Goal: Task Accomplishment & Management: Use online tool/utility

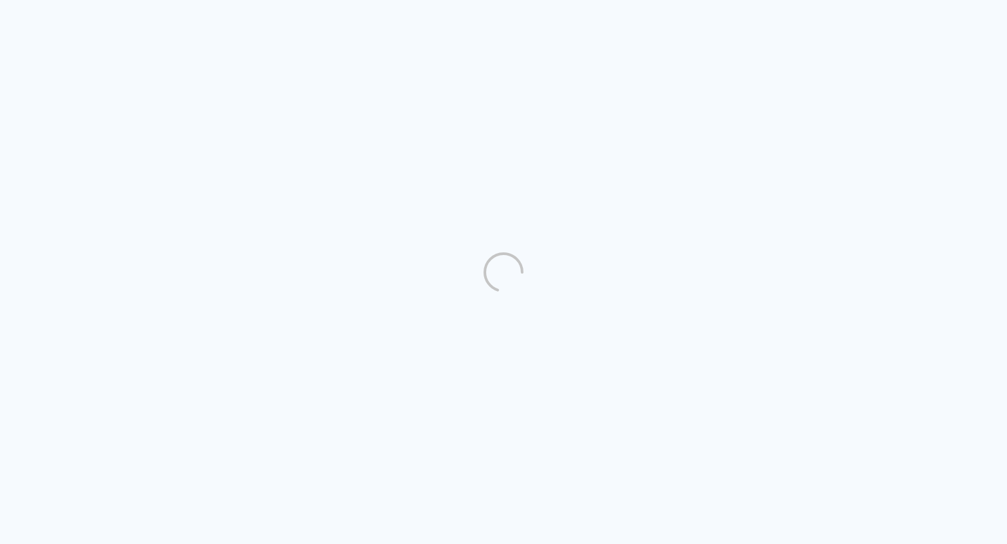
scroll to position [1, 0]
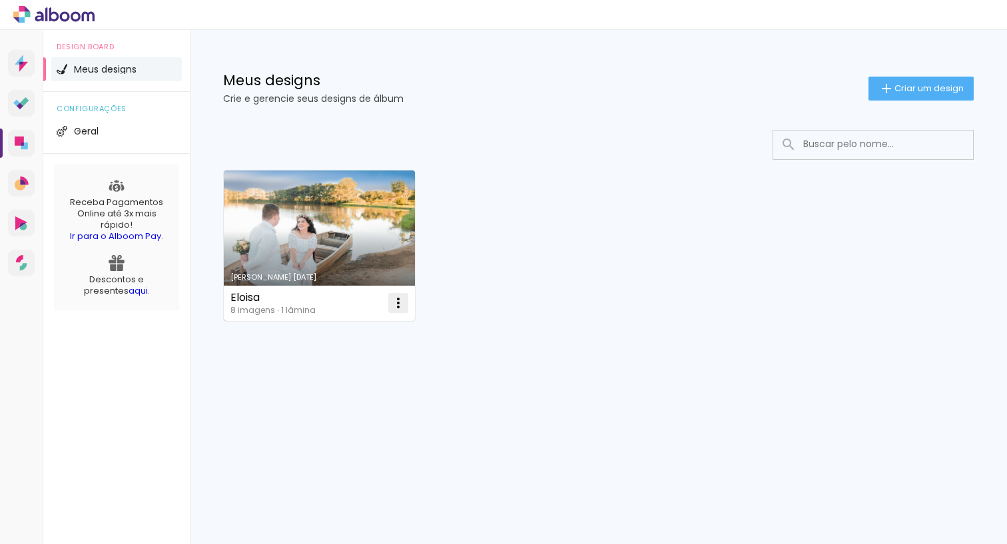
click at [402, 305] on iron-icon at bounding box center [398, 303] width 16 height 16
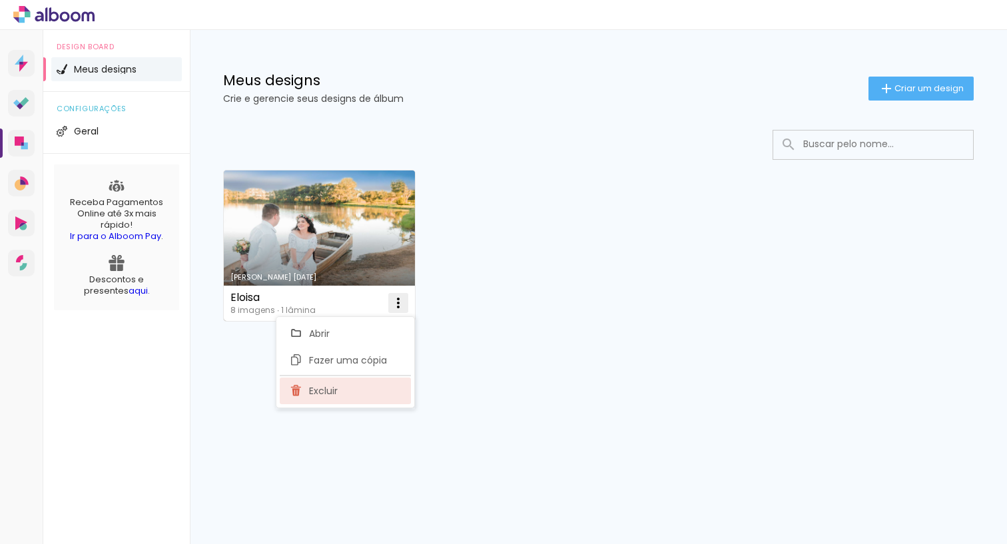
click at [357, 393] on paper-item "Excluir" at bounding box center [345, 390] width 131 height 27
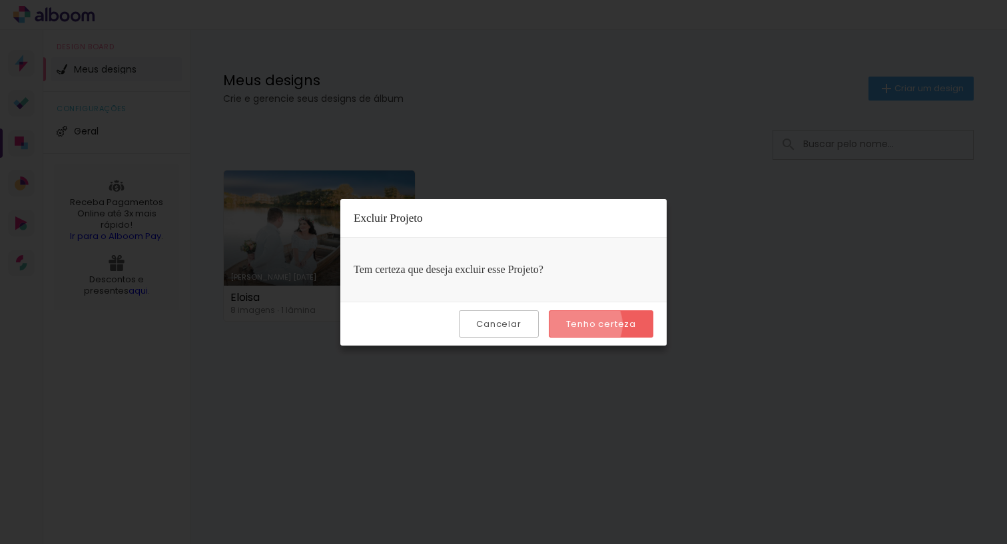
click at [0, 0] on slot "Tenho certeza" at bounding box center [0, 0] width 0 height 0
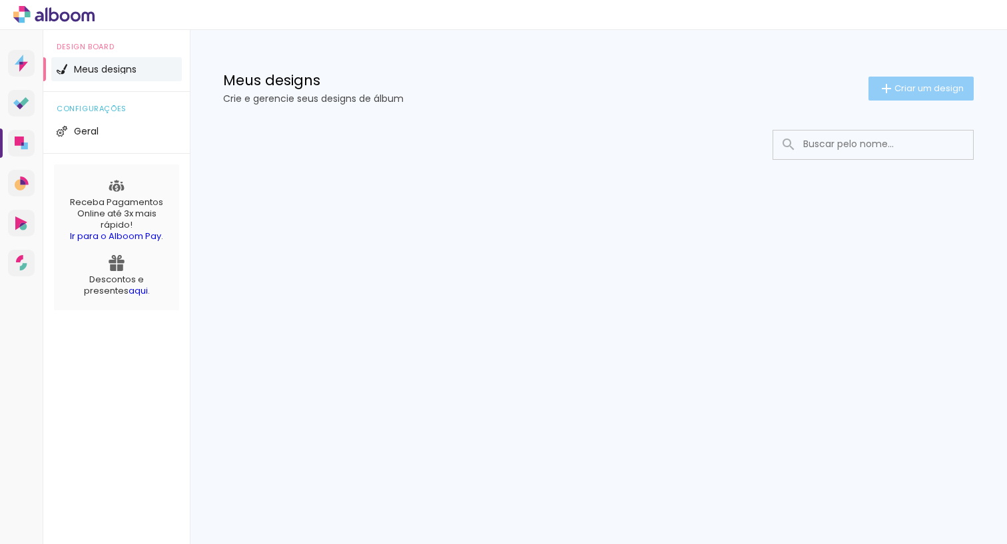
click at [938, 93] on span "Criar um design" at bounding box center [928, 88] width 69 height 9
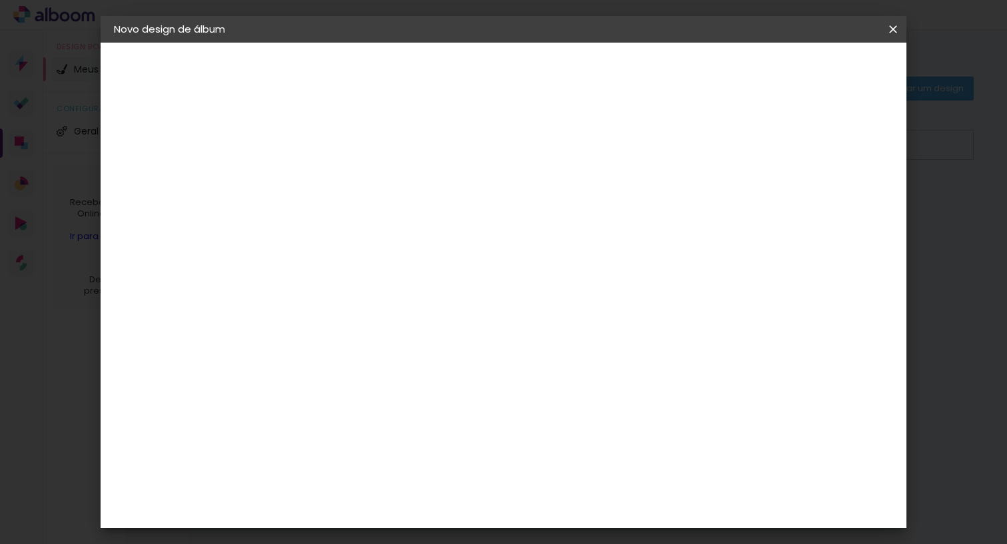
click at [332, 180] on input at bounding box center [332, 178] width 0 height 21
type input "[PERSON_NAME]"
type paper-input "[PERSON_NAME]"
click at [468, 79] on paper-button "Avançar" at bounding box center [435, 70] width 65 height 23
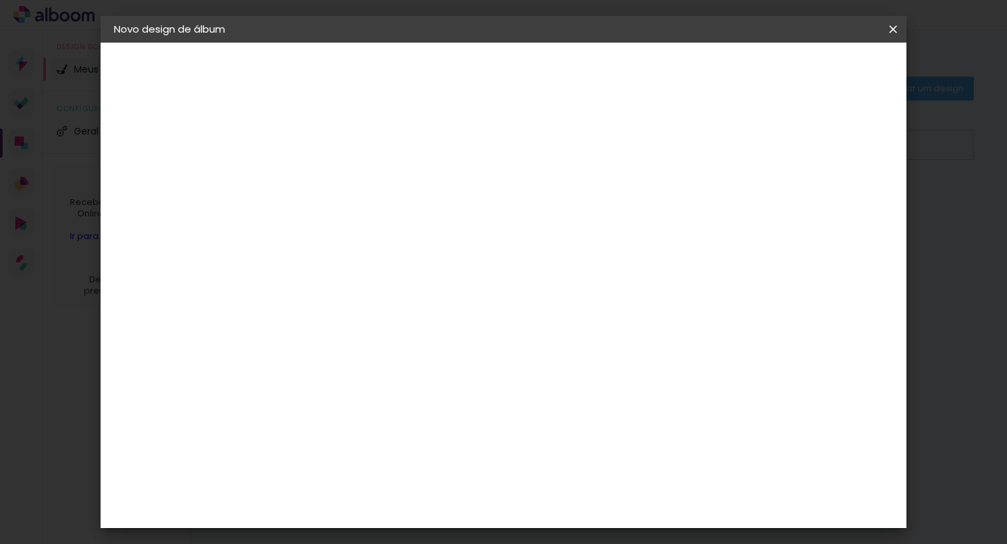
click at [358, 340] on div "C1 Albuns" at bounding box center [340, 350] width 35 height 21
click at [0, 0] on slot "Avançar" at bounding box center [0, 0] width 0 height 0
click at [383, 222] on input "text" at bounding box center [358, 232] width 52 height 21
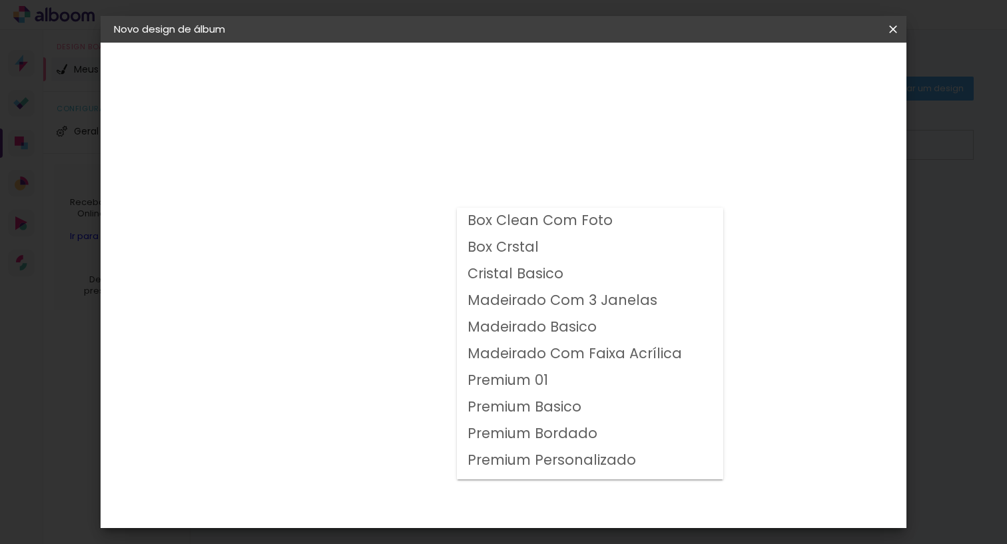
click at [0, 0] on slot "Premium 01" at bounding box center [0, 0] width 0 height 0
type input "Premium 01"
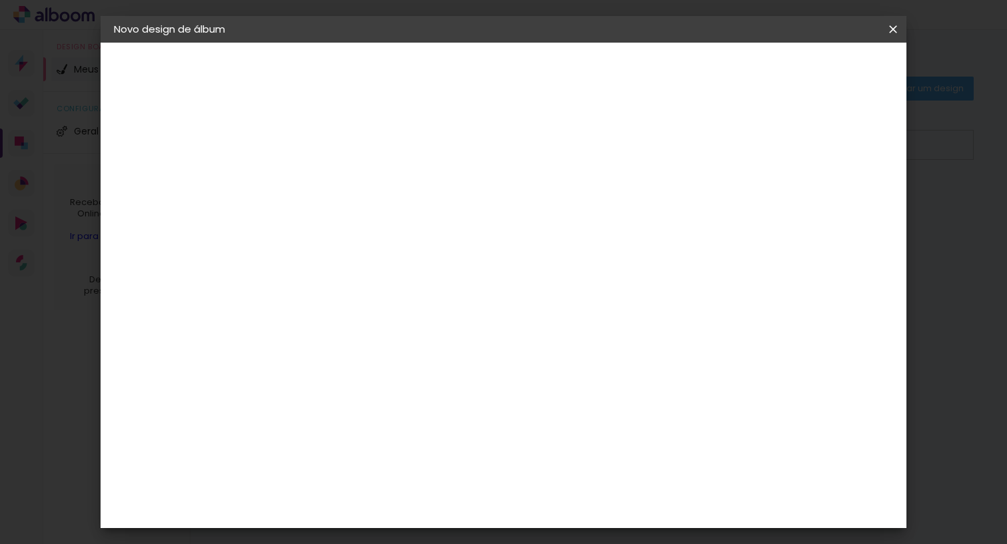
scroll to position [105, 0]
click at [421, 258] on span "25 × 30" at bounding box center [390, 271] width 62 height 27
click at [0, 0] on slot "Avançar" at bounding box center [0, 0] width 0 height 0
type input "3"
type paper-input "3"
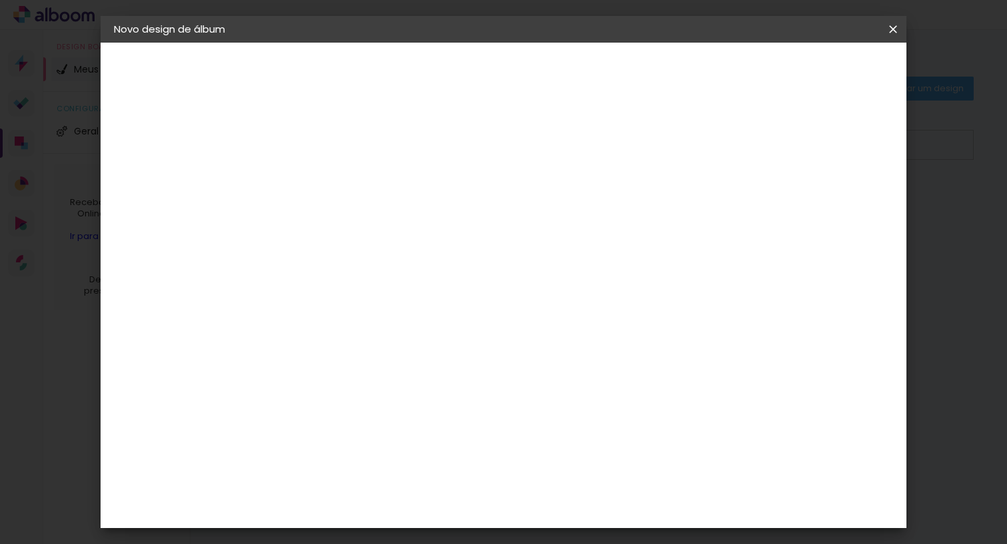
click at [338, 140] on input "3" at bounding box center [321, 143] width 46 height 17
type input "2"
type paper-input "2"
click at [338, 144] on input "2" at bounding box center [321, 143] width 46 height 17
type input "1"
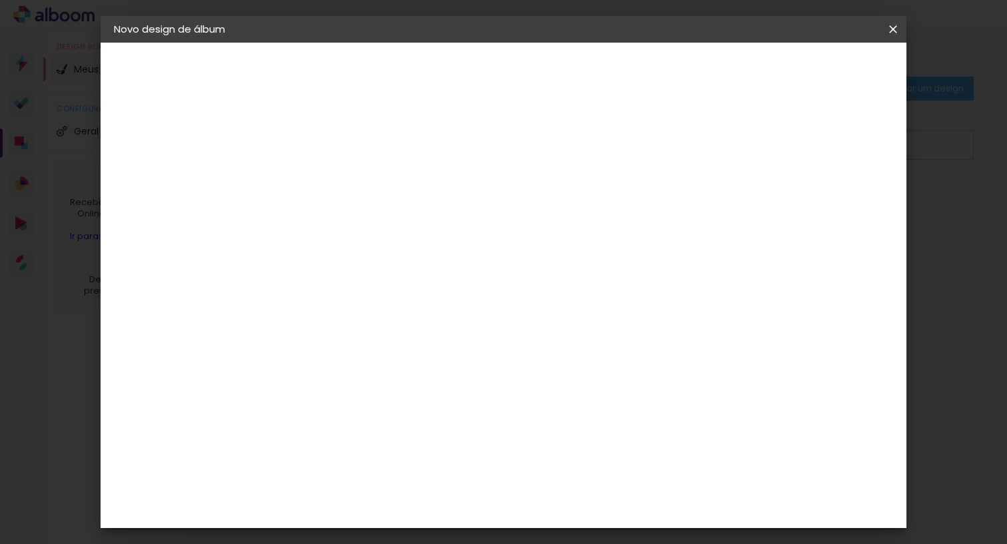
type paper-input "1"
click at [338, 144] on input "1" at bounding box center [321, 143] width 46 height 17
type input "2"
type paper-input "2"
click at [339, 140] on input "2" at bounding box center [321, 143] width 46 height 17
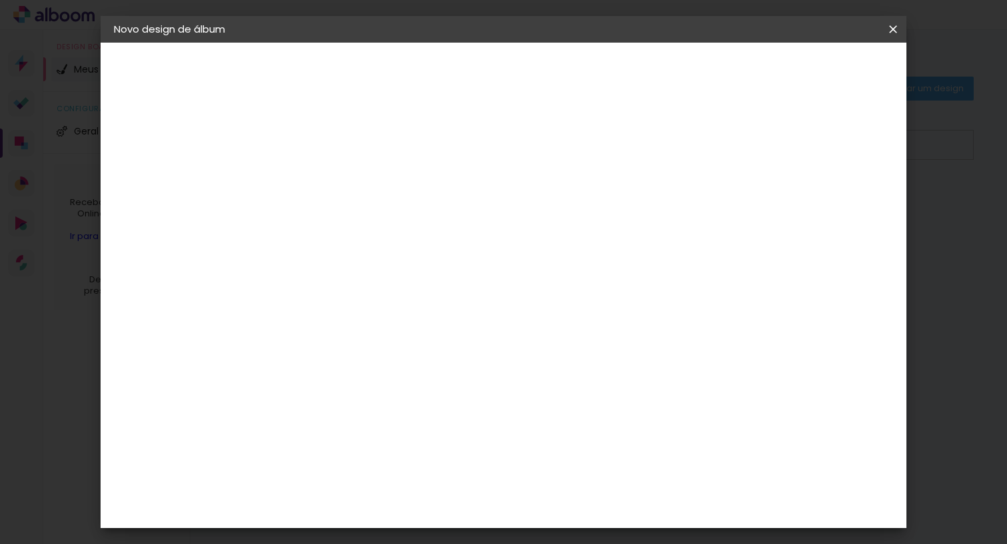
click at [819, 75] on span "Iniciar design" at bounding box center [788, 70] width 61 height 9
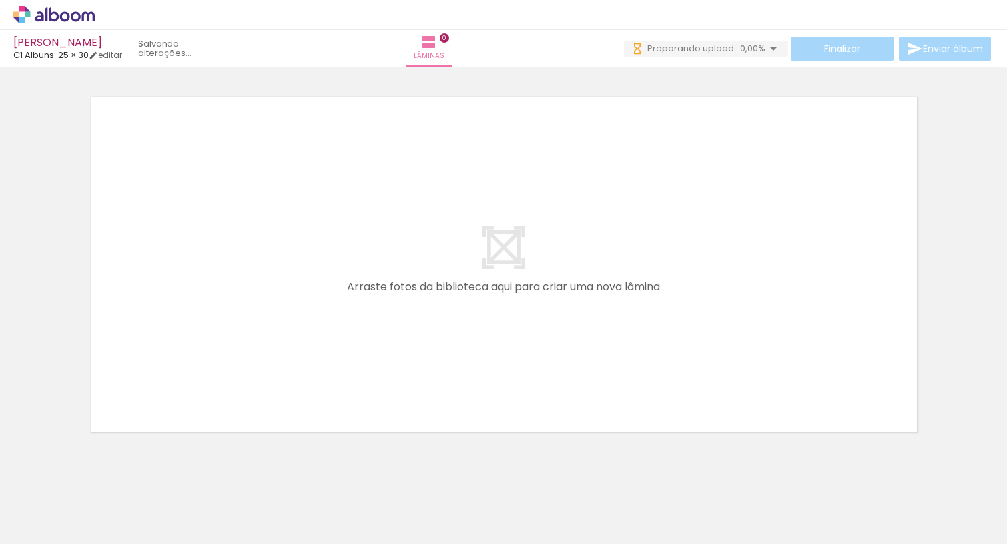
drag, startPoint x: 49, startPoint y: 537, endPoint x: 146, endPoint y: 503, distance: 102.7
click at [146, 503] on div at bounding box center [134, 499] width 66 height 44
drag, startPoint x: 146, startPoint y: 503, endPoint x: 199, endPoint y: 501, distance: 53.3
click at [199, 501] on div at bounding box center [208, 499] width 66 height 44
click at [149, 503] on div at bounding box center [134, 499] width 66 height 44
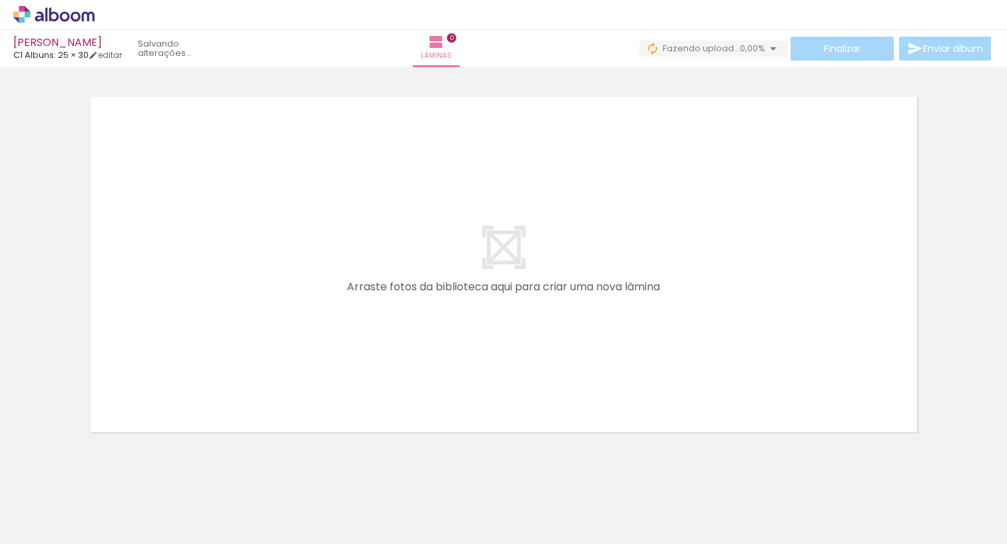
click at [160, 503] on div at bounding box center [134, 499] width 66 height 44
click at [196, 505] on div at bounding box center [208, 499] width 66 height 44
click at [150, 502] on div at bounding box center [134, 499] width 66 height 44
drag, startPoint x: 164, startPoint y: 469, endPoint x: 187, endPoint y: 344, distance: 126.5
click at [187, 344] on quentale-workspace at bounding box center [503, 272] width 1007 height 544
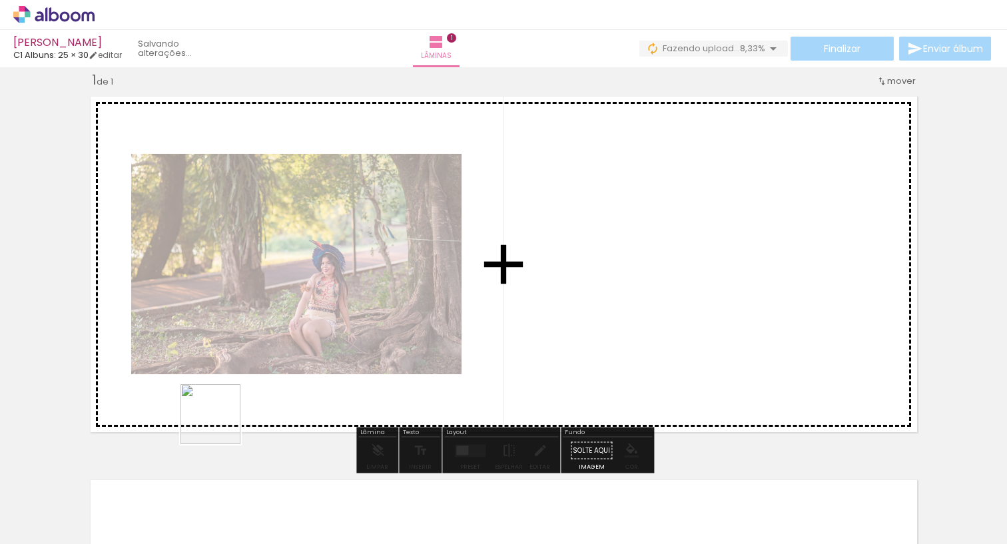
drag, startPoint x: 220, startPoint y: 424, endPoint x: 232, endPoint y: 366, distance: 59.1
click at [232, 366] on quentale-workspace at bounding box center [503, 272] width 1007 height 544
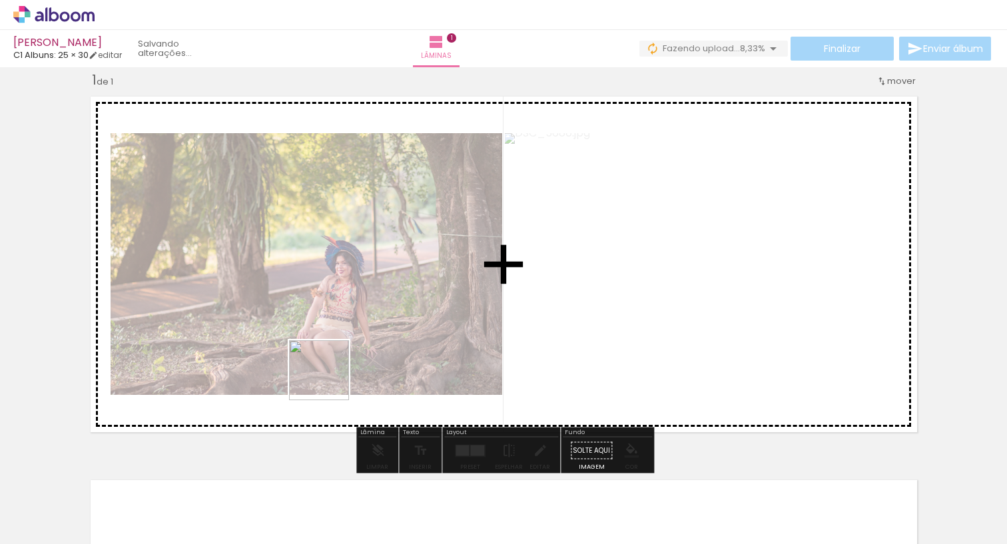
drag, startPoint x: 324, startPoint y: 395, endPoint x: 348, endPoint y: 339, distance: 61.1
click at [348, 339] on quentale-workspace at bounding box center [503, 272] width 1007 height 544
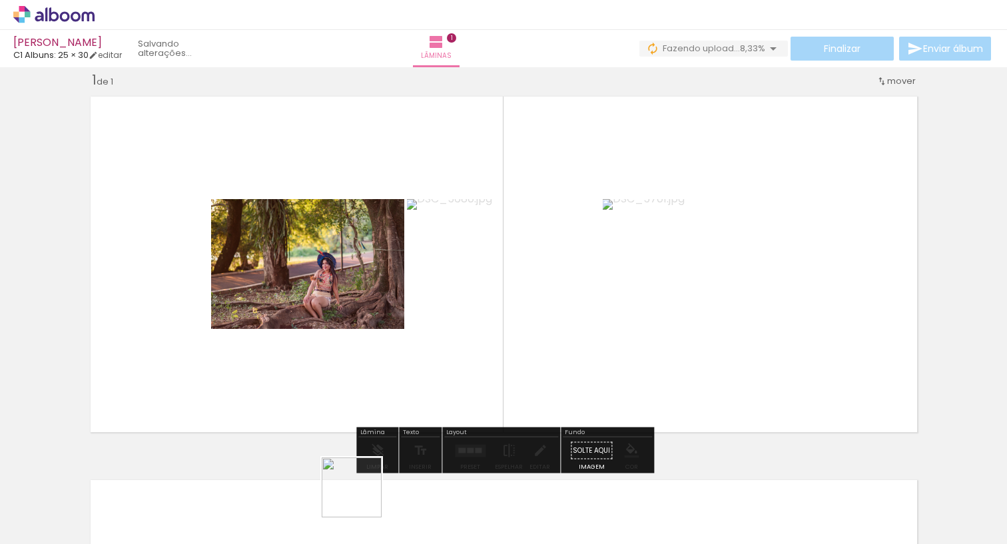
drag, startPoint x: 356, startPoint y: 515, endPoint x: 395, endPoint y: 326, distance: 193.0
click at [395, 326] on quentale-workspace at bounding box center [503, 272] width 1007 height 544
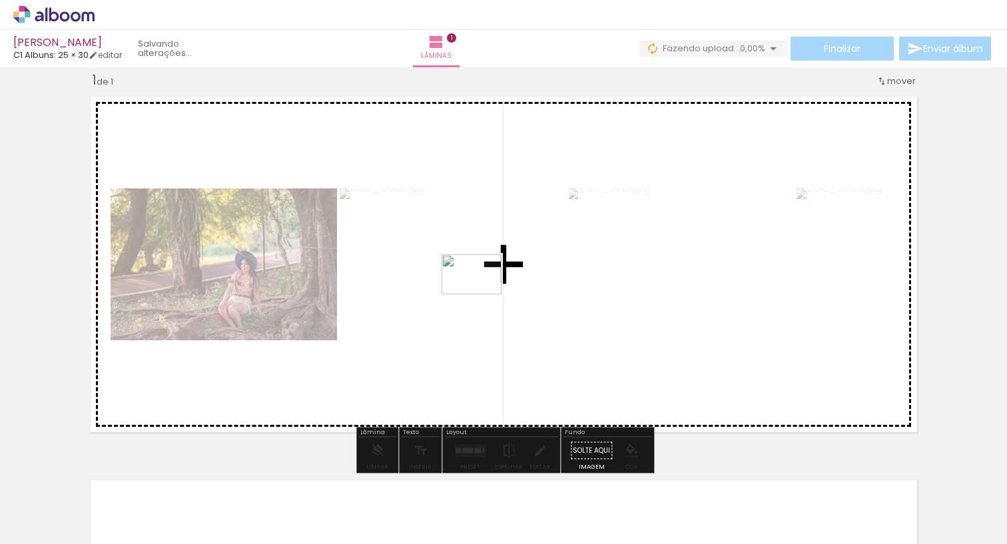
drag, startPoint x: 435, startPoint y: 515, endPoint x: 481, endPoint y: 293, distance: 226.5
click at [481, 293] on quentale-workspace at bounding box center [503, 272] width 1007 height 544
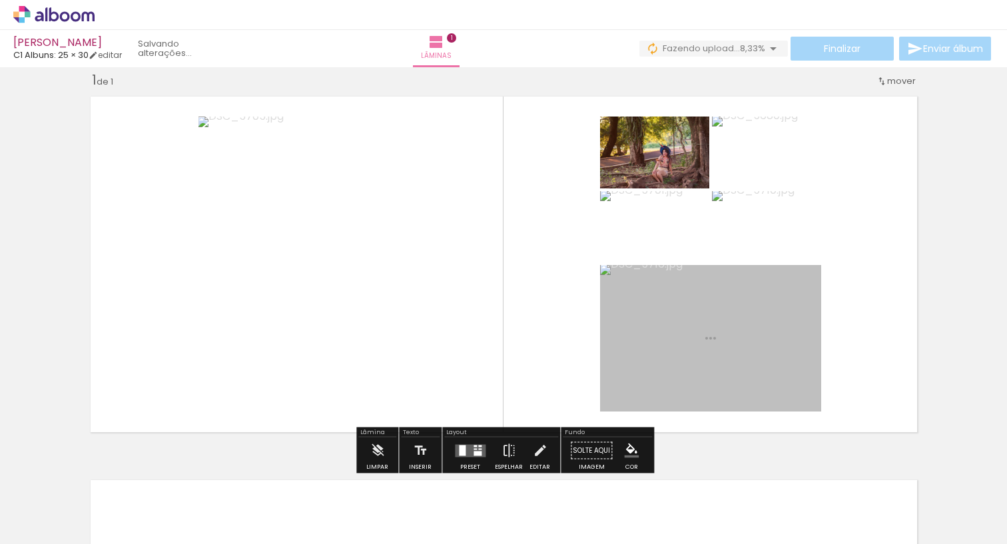
drag, startPoint x: 507, startPoint y: 453, endPoint x: 534, endPoint y: 325, distance: 130.7
click at [534, 325] on quentale-workspace at bounding box center [503, 272] width 1007 height 544
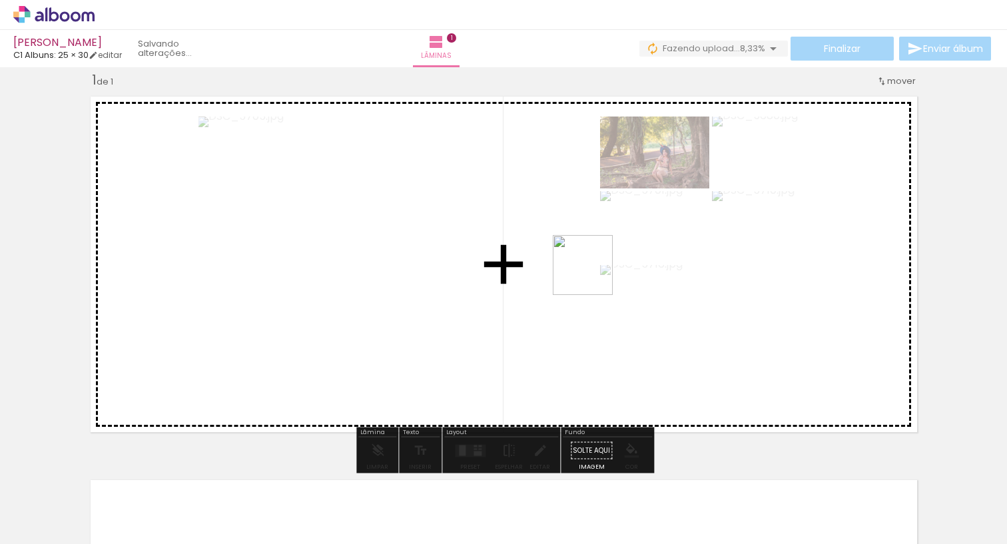
drag, startPoint x: 580, startPoint y: 509, endPoint x: 591, endPoint y: 272, distance: 237.9
click at [591, 272] on quentale-workspace at bounding box center [503, 272] width 1007 height 544
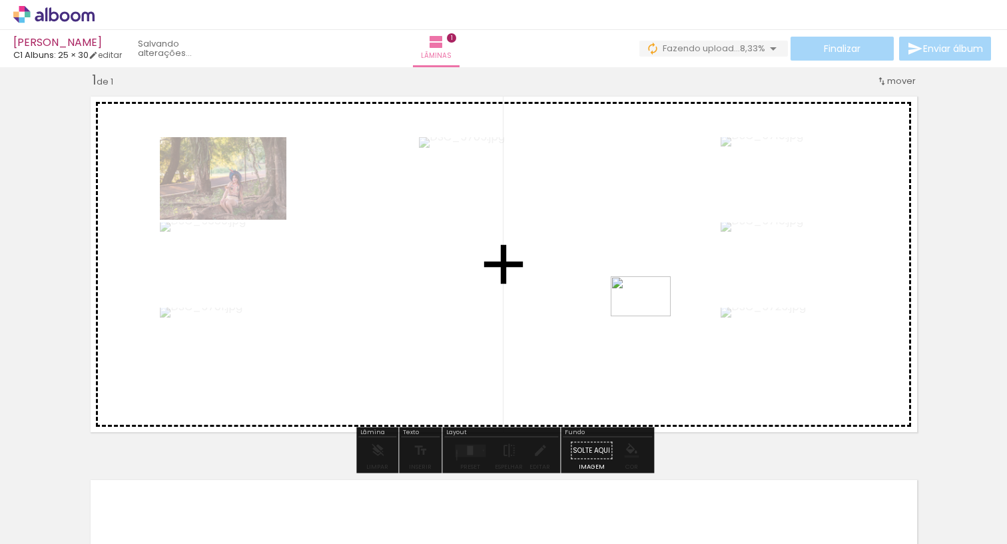
click at [650, 316] on quentale-workspace at bounding box center [503, 272] width 1007 height 544
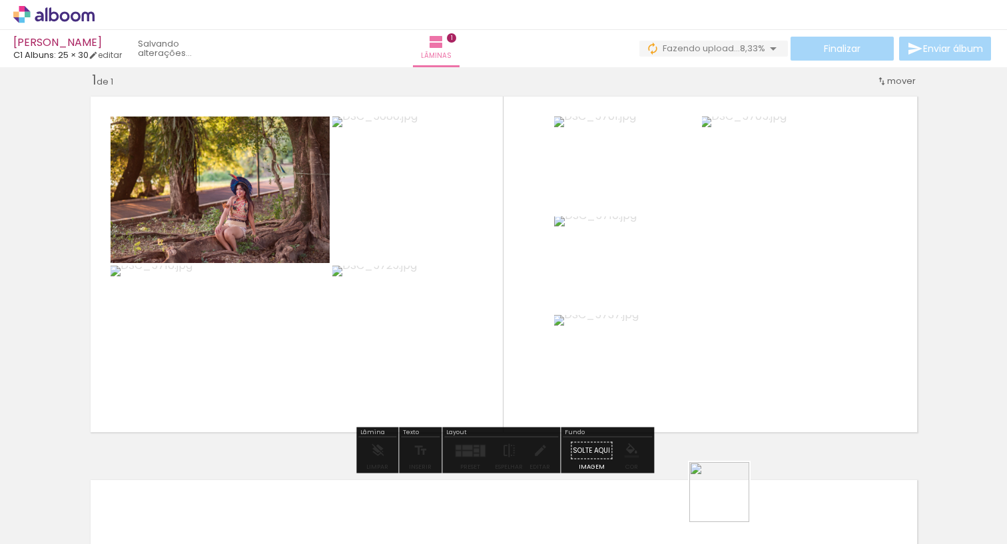
drag, startPoint x: 729, startPoint y: 502, endPoint x: 684, endPoint y: 330, distance: 177.6
click at [684, 330] on quentale-workspace at bounding box center [503, 272] width 1007 height 544
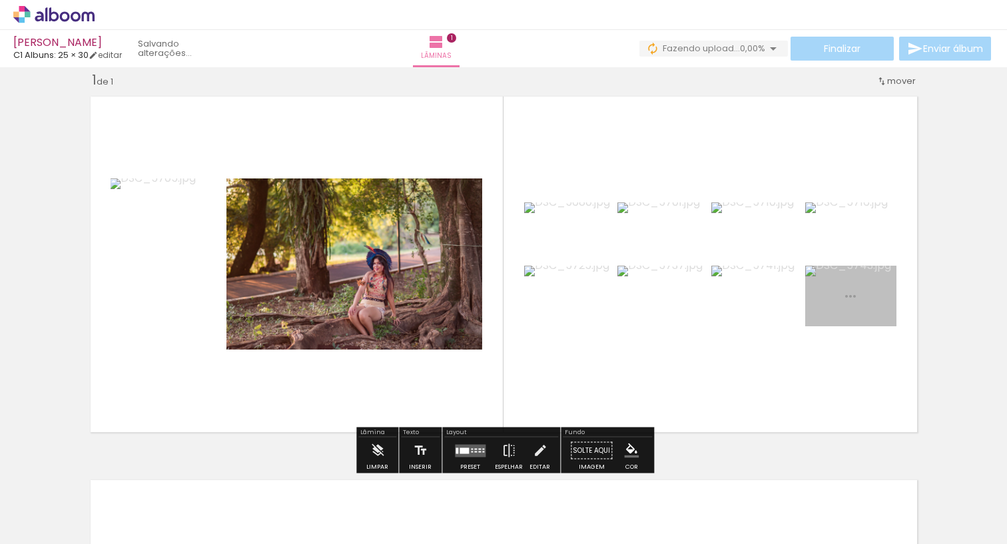
drag, startPoint x: 797, startPoint y: 485, endPoint x: 671, endPoint y: 296, distance: 226.9
click at [671, 296] on quentale-workspace at bounding box center [503, 272] width 1007 height 544
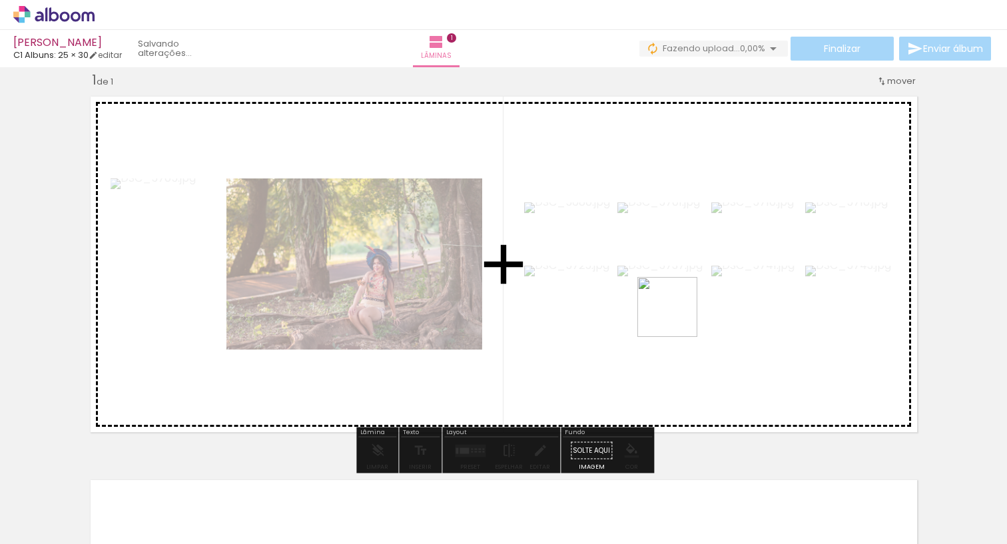
drag, startPoint x: 855, startPoint y: 477, endPoint x: 680, endPoint y: 320, distance: 235.2
click at [676, 317] on quentale-workspace at bounding box center [503, 272] width 1007 height 544
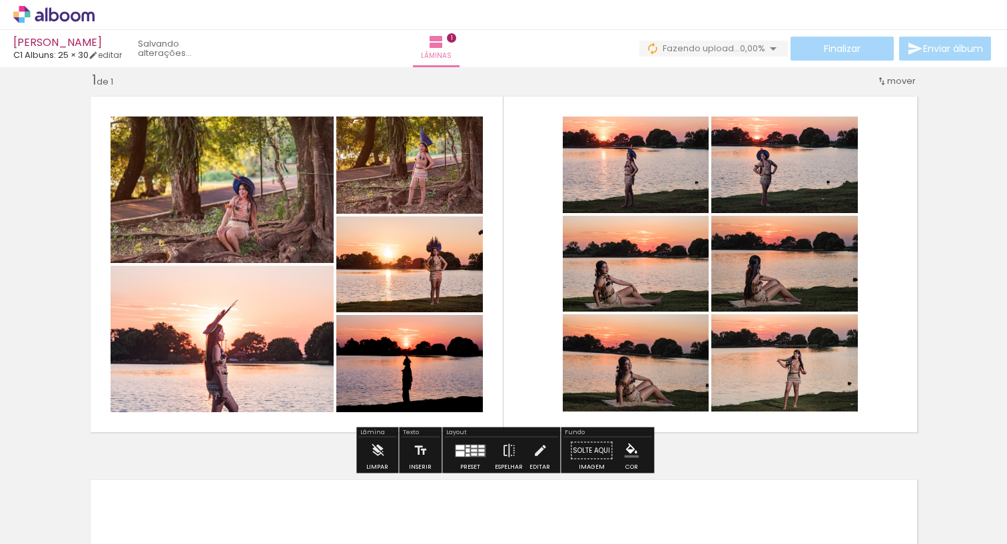
drag, startPoint x: 950, startPoint y: 498, endPoint x: 695, endPoint y: 307, distance: 318.6
click at [695, 307] on quentale-workspace at bounding box center [503, 272] width 1007 height 544
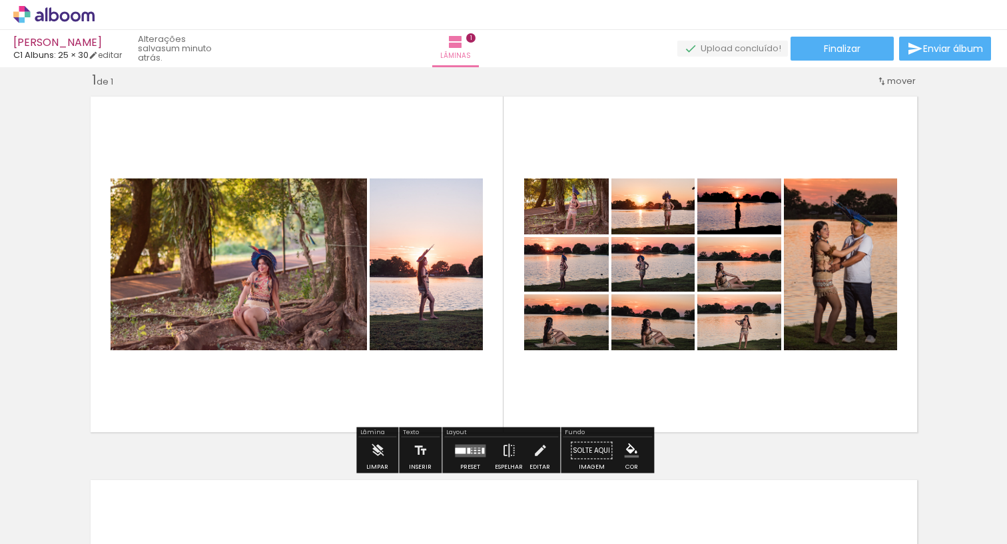
click at [473, 453] on div at bounding box center [474, 452] width 3 height 1
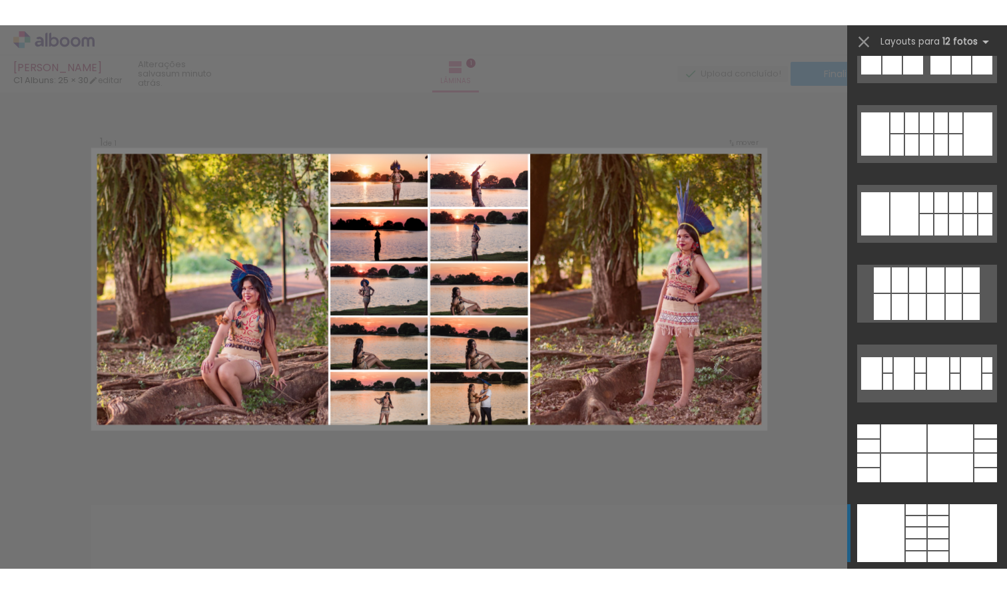
scroll to position [1001, 0]
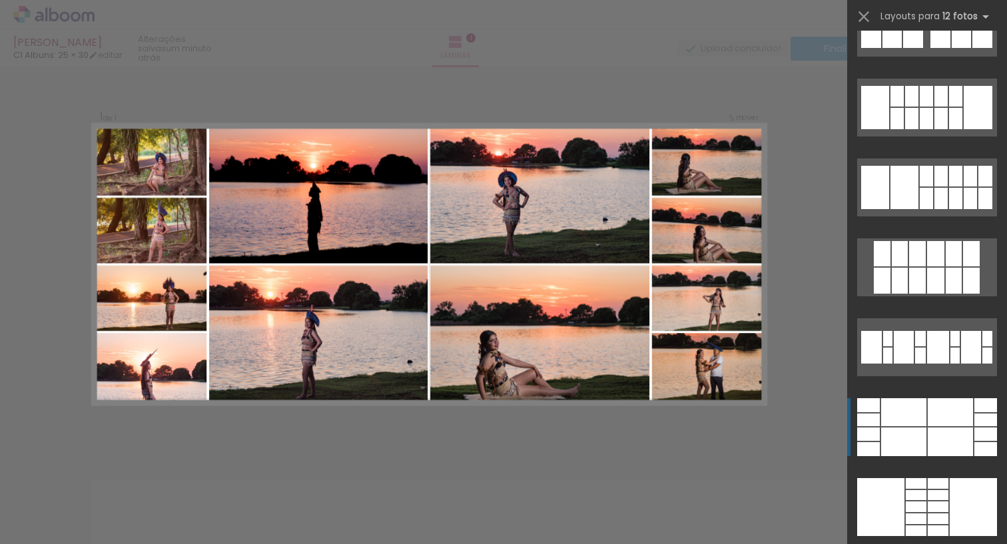
click at [954, 417] on div at bounding box center [949, 412] width 45 height 28
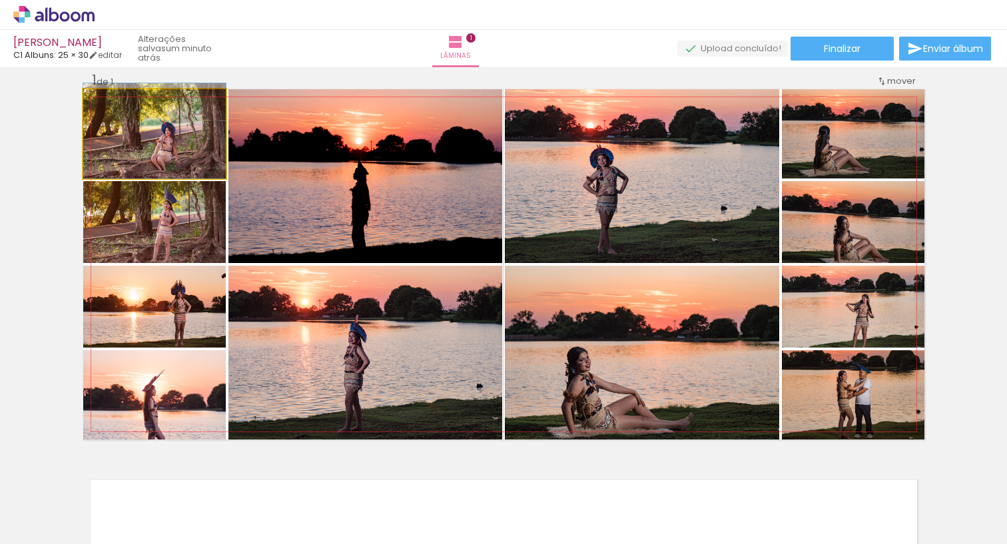
drag, startPoint x: 163, startPoint y: 152, endPoint x: 158, endPoint y: 139, distance: 14.1
click at [158, 139] on div at bounding box center [154, 130] width 142 height 95
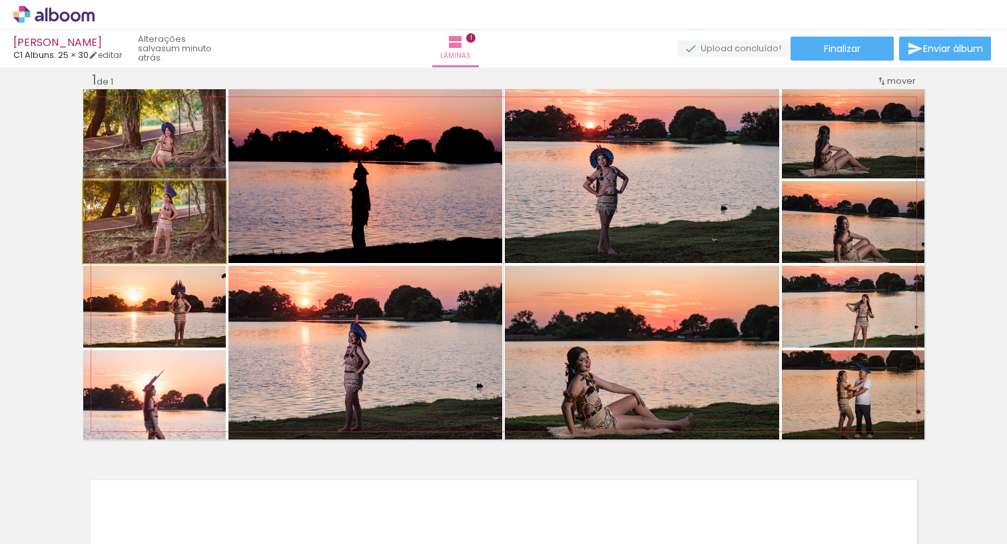
drag, startPoint x: 176, startPoint y: 246, endPoint x: 176, endPoint y: 231, distance: 15.3
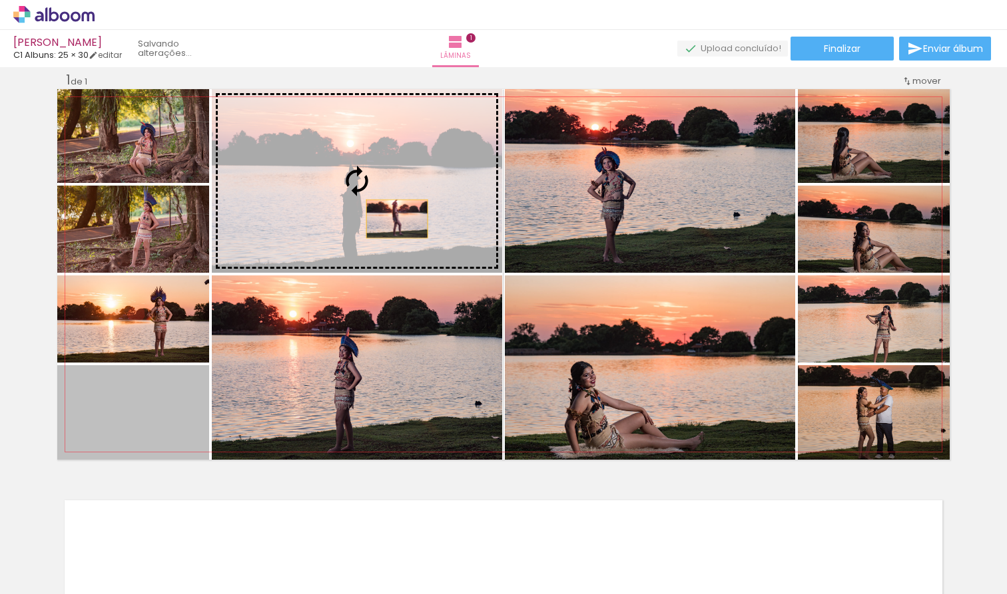
drag, startPoint x: 172, startPoint y: 433, endPoint x: 397, endPoint y: 219, distance: 310.8
click at [0, 0] on slot at bounding box center [0, 0] width 0 height 0
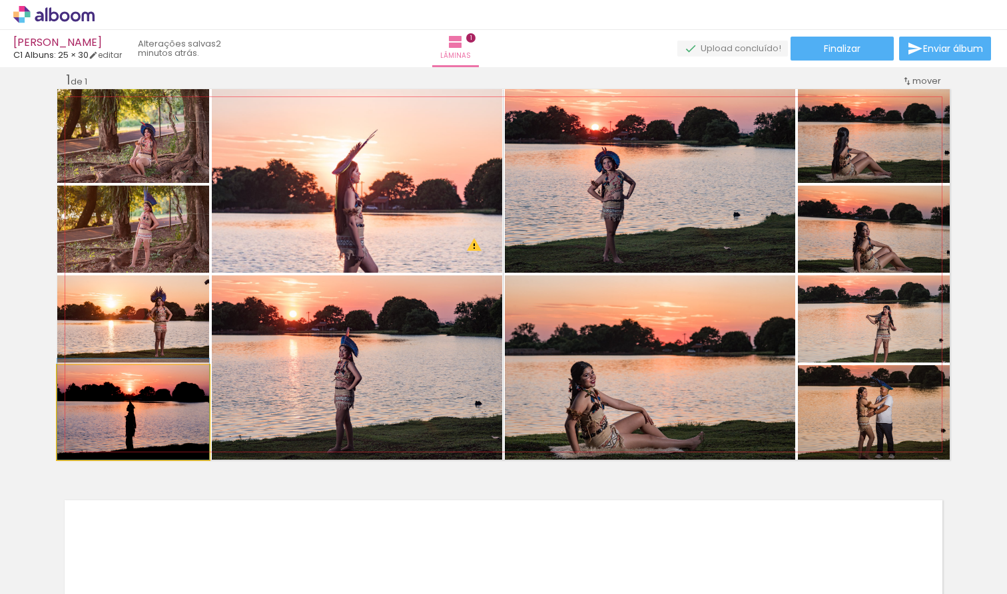
drag, startPoint x: 162, startPoint y: 431, endPoint x: 168, endPoint y: 405, distance: 26.0
click at [168, 406] on div at bounding box center [133, 409] width 152 height 101
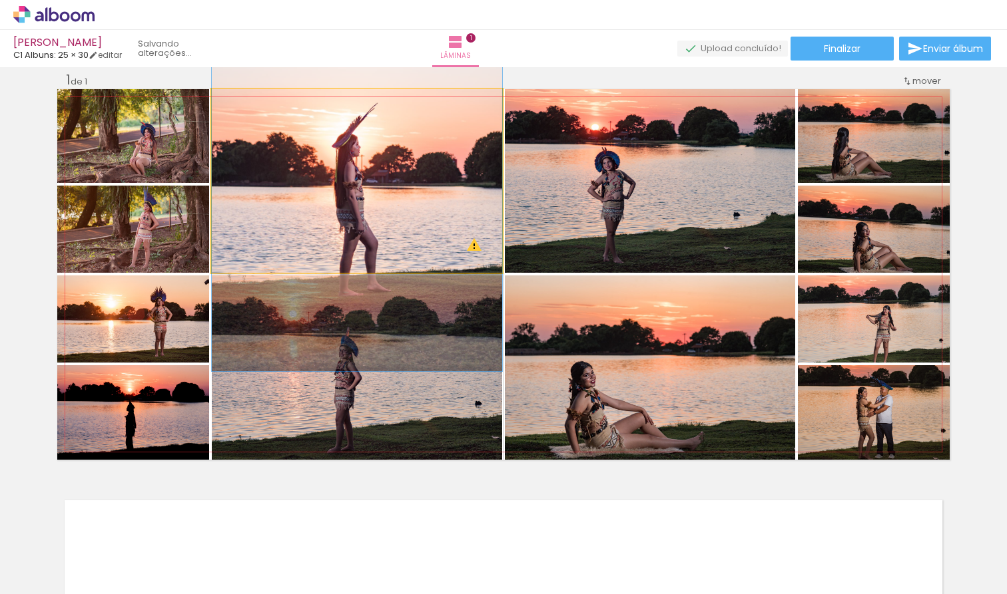
drag, startPoint x: 393, startPoint y: 214, endPoint x: 394, endPoint y: 187, distance: 26.7
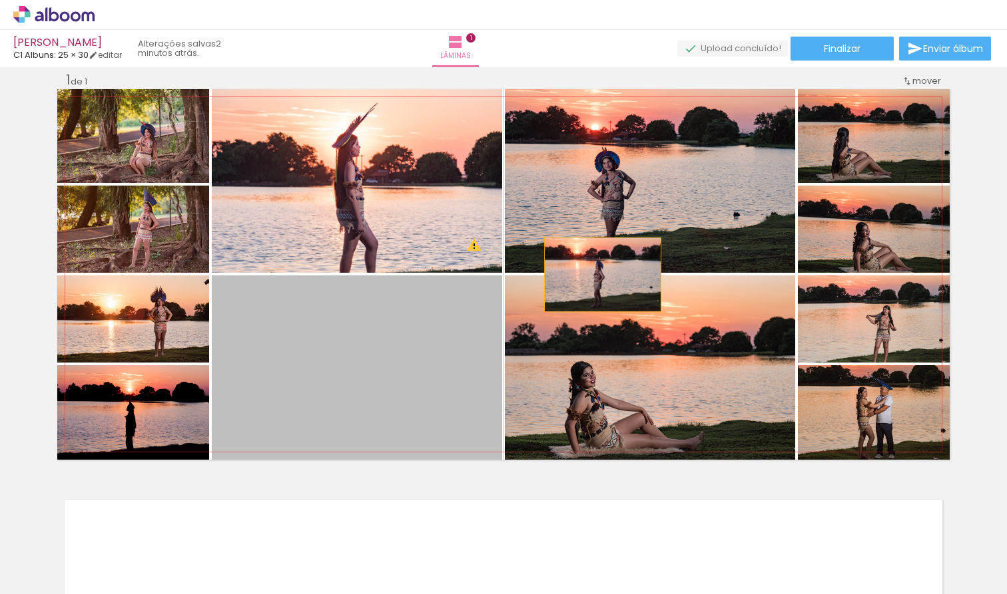
drag, startPoint x: 395, startPoint y: 373, endPoint x: 602, endPoint y: 275, distance: 229.0
click at [0, 0] on slot at bounding box center [0, 0] width 0 height 0
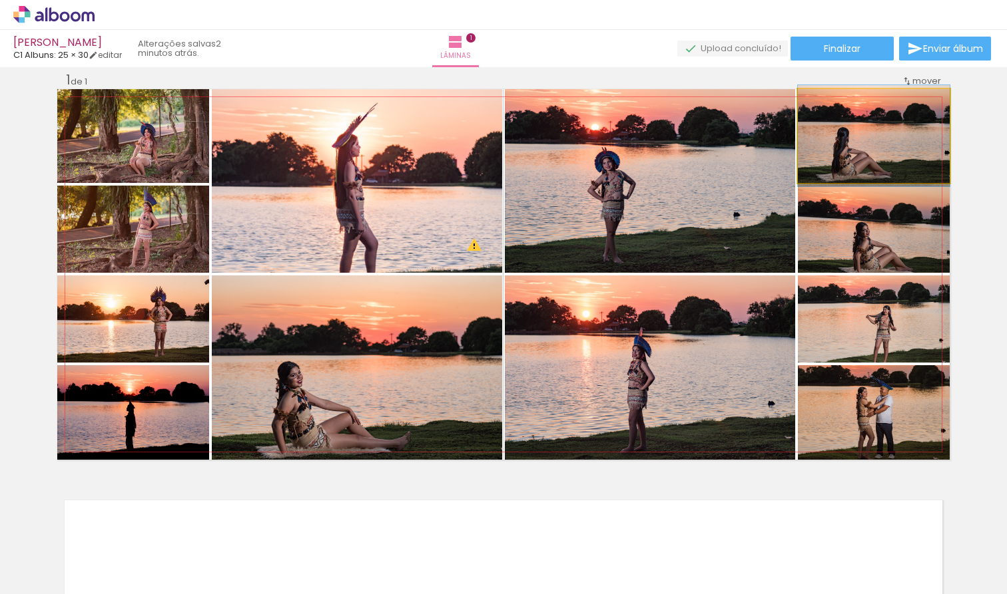
click at [888, 162] on quentale-photo at bounding box center [873, 136] width 152 height 94
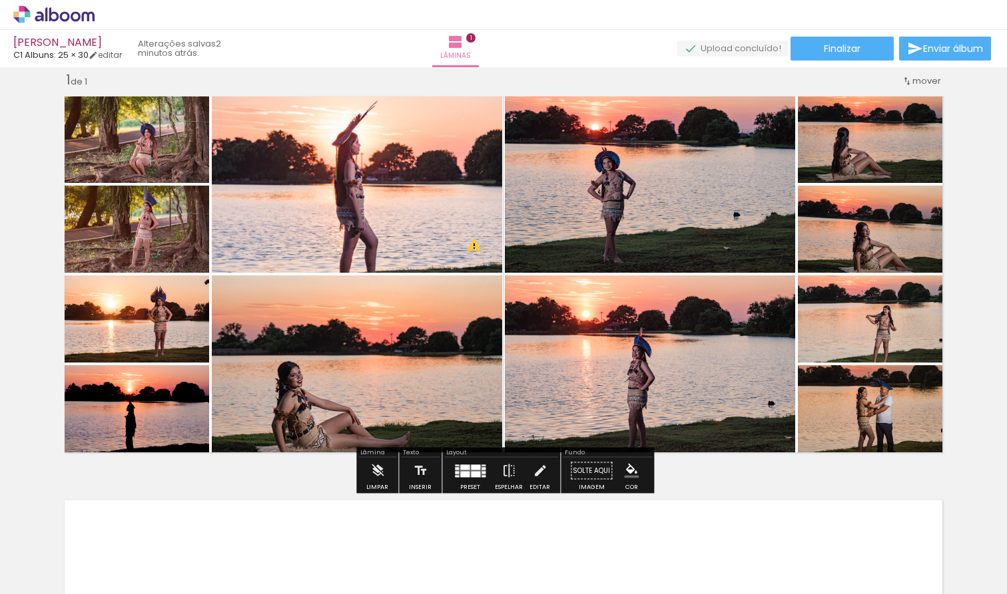
click at [467, 475] on quentale-layouter at bounding box center [470, 471] width 31 height 13
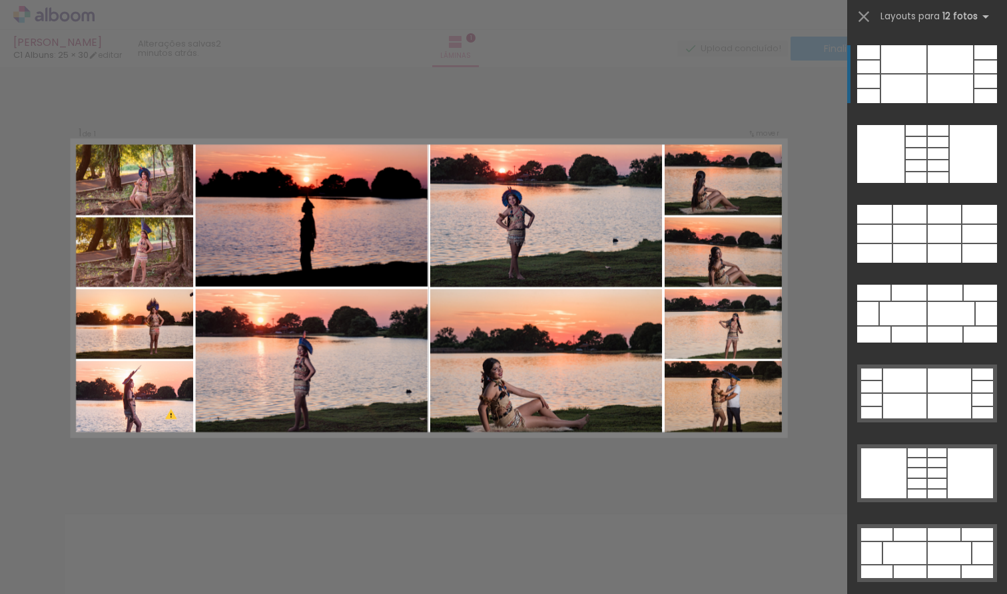
scroll to position [1, 0]
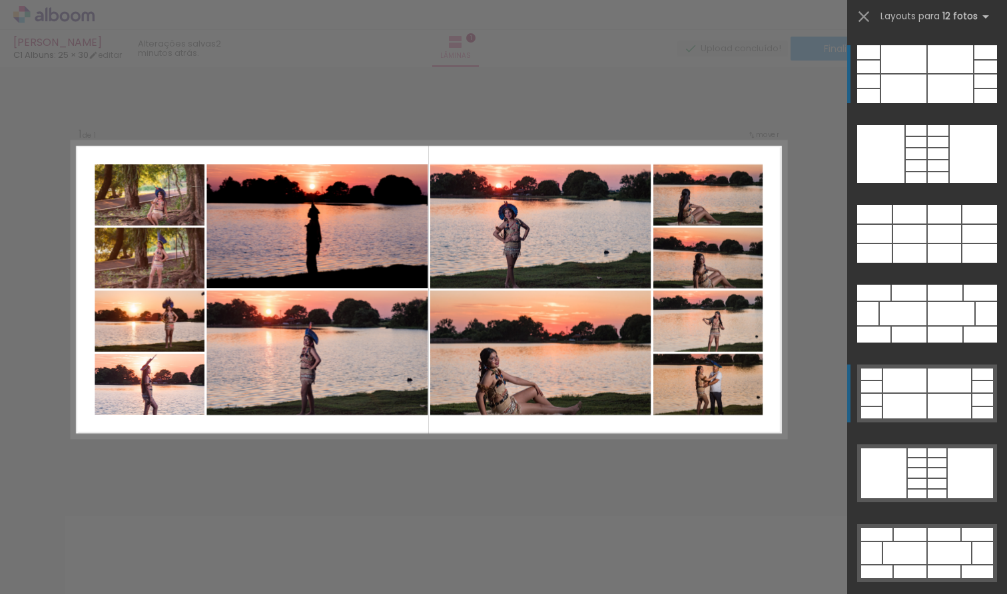
click at [962, 243] on div at bounding box center [979, 234] width 35 height 18
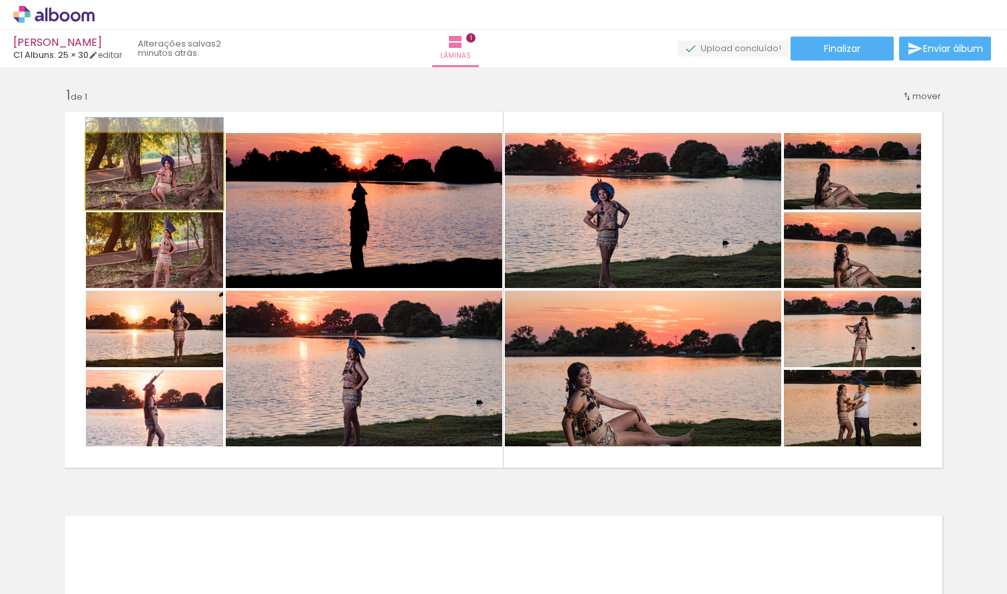
drag, startPoint x: 182, startPoint y: 188, endPoint x: 182, endPoint y: 178, distance: 10.0
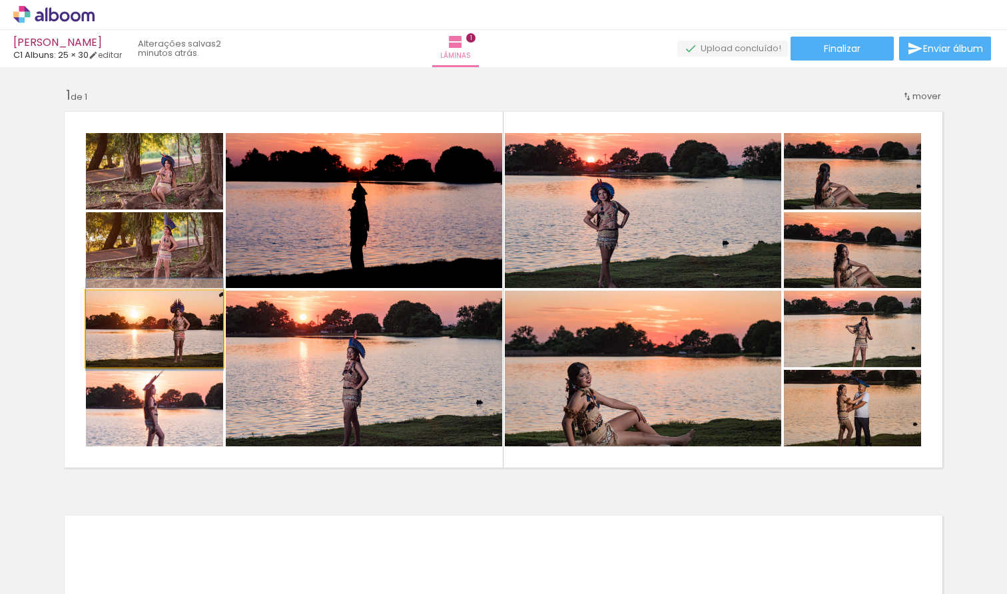
click at [179, 336] on quentale-photo at bounding box center [154, 329] width 137 height 77
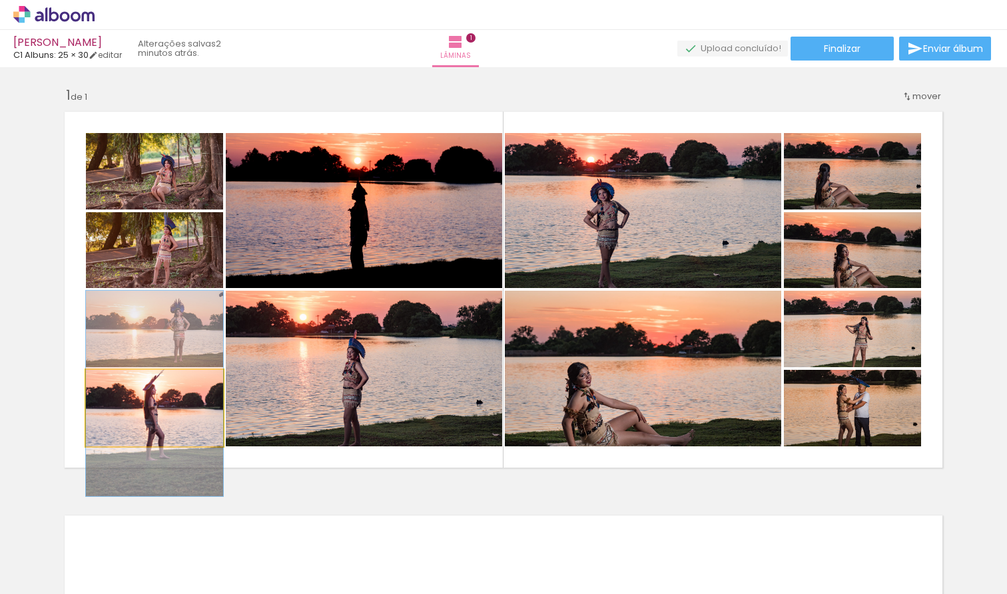
click at [182, 410] on quentale-photo at bounding box center [154, 408] width 137 height 77
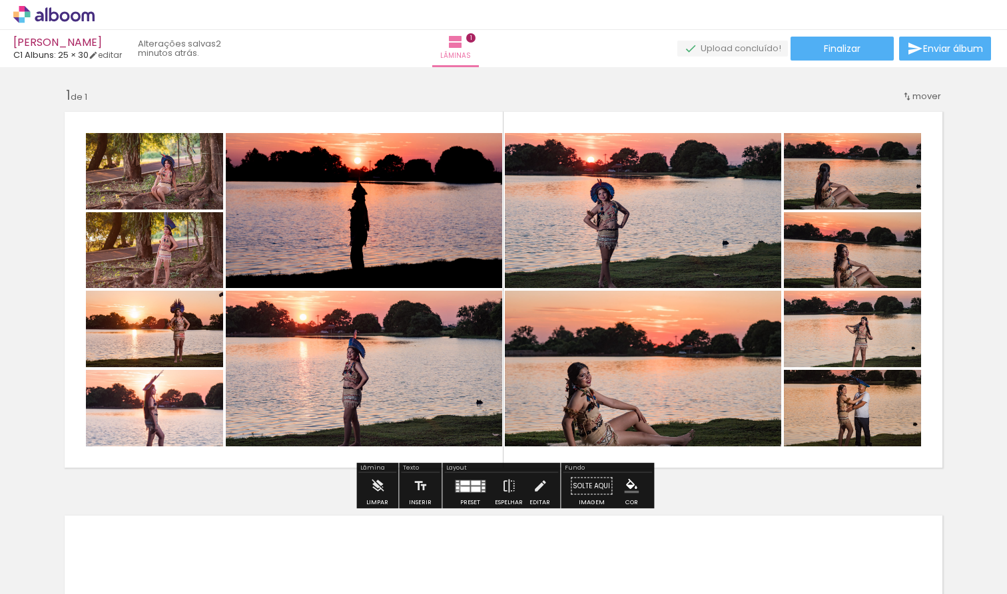
click at [455, 488] on div at bounding box center [456, 488] width 3 height 3
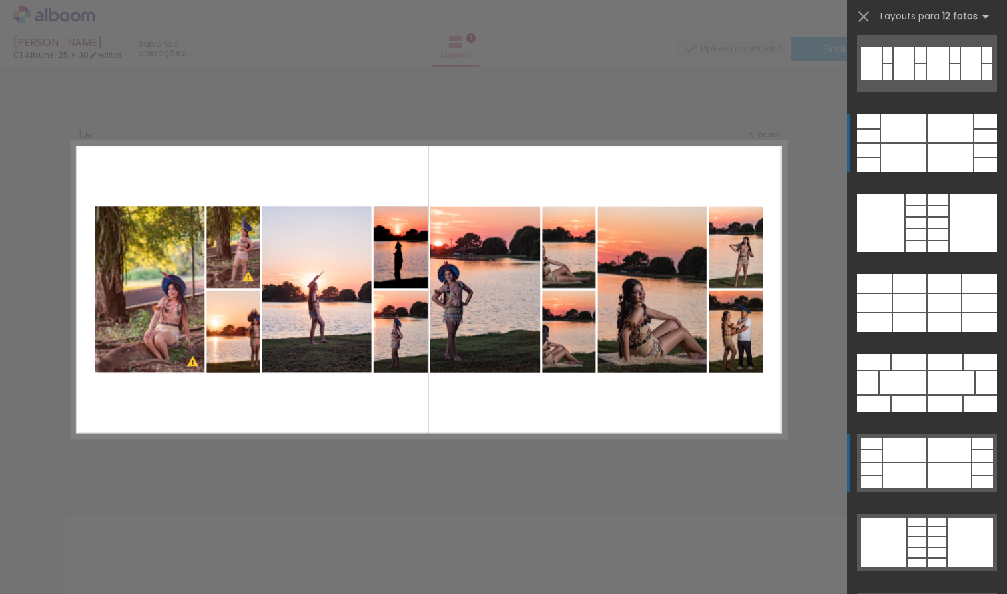
scroll to position [1283, 0]
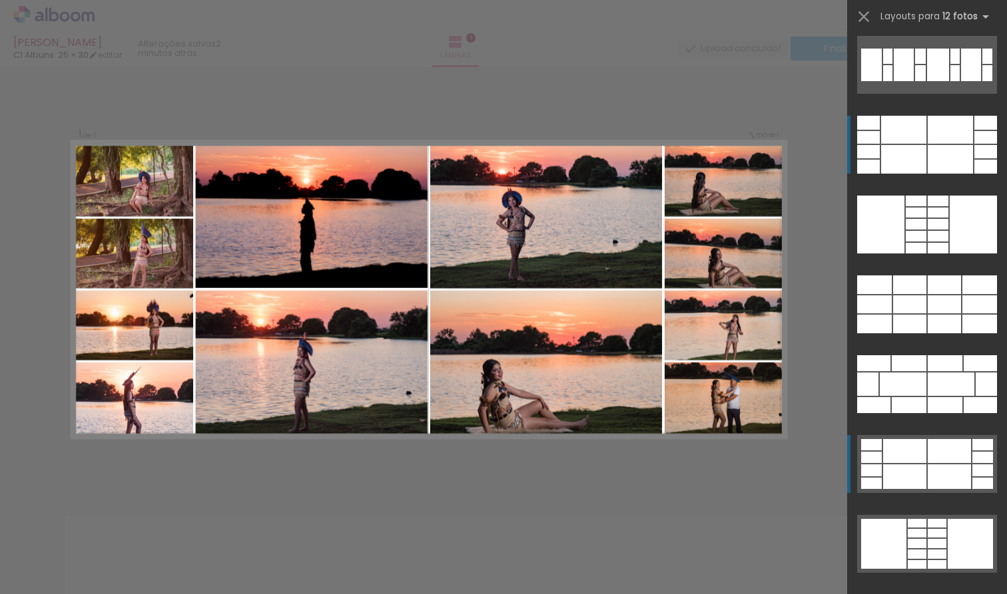
click at [919, 149] on div at bounding box center [903, 159] width 45 height 29
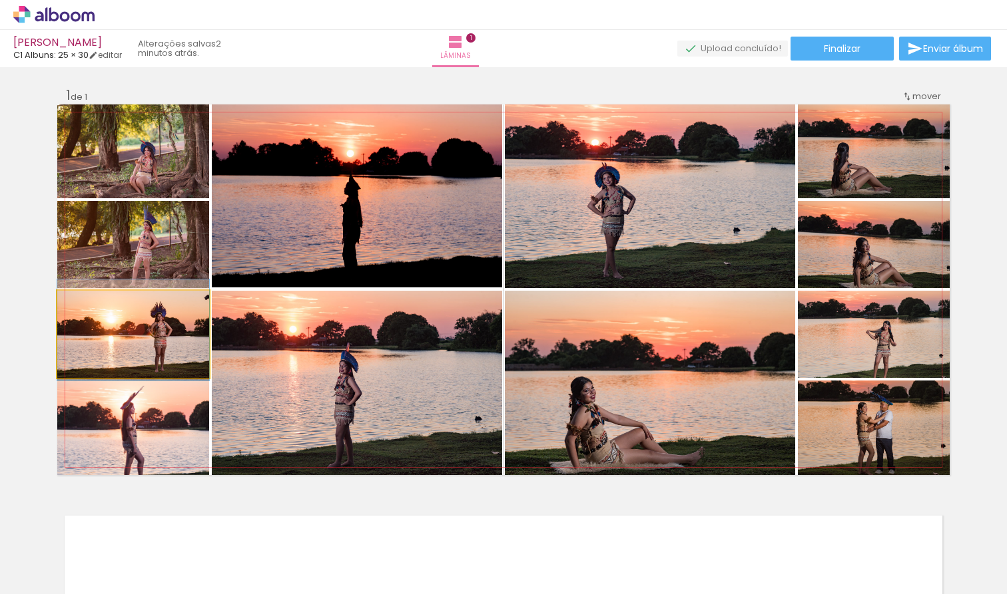
click at [138, 350] on div at bounding box center [133, 330] width 152 height 101
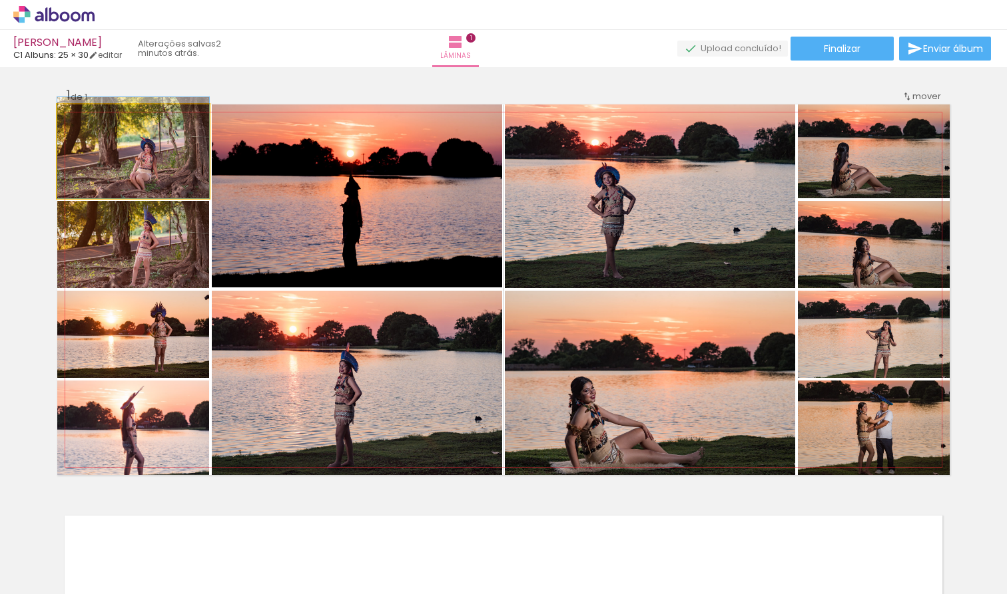
drag, startPoint x: 160, startPoint y: 181, endPoint x: 161, endPoint y: 173, distance: 8.0
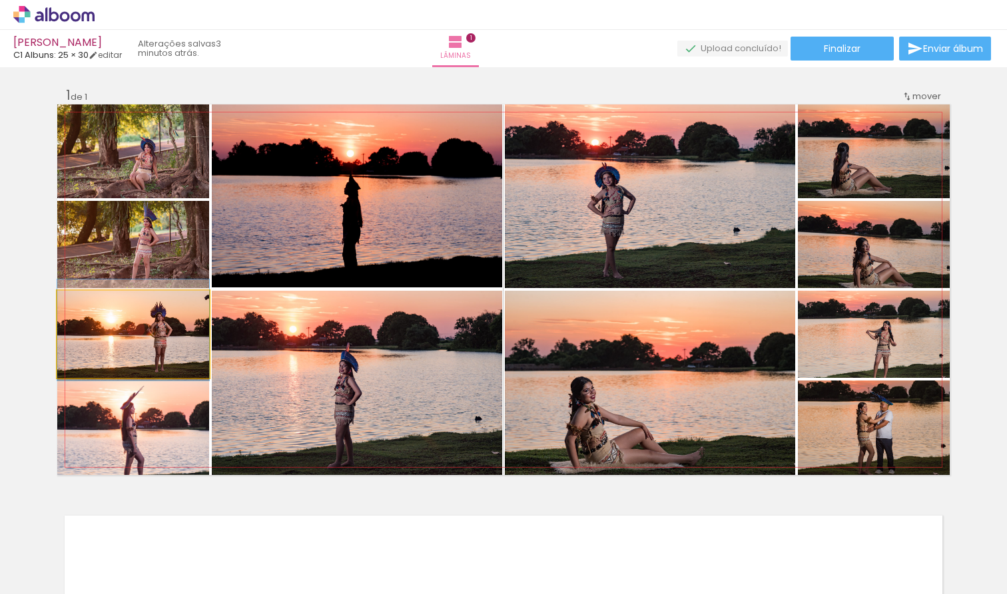
click at [170, 356] on quentale-photo at bounding box center [133, 334] width 152 height 87
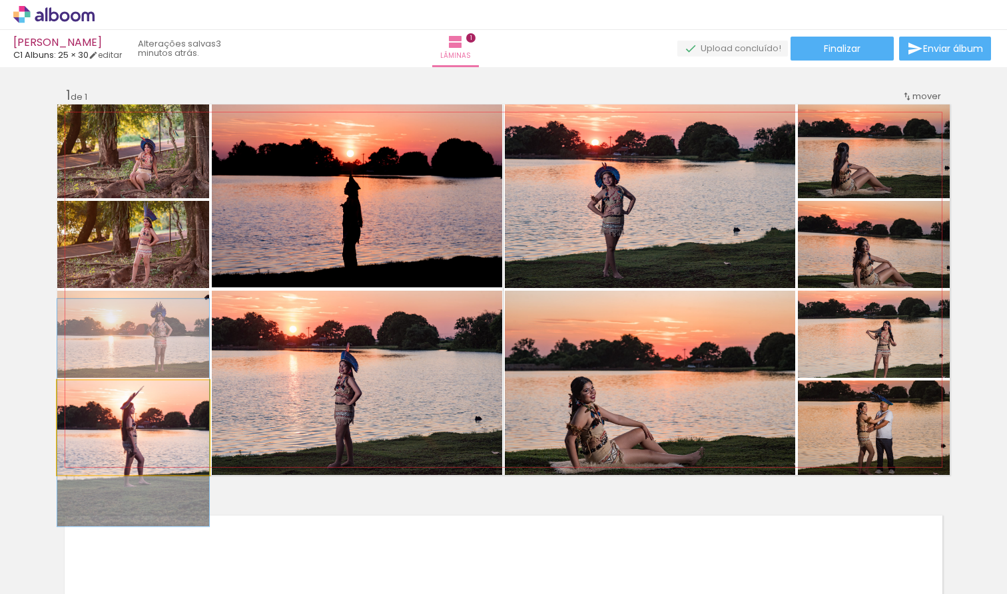
click at [148, 426] on quentale-photo at bounding box center [133, 428] width 152 height 95
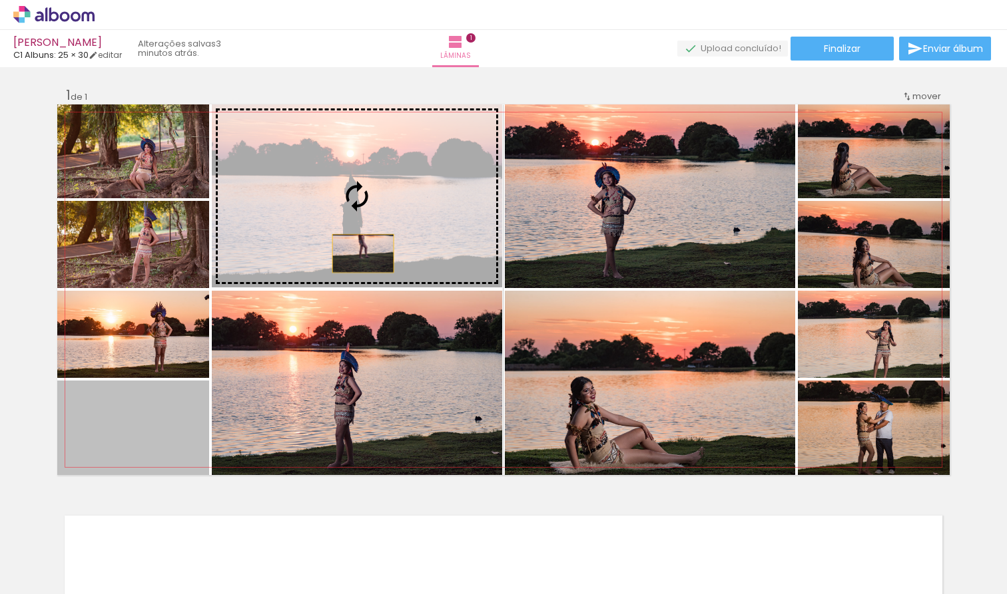
drag, startPoint x: 144, startPoint y: 445, endPoint x: 363, endPoint y: 254, distance: 290.6
click at [0, 0] on slot at bounding box center [0, 0] width 0 height 0
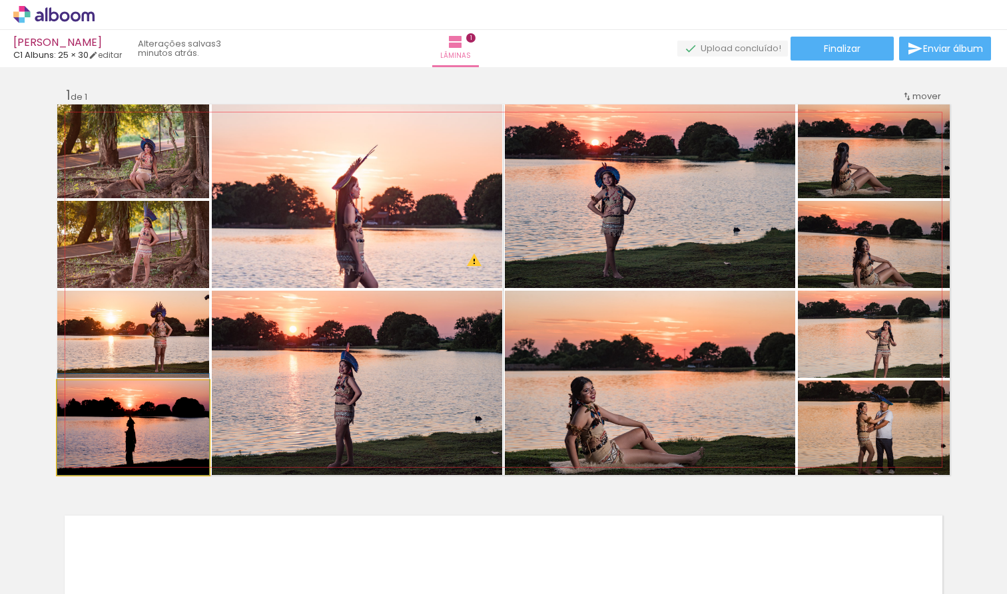
drag, startPoint x: 160, startPoint y: 434, endPoint x: 166, endPoint y: 413, distance: 21.5
click at [165, 414] on div at bounding box center [133, 424] width 152 height 101
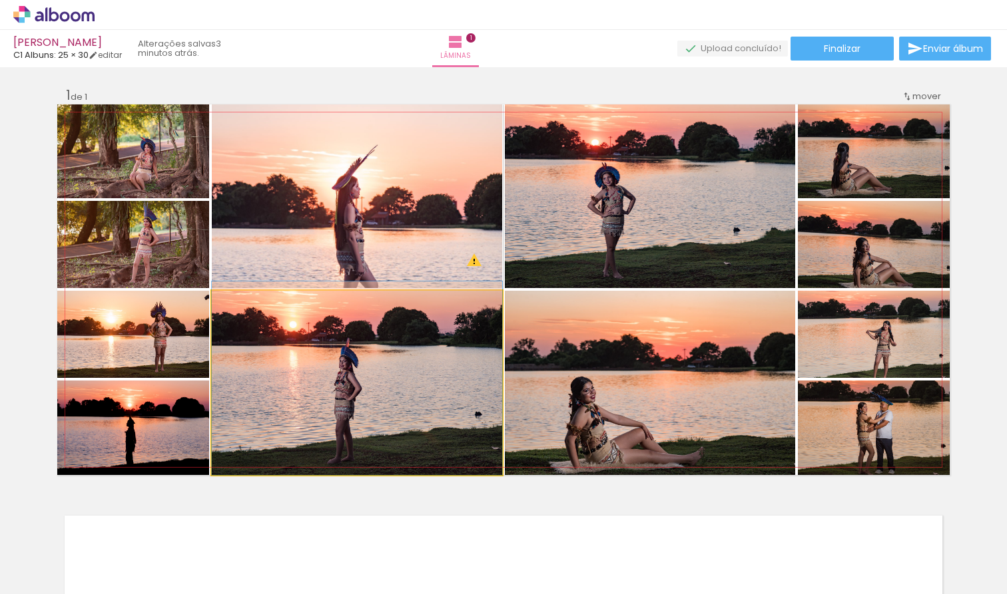
drag, startPoint x: 368, startPoint y: 418, endPoint x: 371, endPoint y: 407, distance: 11.0
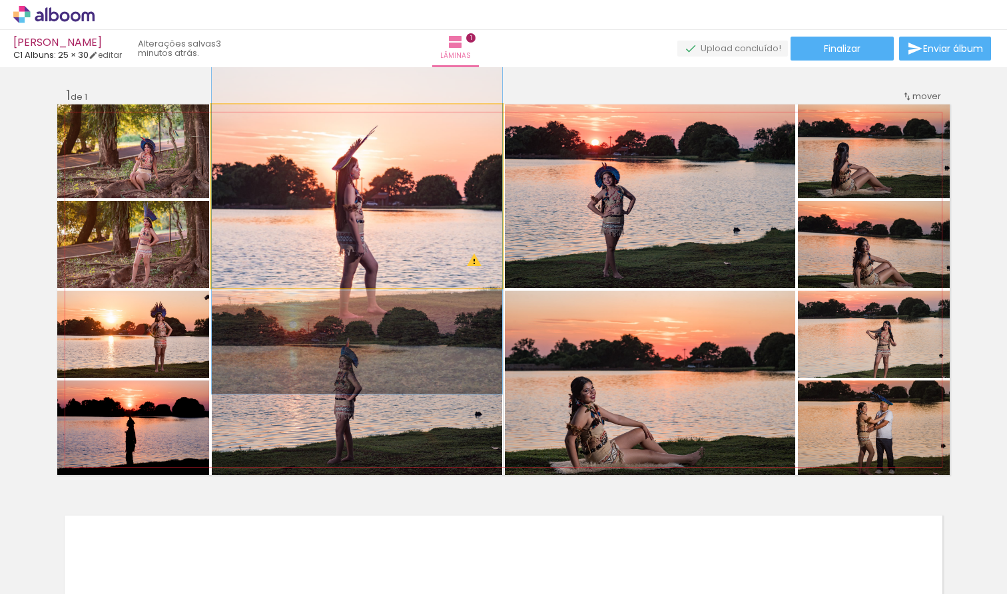
drag, startPoint x: 371, startPoint y: 221, endPoint x: 373, endPoint y: 203, distance: 18.1
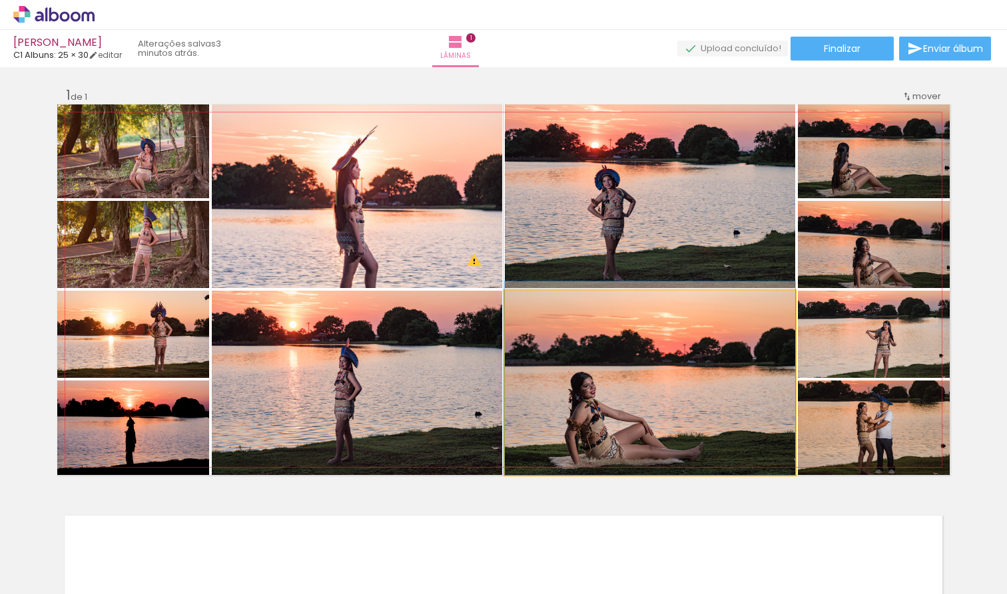
drag, startPoint x: 602, startPoint y: 407, endPoint x: 604, endPoint y: 356, distance: 51.3
click at [604, 356] on div at bounding box center [650, 379] width 290 height 194
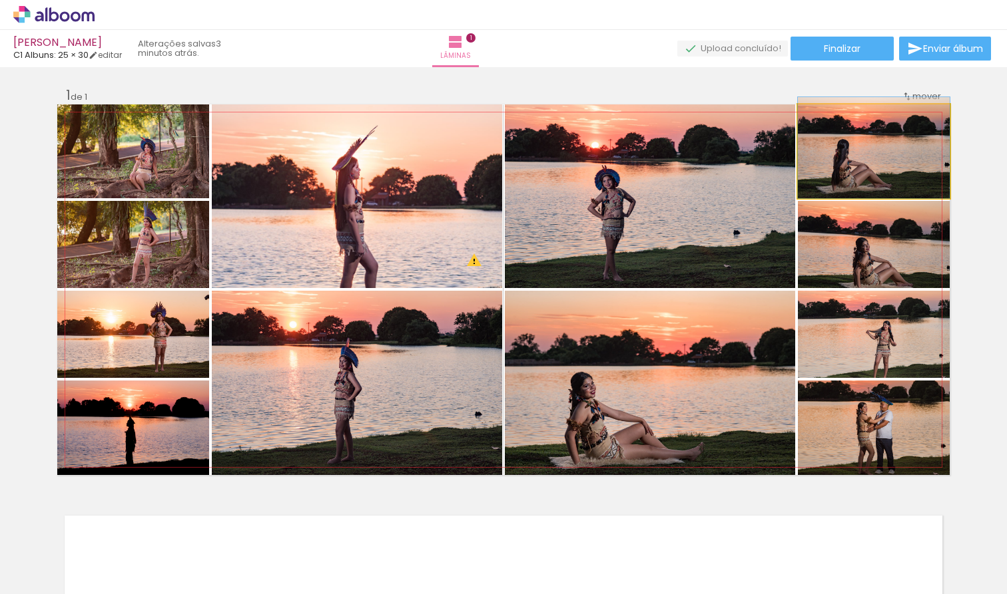
drag, startPoint x: 866, startPoint y: 163, endPoint x: 866, endPoint y: 152, distance: 10.7
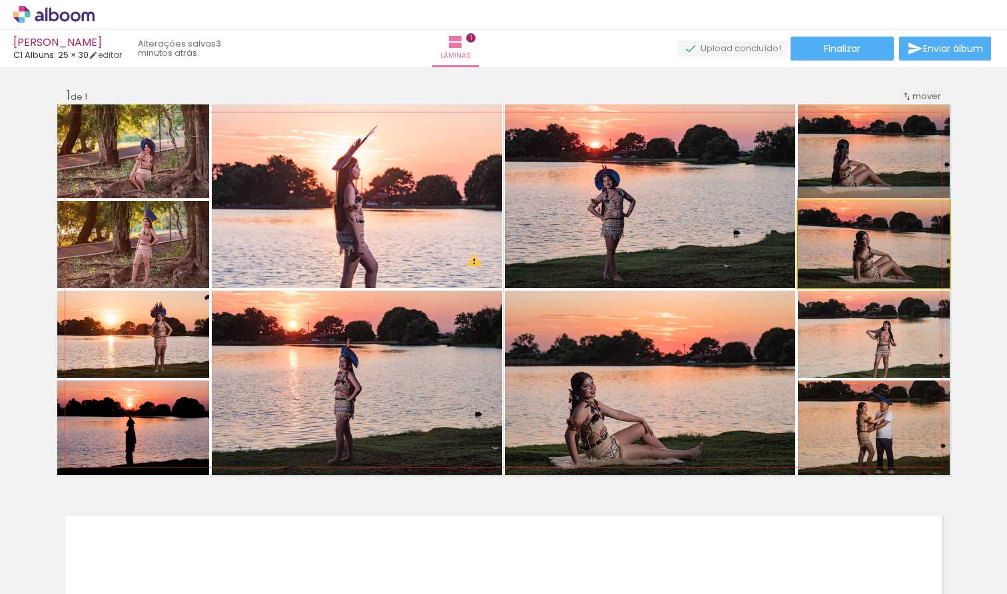
drag, startPoint x: 865, startPoint y: 271, endPoint x: 864, endPoint y: 302, distance: 30.6
click at [866, 261] on div at bounding box center [873, 237] width 152 height 101
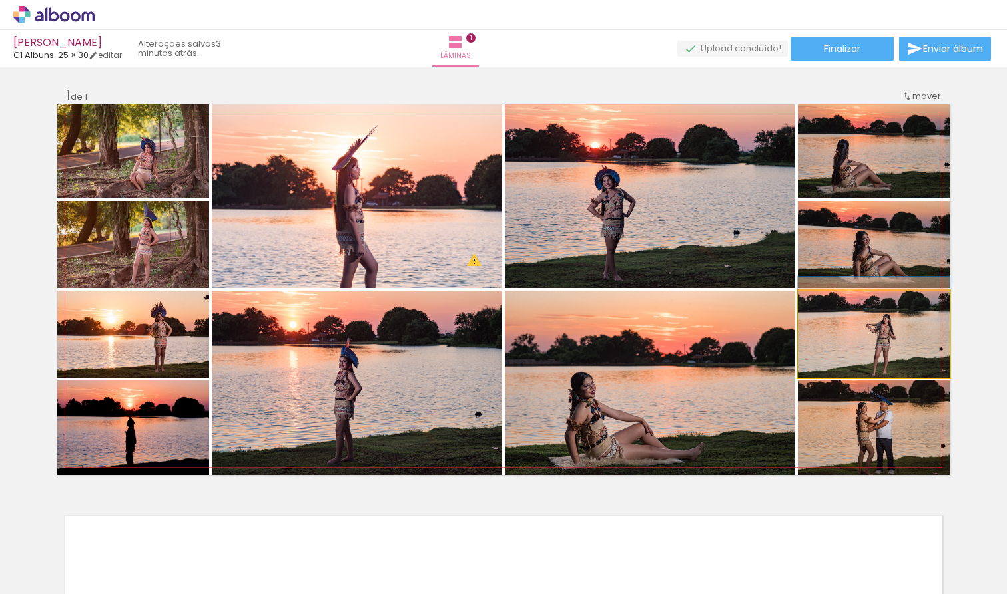
drag, startPoint x: 863, startPoint y: 336, endPoint x: 865, endPoint y: 320, distance: 16.1
click at [865, 320] on div at bounding box center [873, 327] width 152 height 101
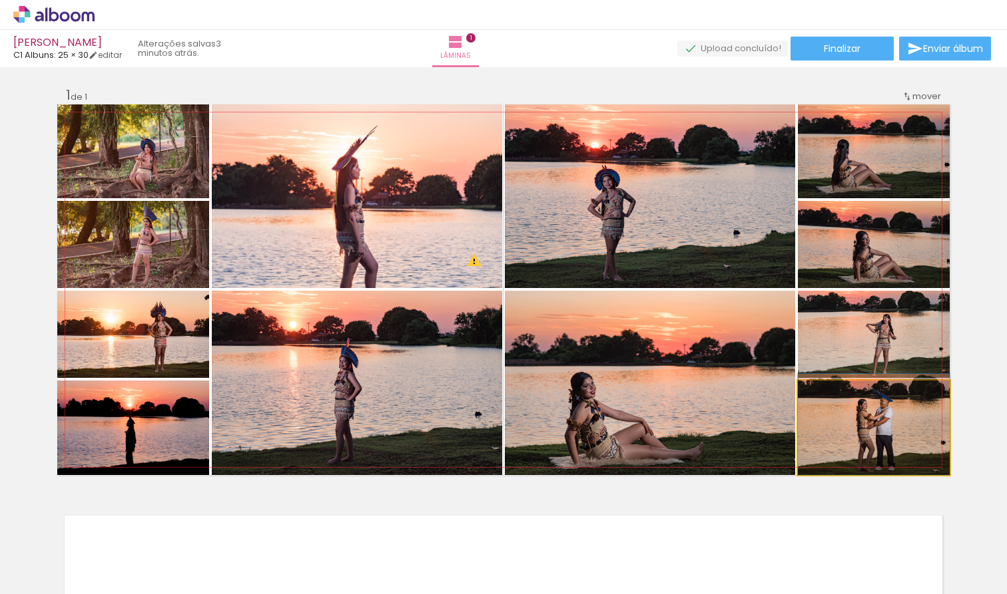
drag, startPoint x: 878, startPoint y: 424, endPoint x: 877, endPoint y: 411, distance: 12.7
click at [877, 411] on div at bounding box center [873, 424] width 152 height 101
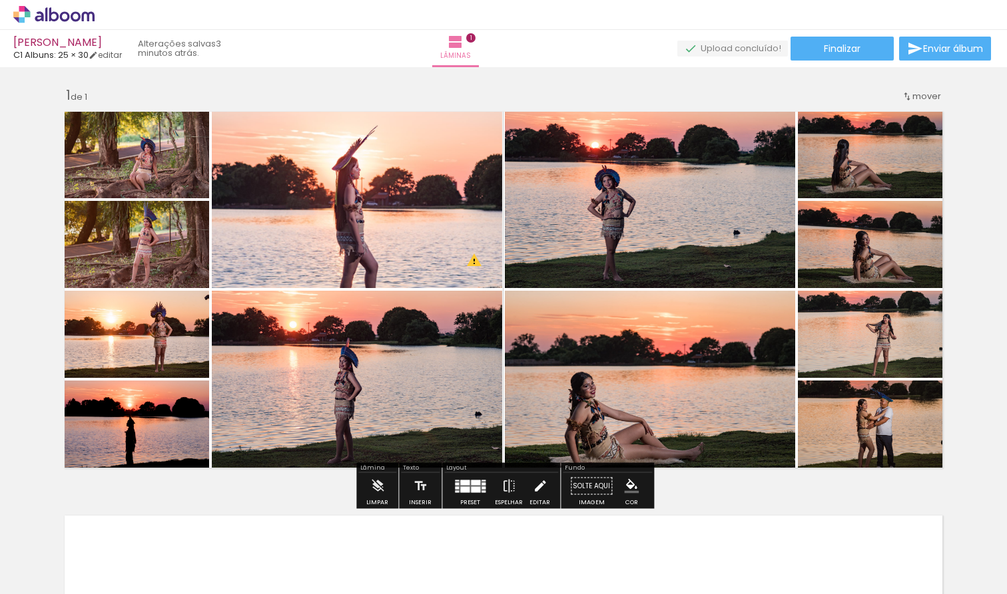
click at [537, 488] on iron-icon at bounding box center [540, 486] width 15 height 27
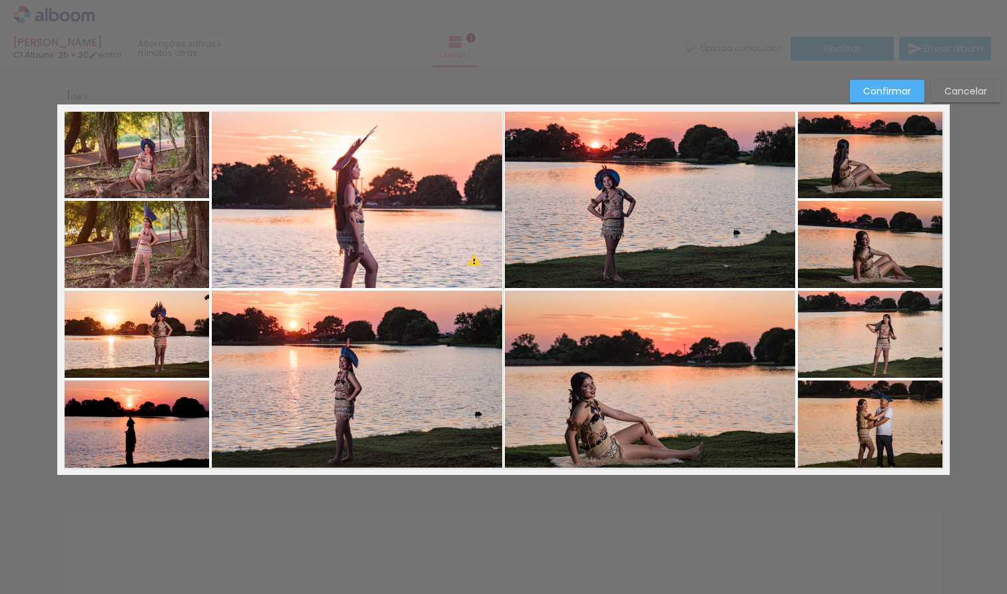
scroll to position [2, 0]
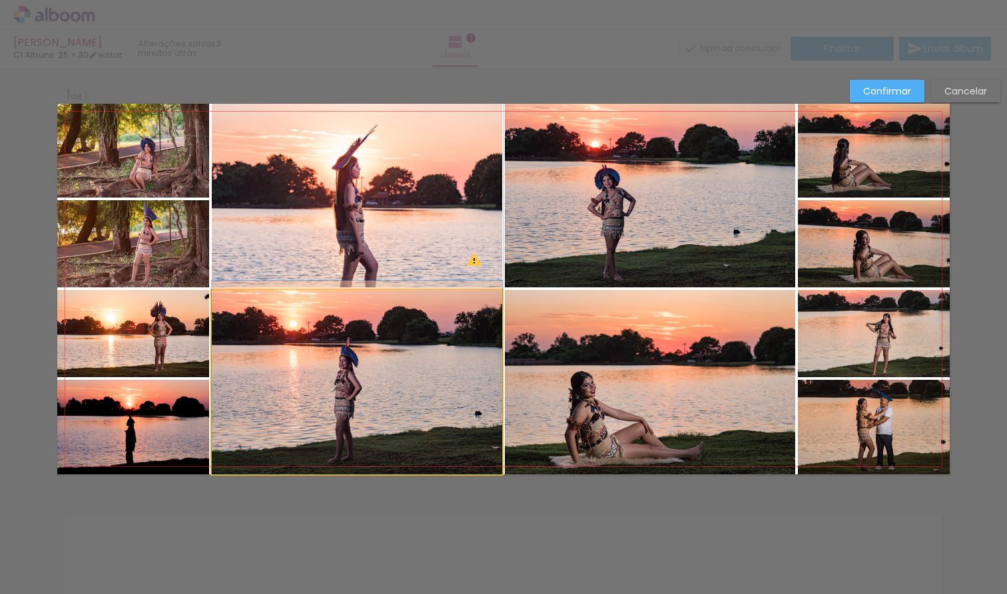
drag, startPoint x: 344, startPoint y: 359, endPoint x: 345, endPoint y: 341, distance: 18.7
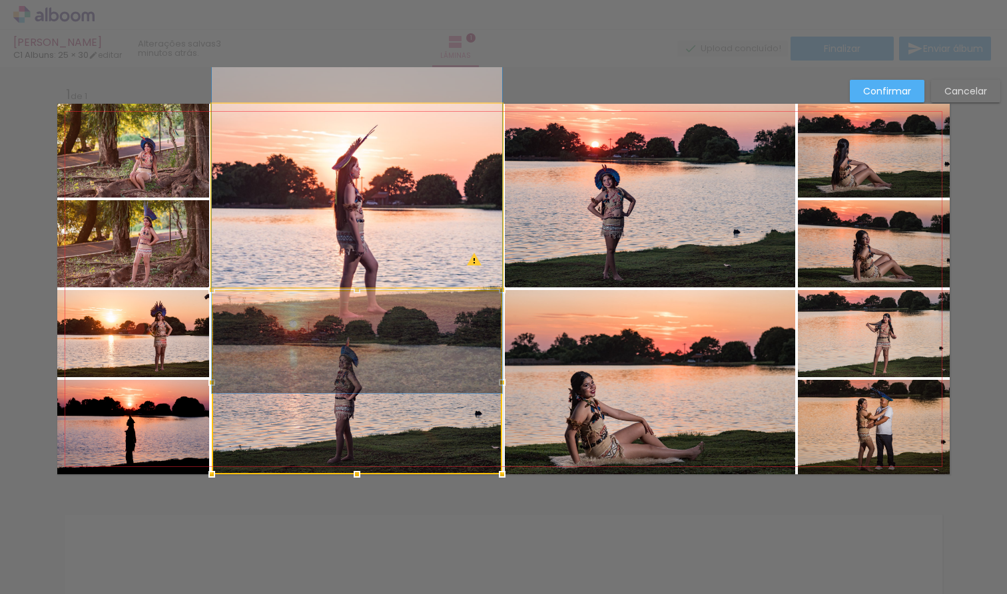
click at [352, 246] on quentale-photo at bounding box center [357, 196] width 290 height 184
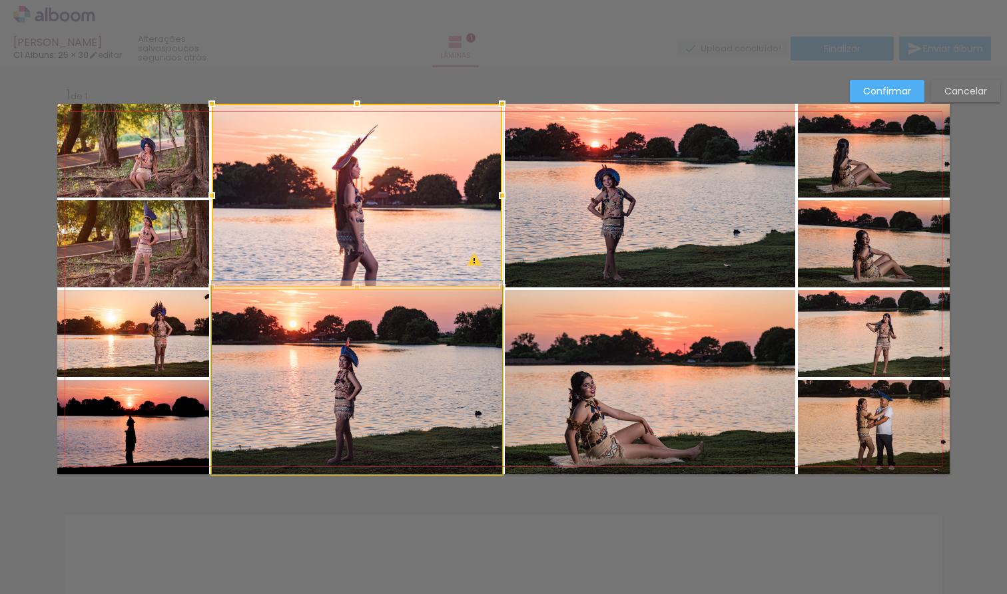
drag, startPoint x: 384, startPoint y: 415, endPoint x: 392, endPoint y: 359, distance: 57.1
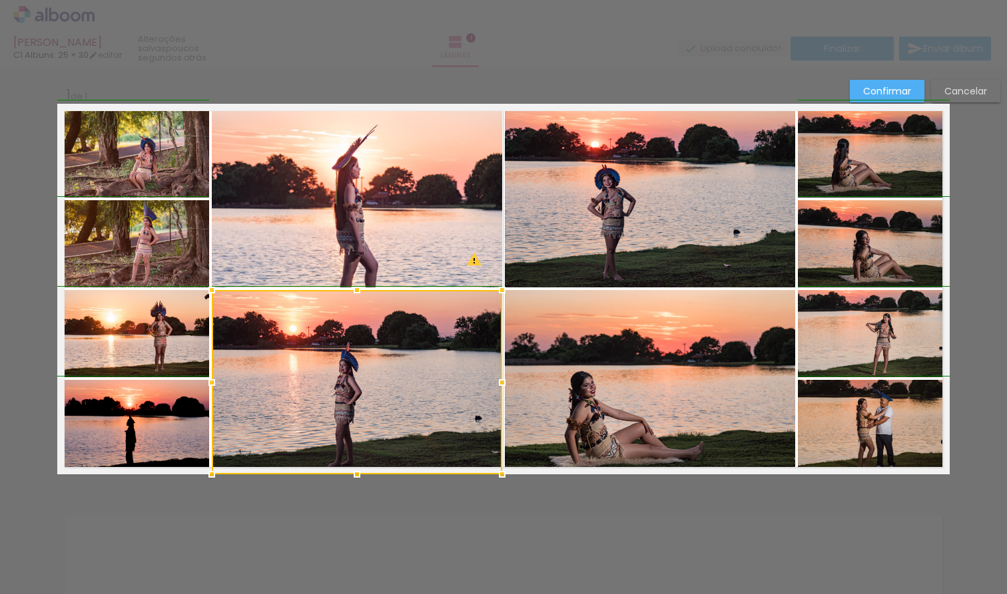
drag, startPoint x: 212, startPoint y: 380, endPoint x: 347, endPoint y: 366, distance: 136.5
click at [347, 366] on div at bounding box center [357, 382] width 290 height 184
click at [339, 202] on quentale-photo at bounding box center [357, 196] width 290 height 184
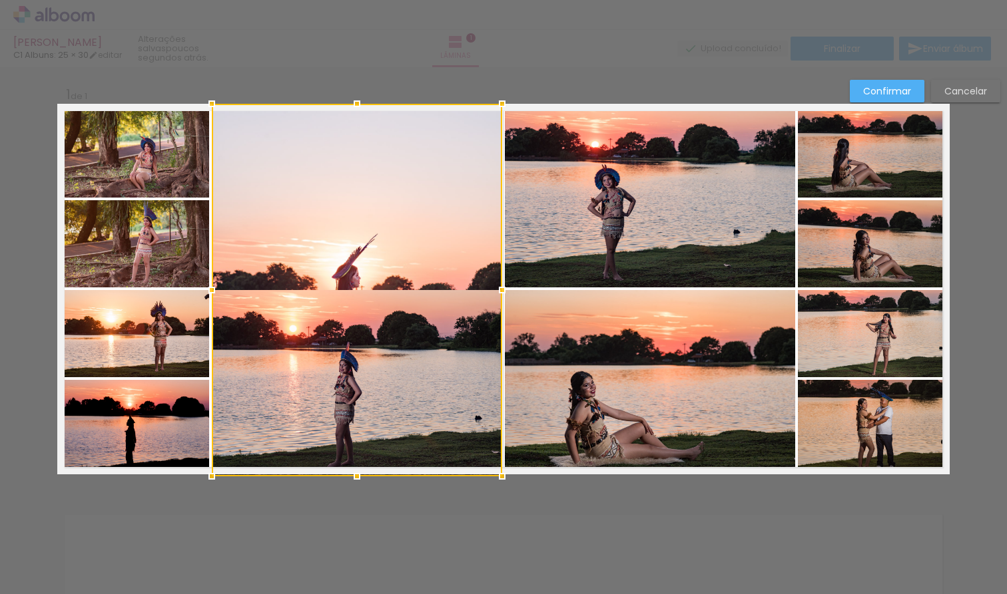
drag, startPoint x: 353, startPoint y: 307, endPoint x: 352, endPoint y: 468, distance: 161.1
click at [353, 470] on div at bounding box center [356, 476] width 27 height 27
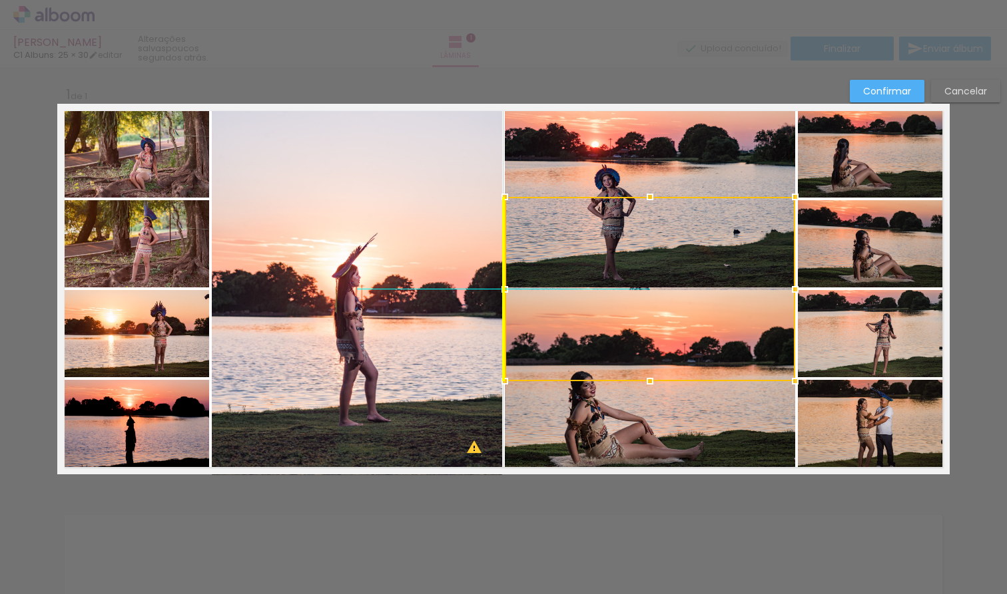
drag, startPoint x: 358, startPoint y: 411, endPoint x: 644, endPoint y: 326, distance: 298.0
click at [644, 326] on div at bounding box center [650, 289] width 290 height 184
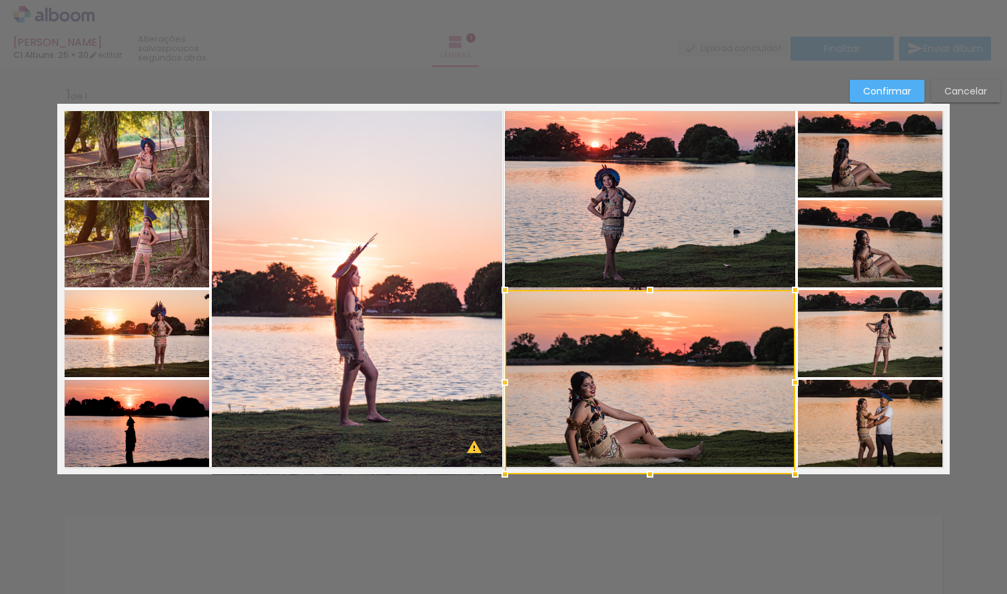
click at [633, 407] on div at bounding box center [650, 382] width 290 height 184
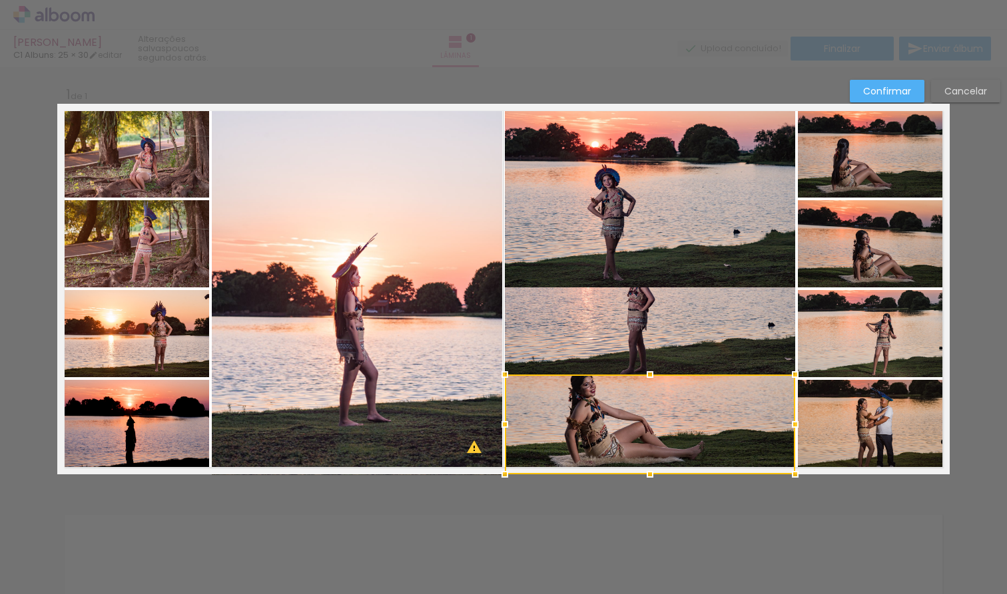
drag, startPoint x: 649, startPoint y: 287, endPoint x: 654, endPoint y: 362, distance: 75.4
click at [654, 362] on div at bounding box center [649, 374] width 27 height 27
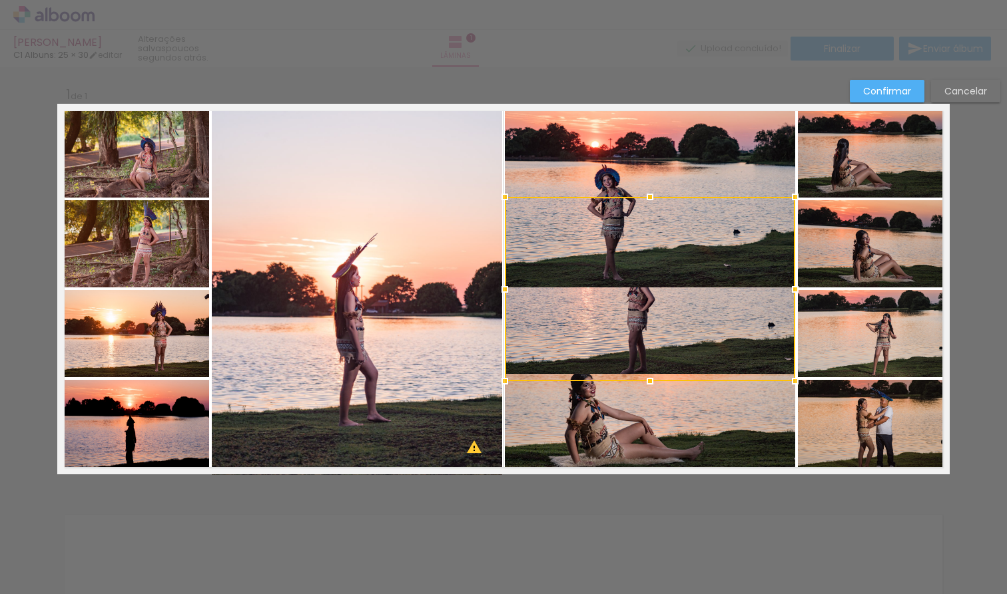
click at [644, 235] on div at bounding box center [650, 289] width 290 height 184
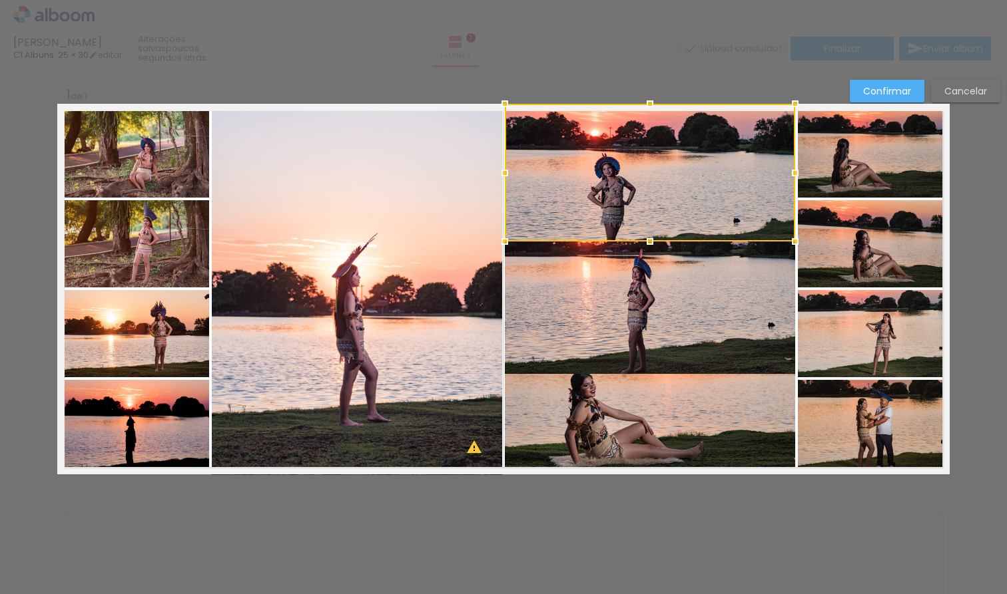
drag, startPoint x: 648, startPoint y: 287, endPoint x: 654, endPoint y: 242, distance: 45.6
click at [654, 242] on div at bounding box center [649, 241] width 27 height 27
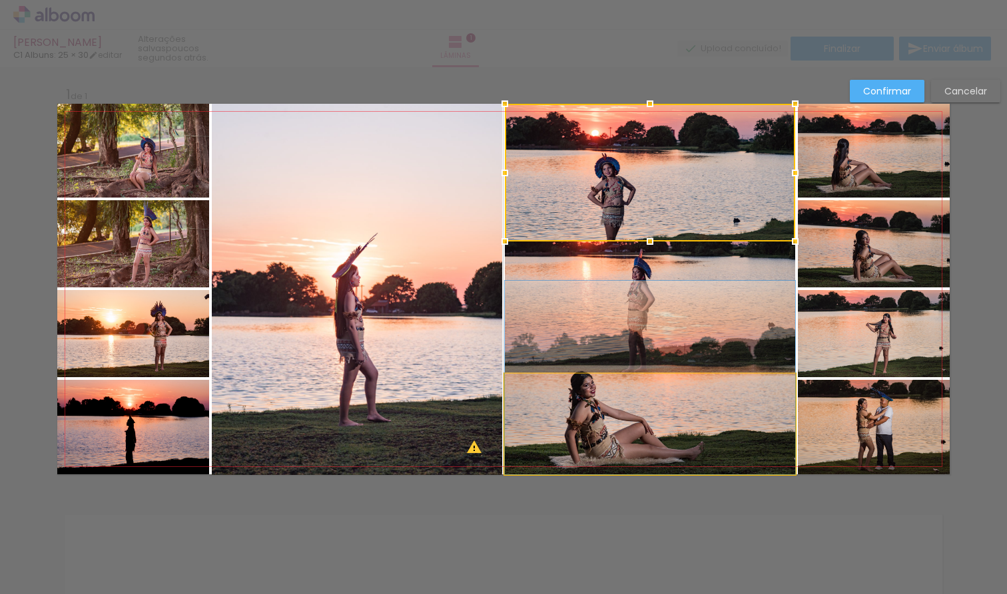
click at [656, 442] on album-spread "1 de 1" at bounding box center [503, 289] width 892 height 371
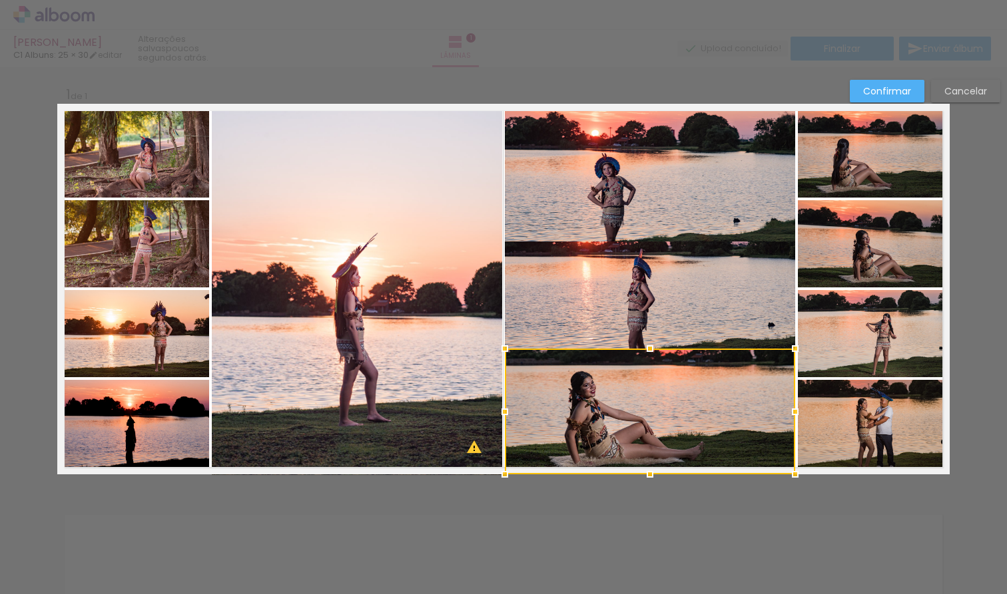
drag, startPoint x: 648, startPoint y: 370, endPoint x: 650, endPoint y: 345, distance: 25.4
click at [650, 345] on div at bounding box center [649, 349] width 27 height 27
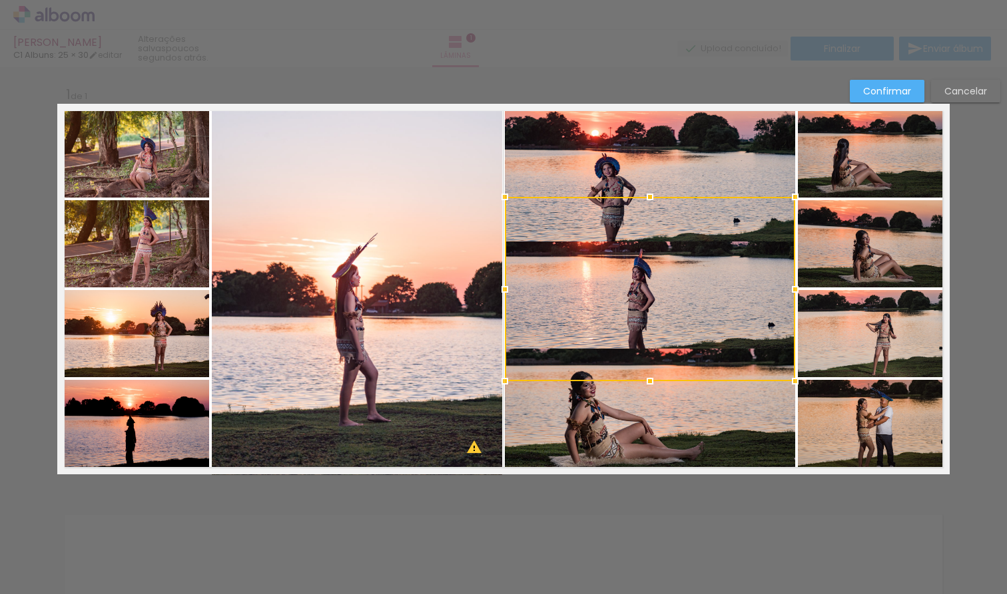
click at [652, 282] on div at bounding box center [650, 289] width 290 height 184
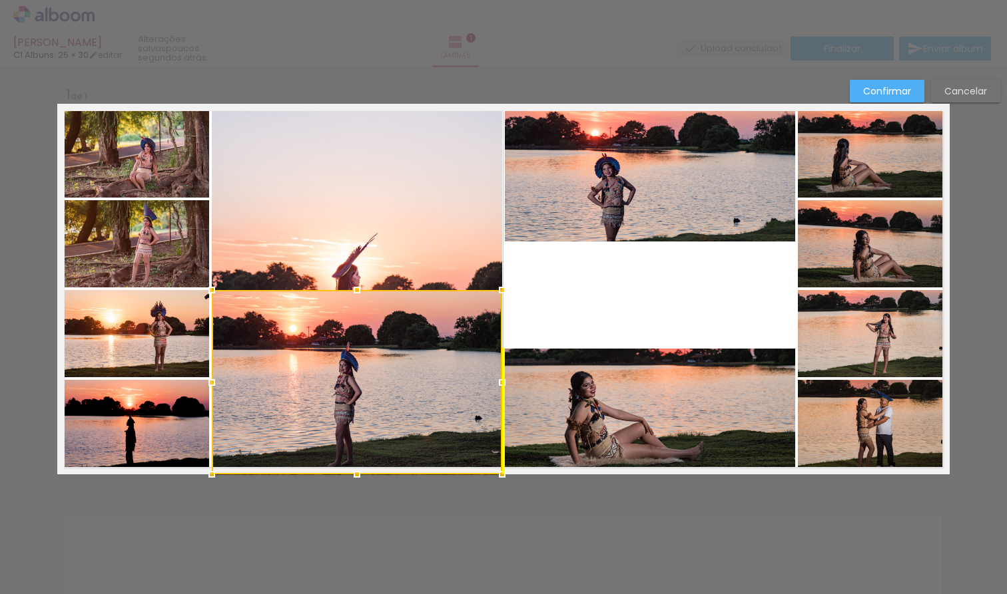
drag, startPoint x: 601, startPoint y: 297, endPoint x: 315, endPoint y: 292, distance: 286.3
click at [302, 403] on div at bounding box center [357, 382] width 290 height 184
click at [322, 230] on quentale-photo at bounding box center [357, 289] width 290 height 371
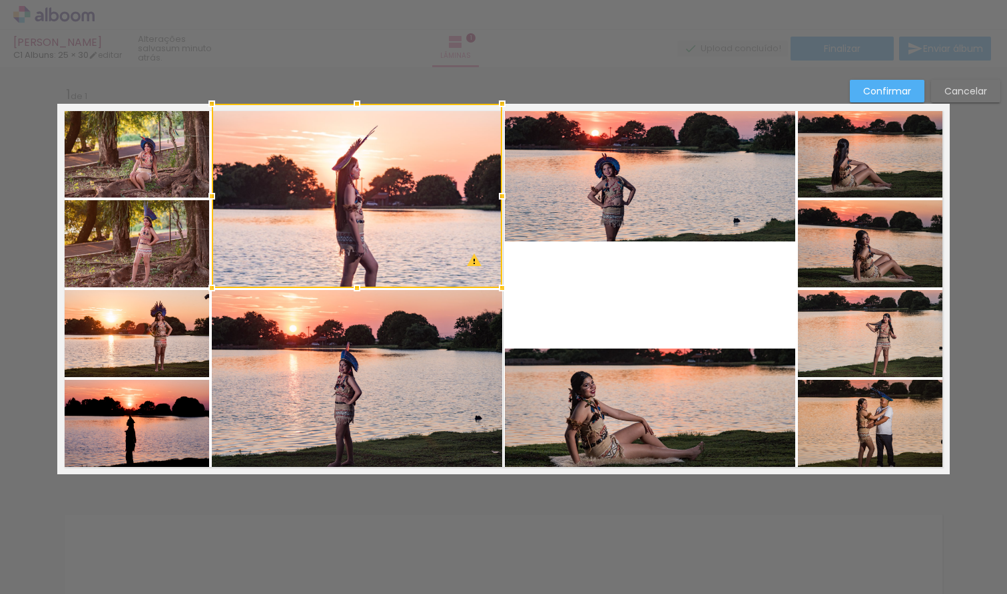
drag, startPoint x: 357, startPoint y: 472, endPoint x: 355, endPoint y: 277, distance: 195.1
click at [355, 277] on div at bounding box center [356, 288] width 27 height 27
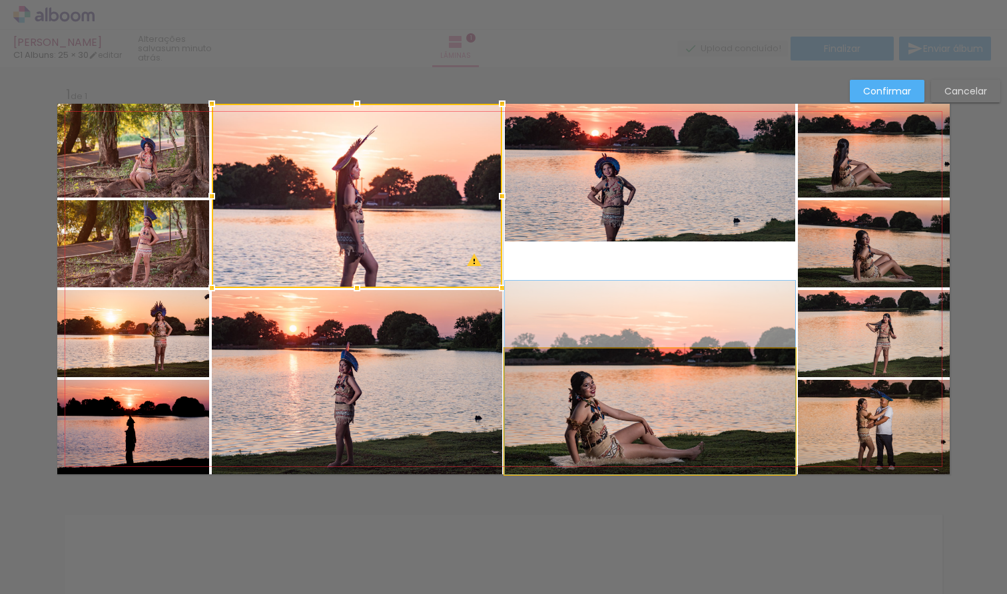
click at [714, 403] on album-spread "1 de 1" at bounding box center [503, 289] width 892 height 371
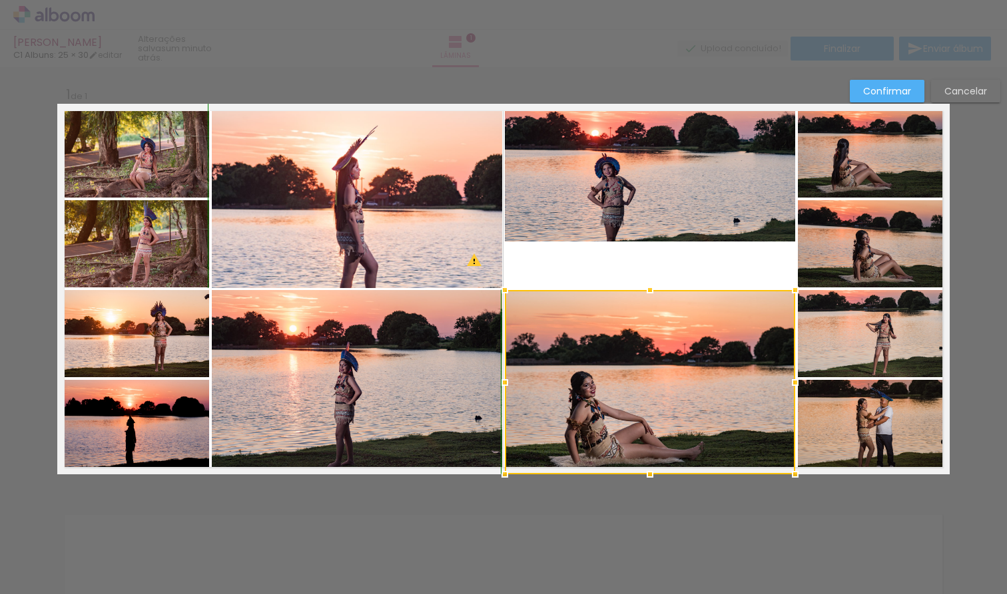
drag, startPoint x: 650, startPoint y: 343, endPoint x: 642, endPoint y: 294, distance: 50.6
click at [648, 294] on div at bounding box center [649, 290] width 27 height 27
drag, startPoint x: 648, startPoint y: 211, endPoint x: 646, endPoint y: 224, distance: 12.9
click at [648, 211] on album-spread "1 de 1" at bounding box center [503, 289] width 892 height 371
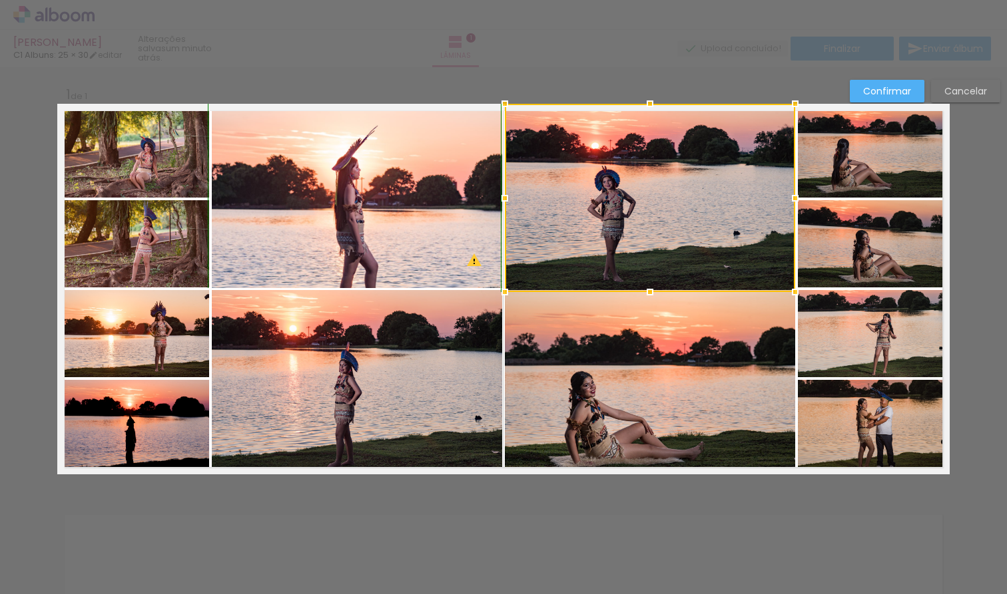
drag, startPoint x: 648, startPoint y: 241, endPoint x: 644, endPoint y: 280, distance: 38.8
click at [643, 282] on div at bounding box center [649, 292] width 27 height 27
click at [563, 74] on div "Confirmar Cancelar" at bounding box center [503, 485] width 1007 height 840
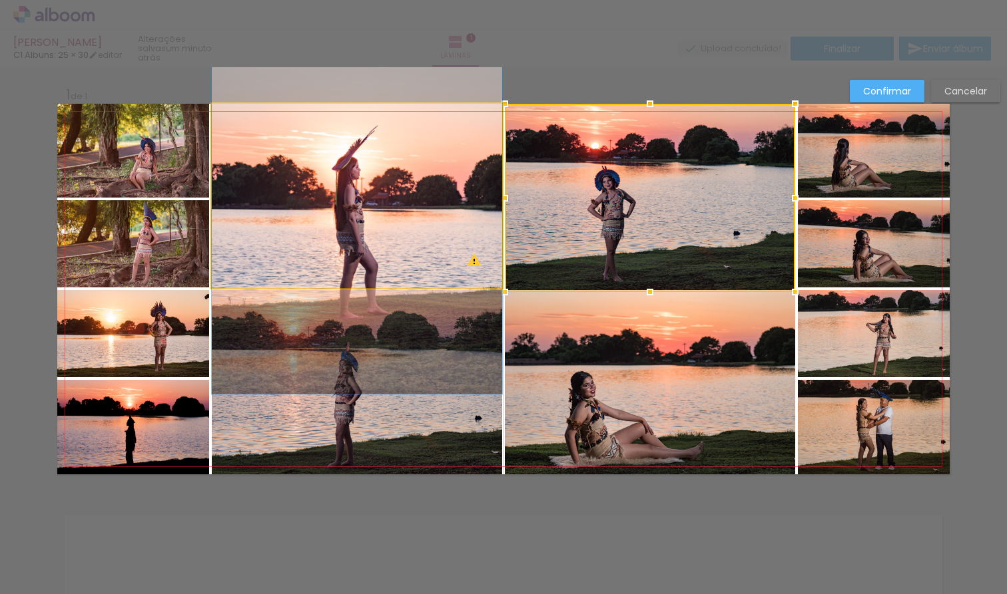
click at [380, 228] on quentale-photo at bounding box center [357, 196] width 290 height 184
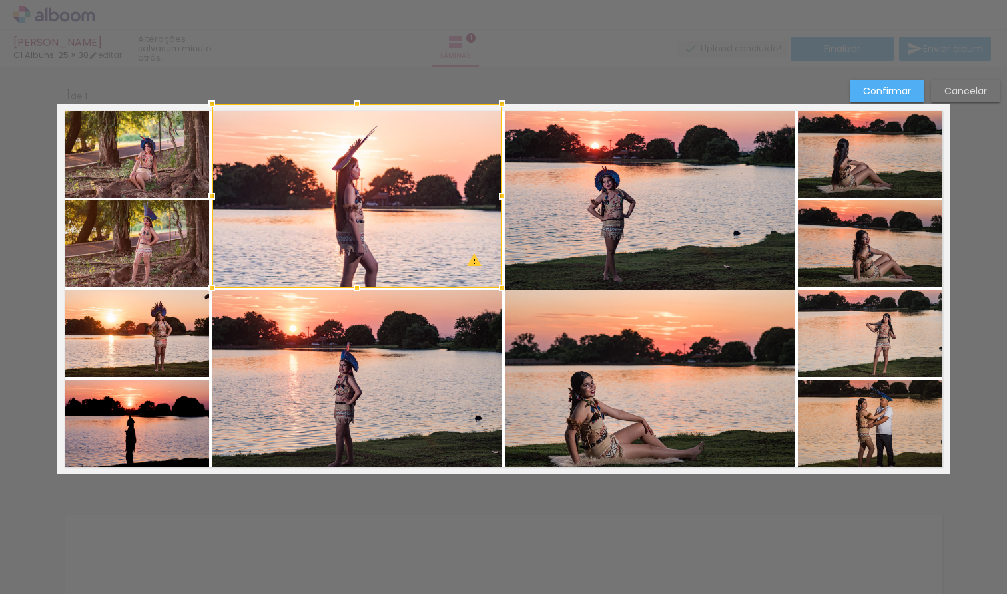
click at [652, 260] on album-spread "1 de 1" at bounding box center [503, 289] width 892 height 371
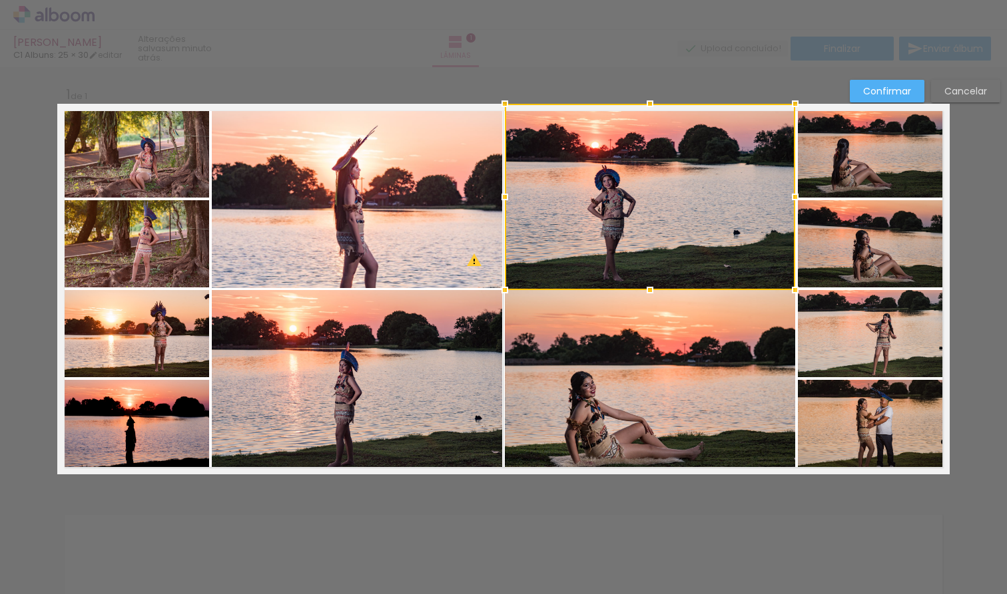
click at [651, 293] on div at bounding box center [649, 290] width 27 height 27
click at [651, 330] on quentale-photo at bounding box center [650, 382] width 290 height 184
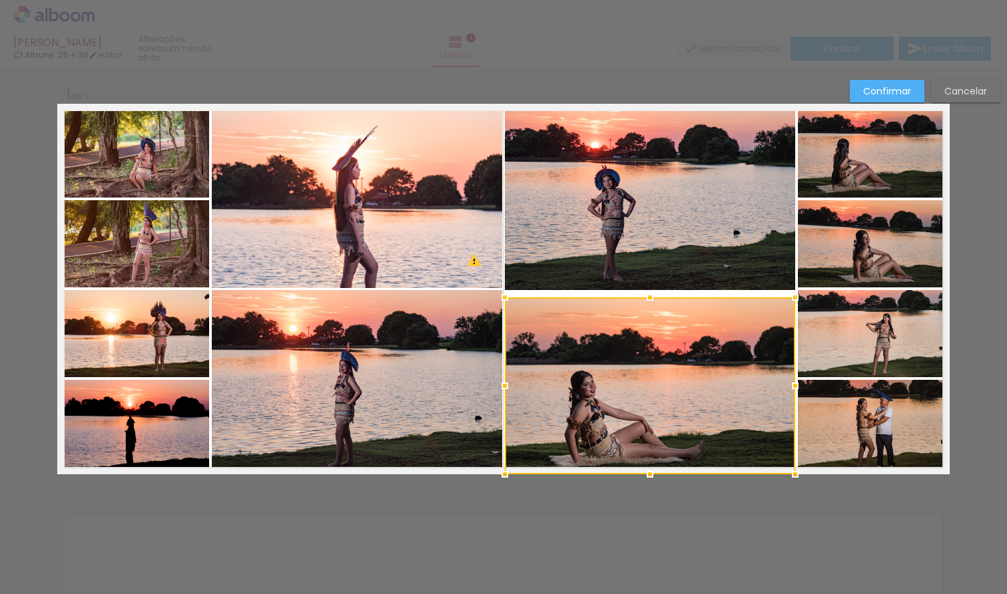
click at [648, 295] on div at bounding box center [649, 297] width 27 height 27
click at [635, 524] on div "Confirmar Cancelar" at bounding box center [503, 485] width 1007 height 840
click at [0, 0] on slot "Cancelar" at bounding box center [0, 0] width 0 height 0
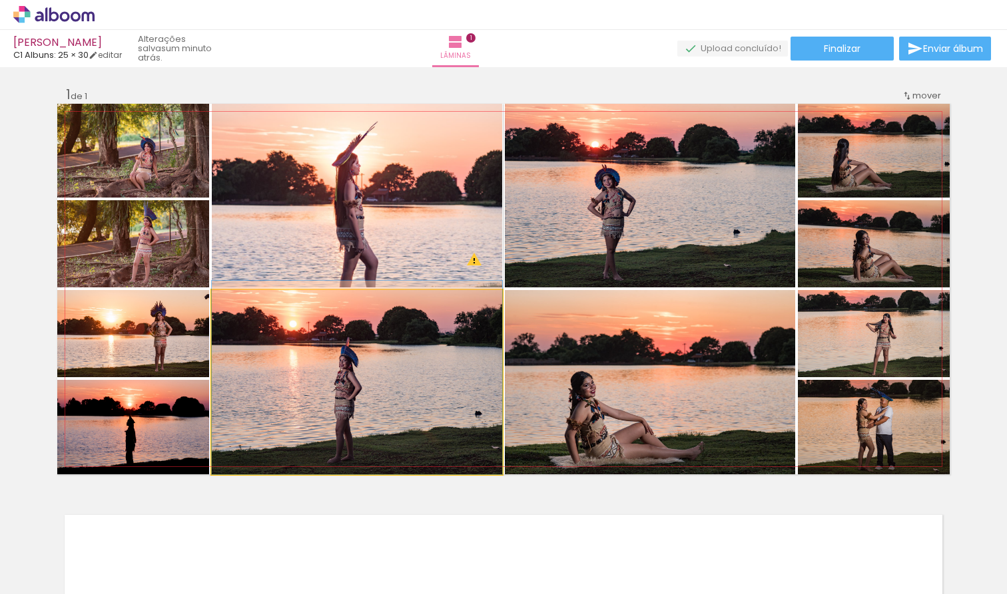
click at [400, 374] on div at bounding box center [357, 378] width 290 height 194
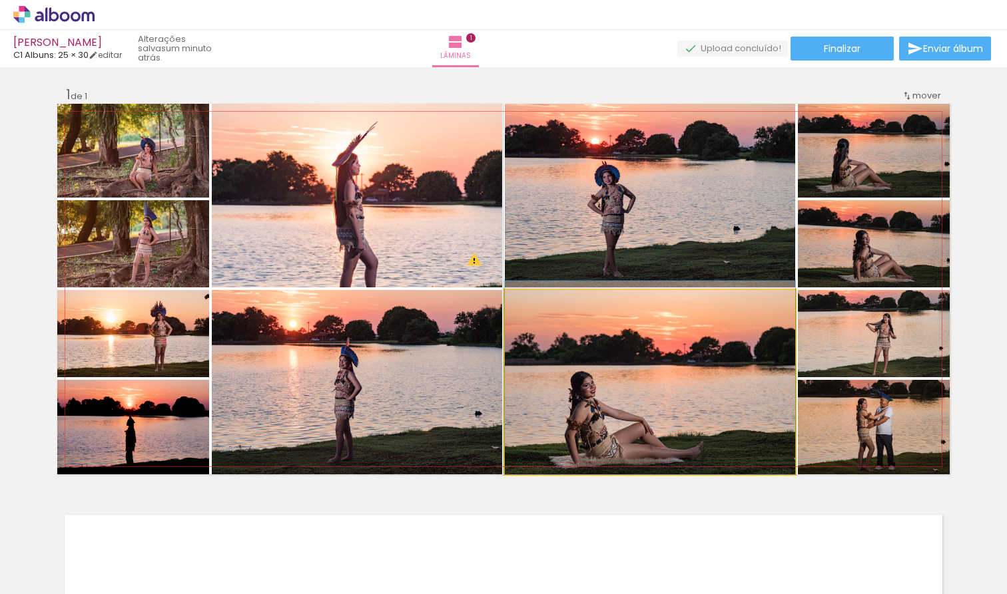
drag, startPoint x: 651, startPoint y: 397, endPoint x: 652, endPoint y: 389, distance: 7.4
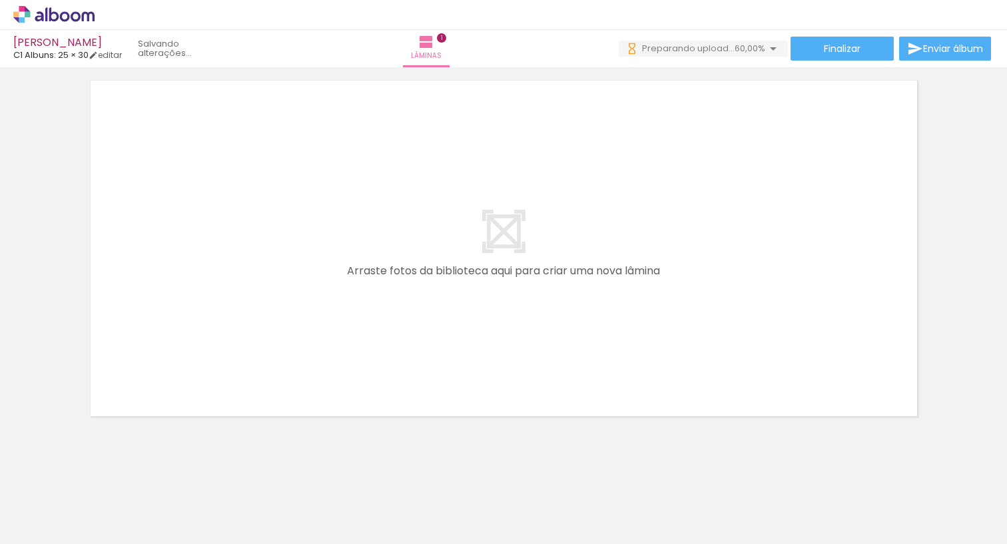
scroll to position [0, 497]
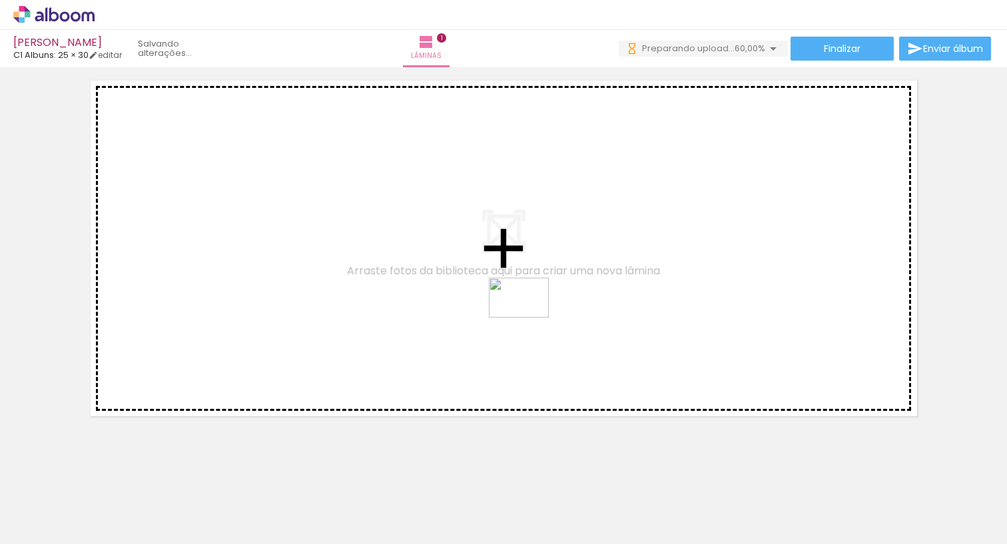
drag, startPoint x: 546, startPoint y: 501, endPoint x: 526, endPoint y: 294, distance: 208.7
click at [526, 294] on quentale-workspace at bounding box center [503, 272] width 1007 height 544
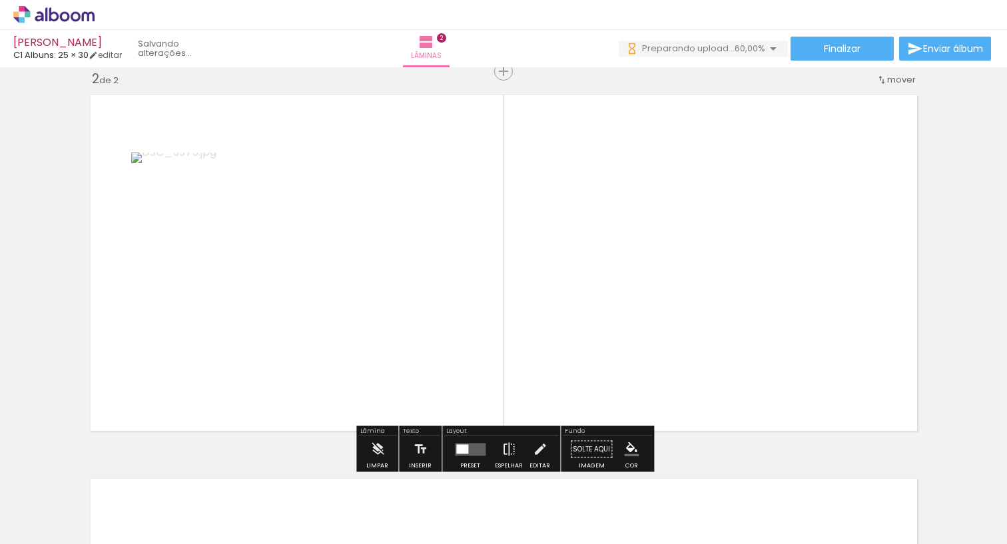
scroll to position [400, 0]
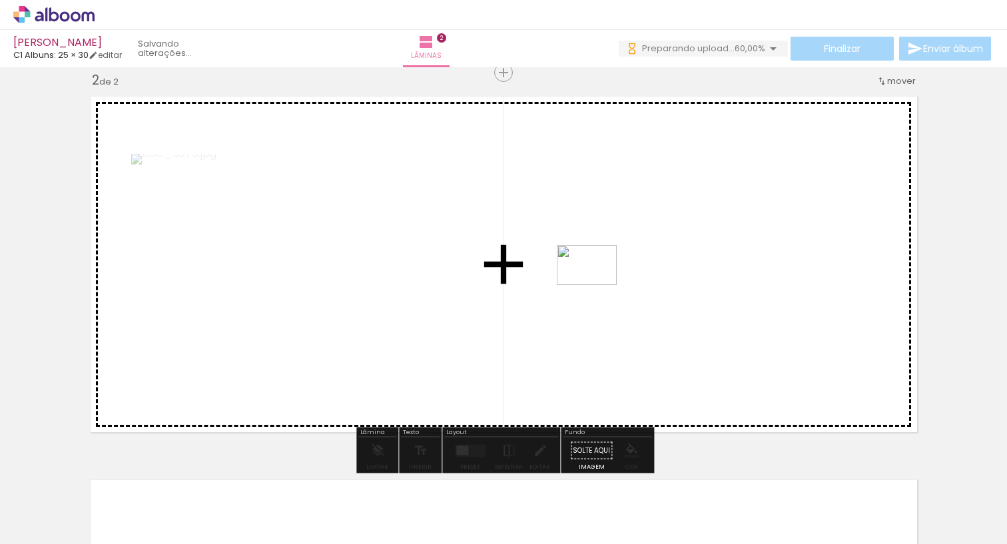
click at [596, 284] on quentale-workspace at bounding box center [503, 272] width 1007 height 544
drag, startPoint x: 658, startPoint y: 462, endPoint x: 526, endPoint y: 270, distance: 233.2
click at [526, 270] on quentale-workspace at bounding box center [503, 272] width 1007 height 544
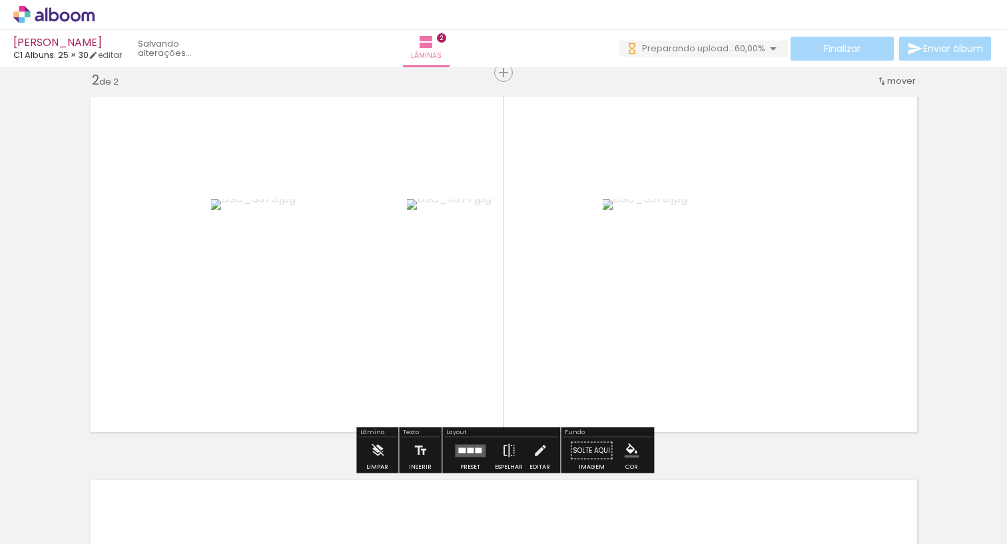
scroll to position [0, 0]
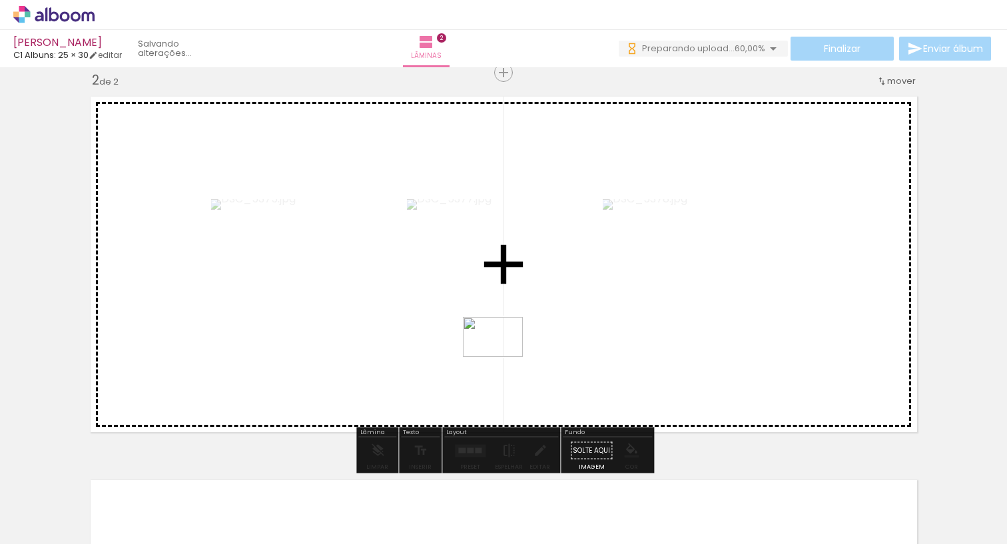
drag, startPoint x: 686, startPoint y: 501, endPoint x: 503, endPoint y: 357, distance: 233.2
click at [503, 357] on quentale-workspace at bounding box center [503, 272] width 1007 height 544
drag, startPoint x: 735, startPoint y: 501, endPoint x: 639, endPoint y: 328, distance: 198.4
click at [639, 328] on quentale-workspace at bounding box center [503, 272] width 1007 height 544
drag, startPoint x: 823, startPoint y: 505, endPoint x: 672, endPoint y: 323, distance: 236.3
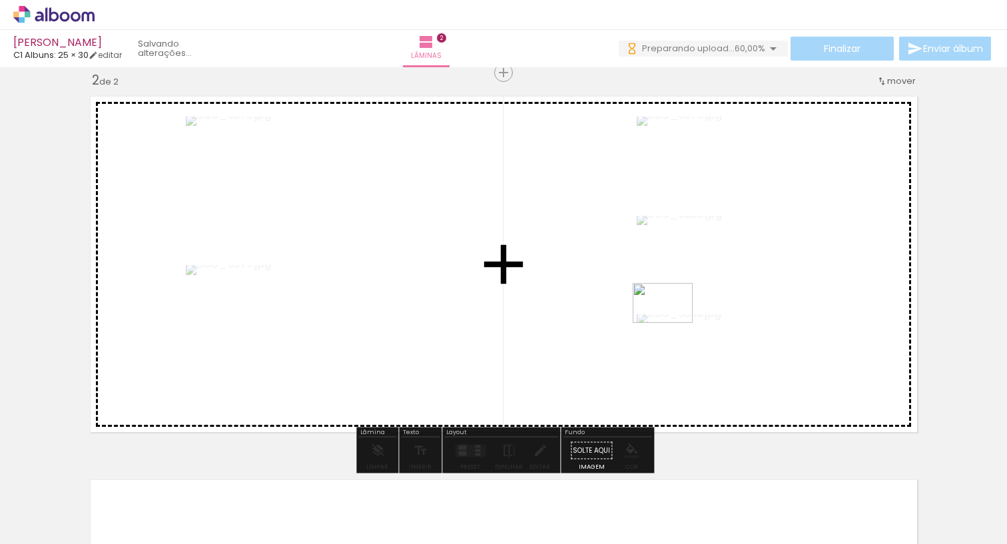
click at [672, 323] on quentale-workspace at bounding box center [503, 272] width 1007 height 544
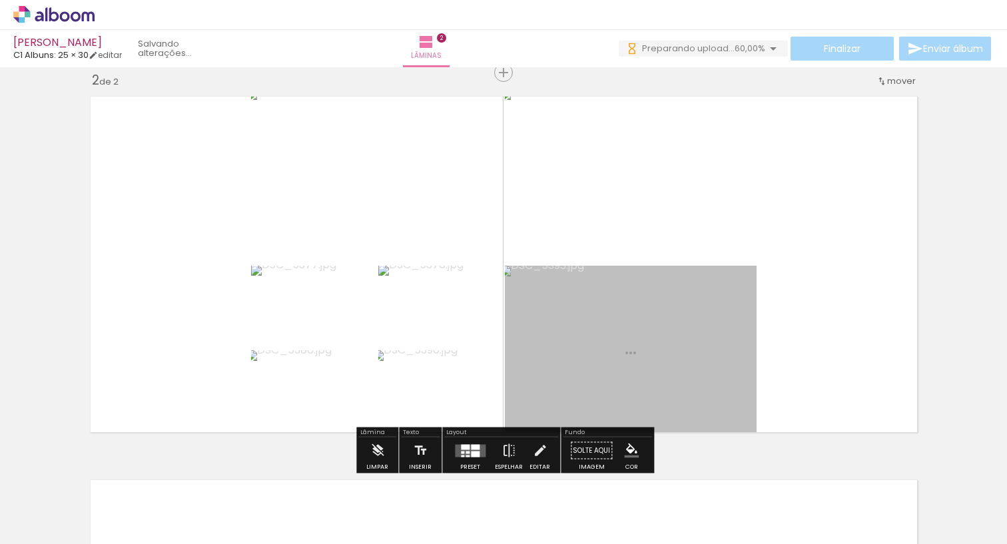
drag, startPoint x: 889, startPoint y: 503, endPoint x: 701, endPoint y: 303, distance: 275.0
click at [701, 303] on quentale-workspace at bounding box center [503, 272] width 1007 height 544
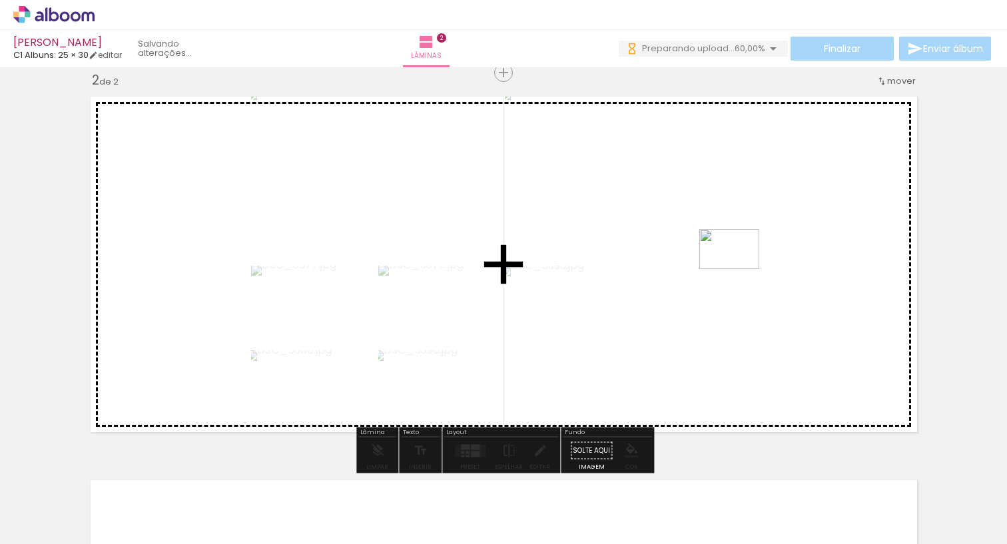
drag, startPoint x: 955, startPoint y: 491, endPoint x: 739, endPoint y: 269, distance: 309.8
click at [739, 269] on quentale-workspace at bounding box center [503, 272] width 1007 height 544
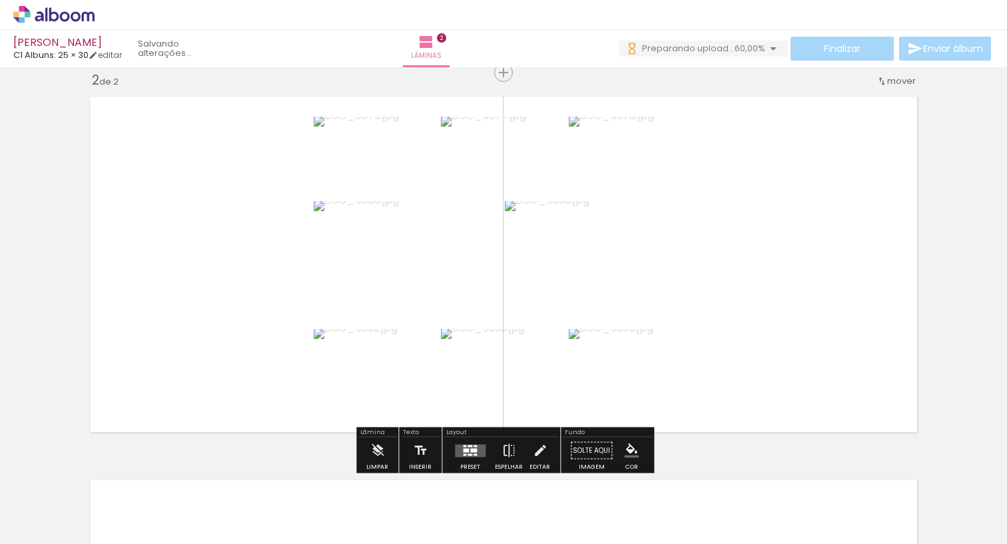
click at [474, 452] on quentale-layouter at bounding box center [470, 450] width 31 height 13
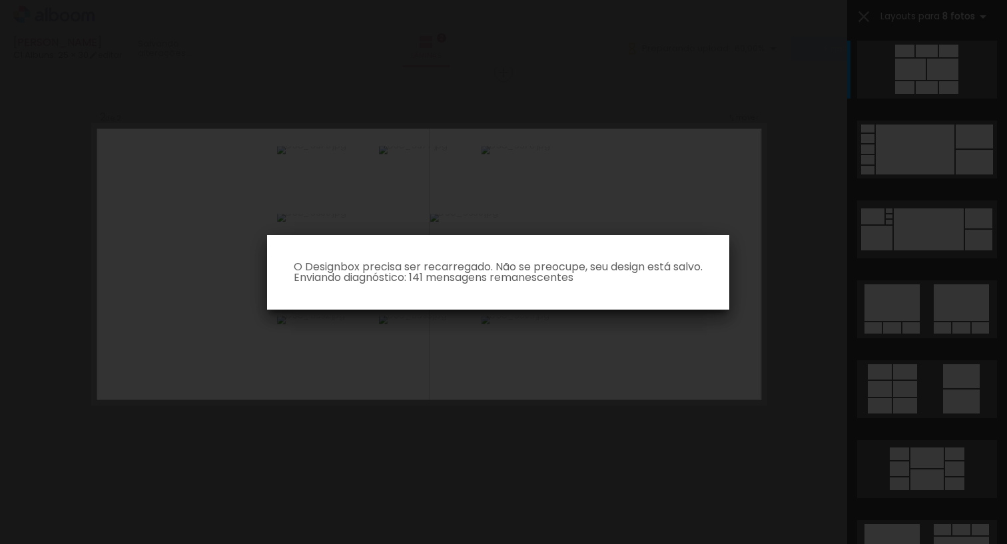
click at [580, 374] on iron-overlay-backdrop at bounding box center [503, 272] width 1007 height 544
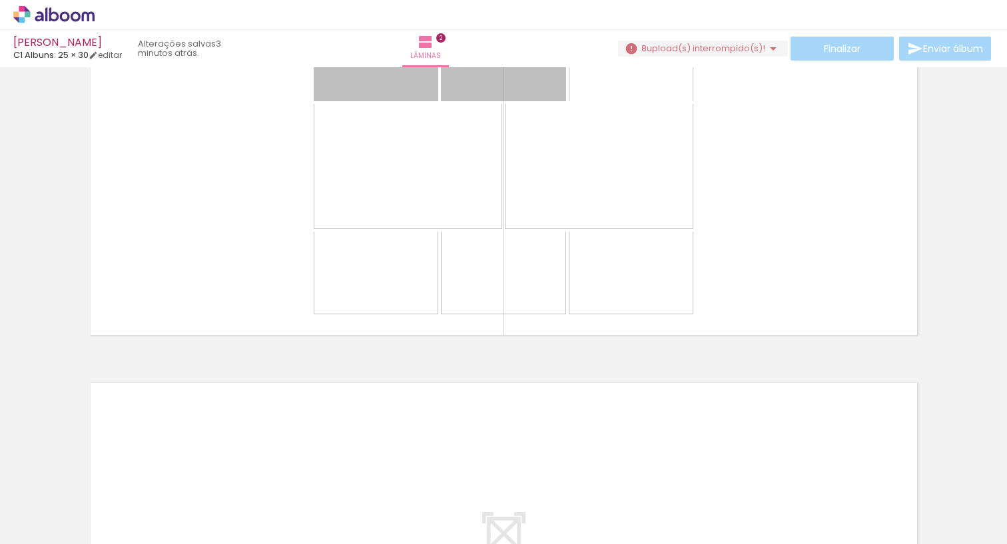
click at [109, 498] on iron-horizontal-list at bounding box center [96, 502] width 27 height 83
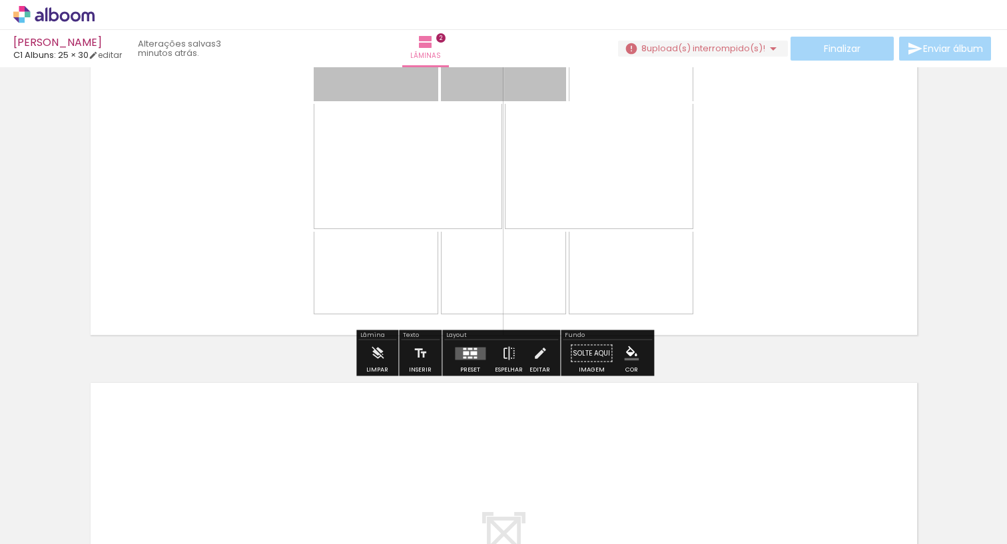
click at [396, 85] on div at bounding box center [376, 60] width 124 height 83
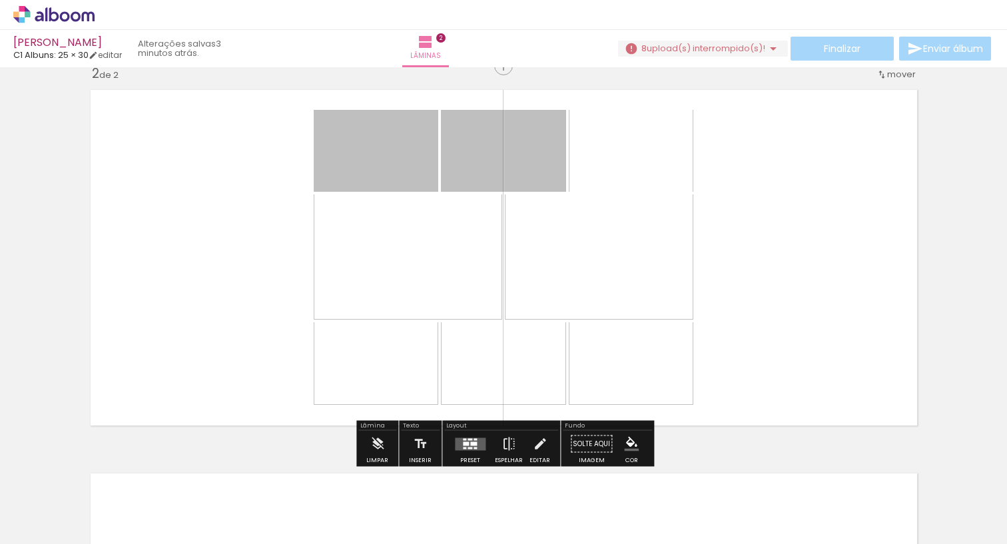
scroll to position [410, 0]
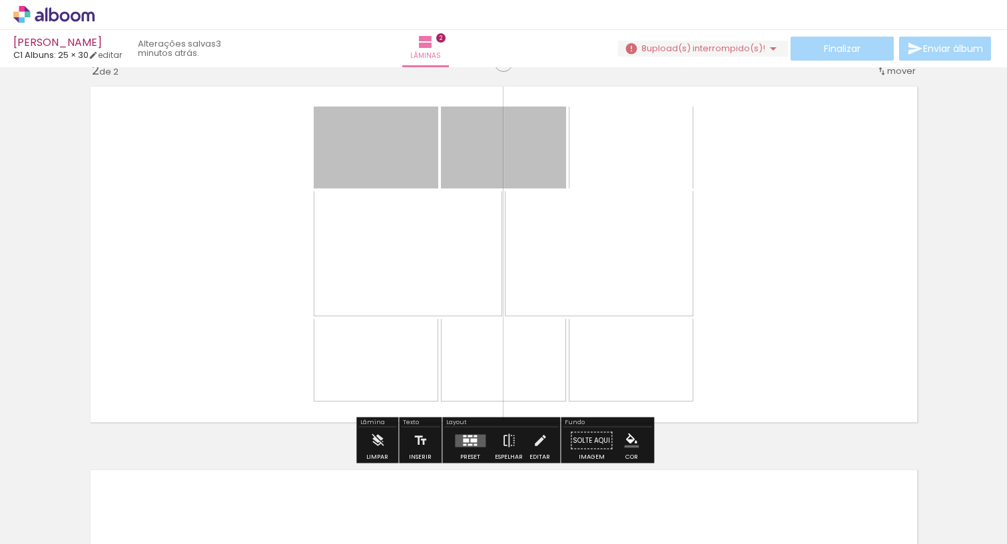
click at [473, 441] on div at bounding box center [473, 440] width 7 height 4
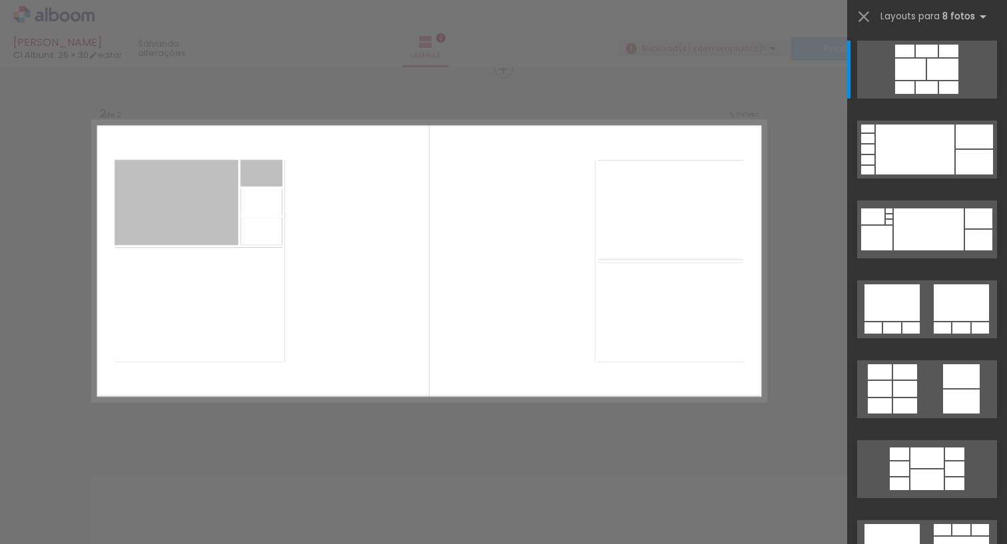
scroll to position [400, 0]
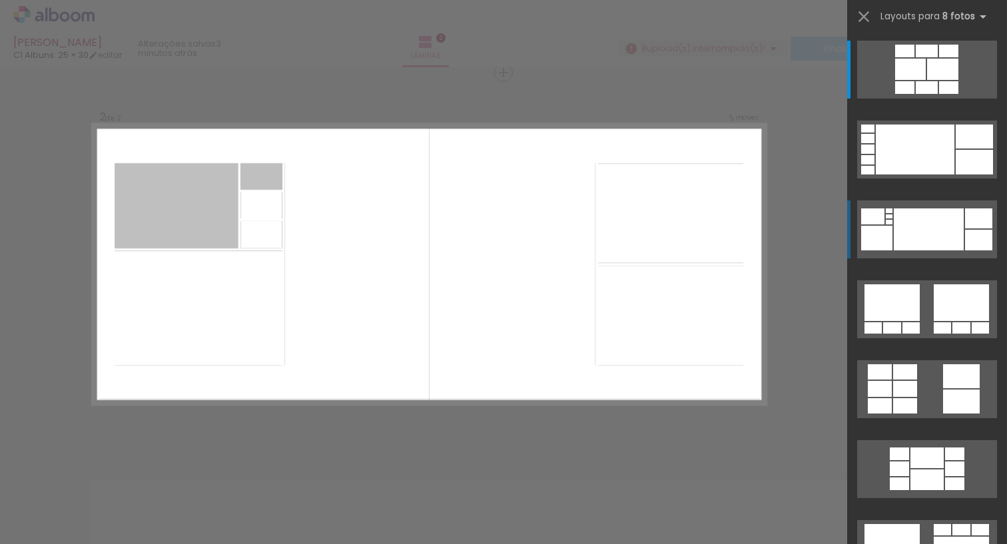
drag, startPoint x: 945, startPoint y: 232, endPoint x: 939, endPoint y: 238, distance: 9.0
click at [945, 174] on div at bounding box center [914, 149] width 79 height 50
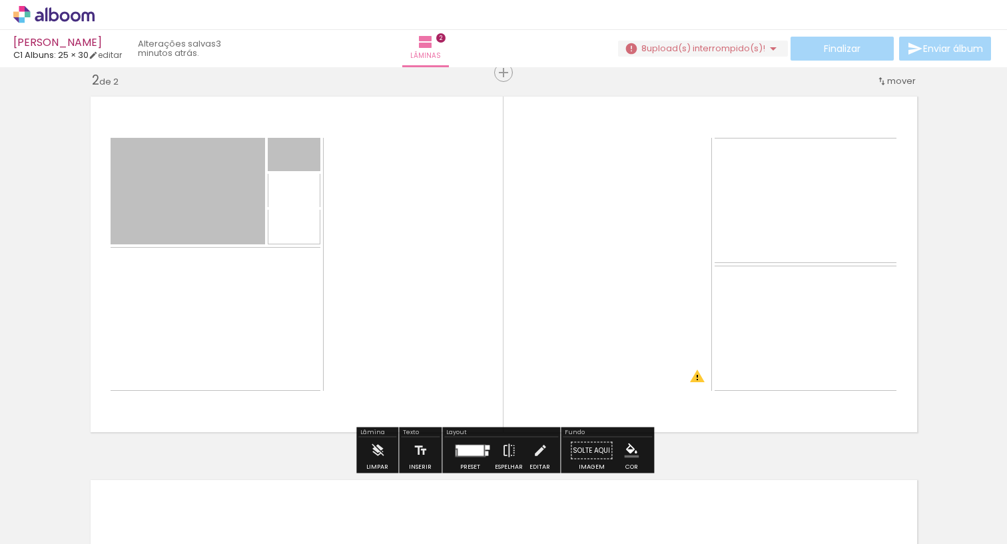
click at [109, 496] on iron-horizontal-list at bounding box center [96, 502] width 27 height 83
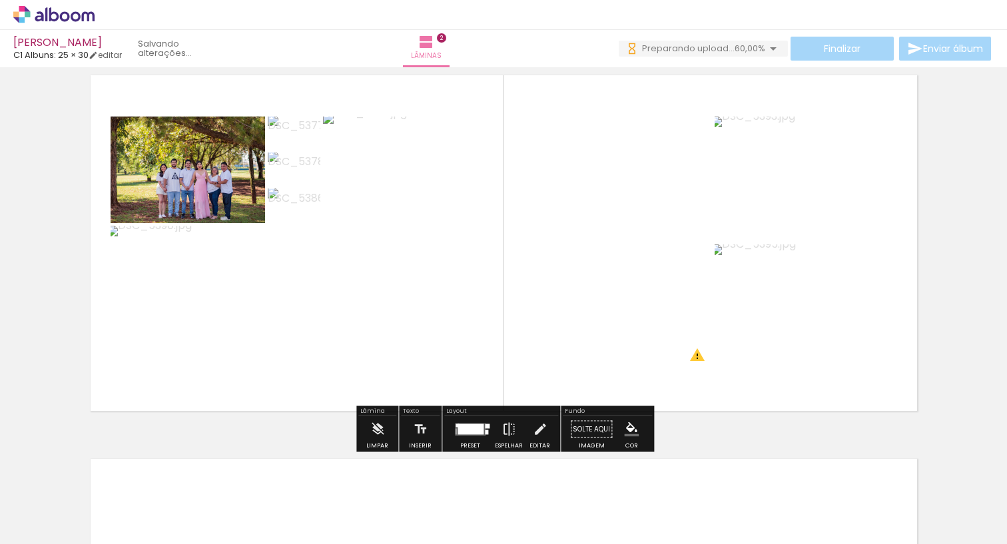
scroll to position [429, 0]
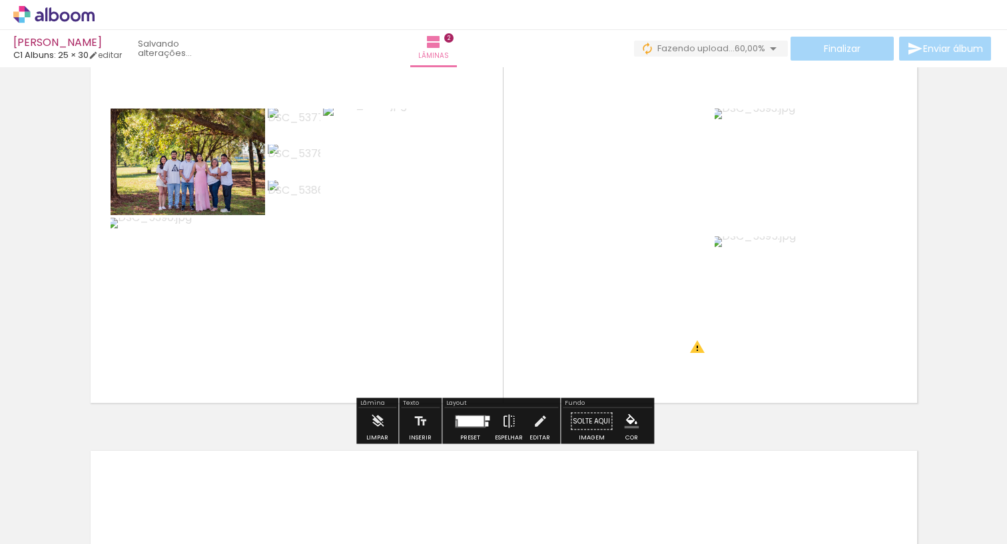
click at [460, 416] on div at bounding box center [470, 420] width 26 height 11
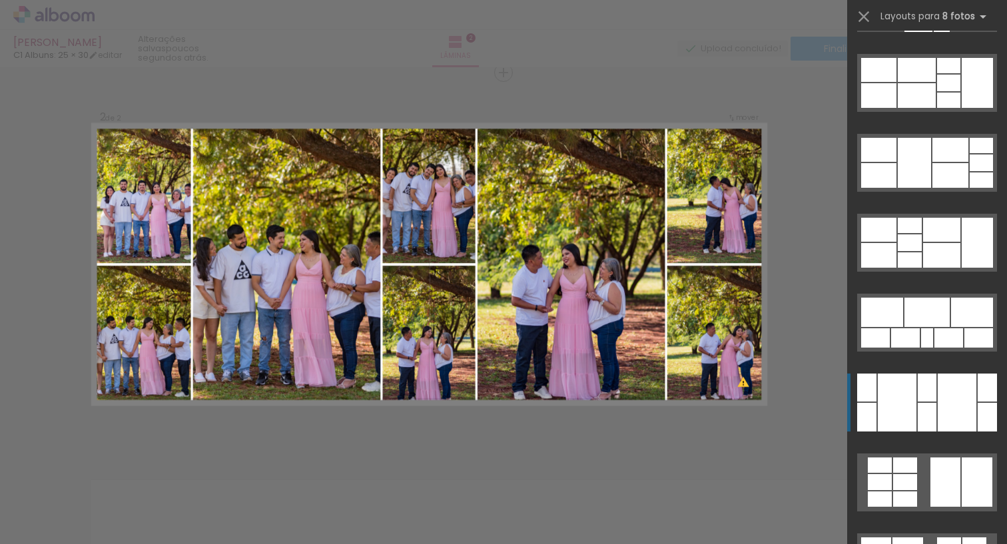
scroll to position [1987, 0]
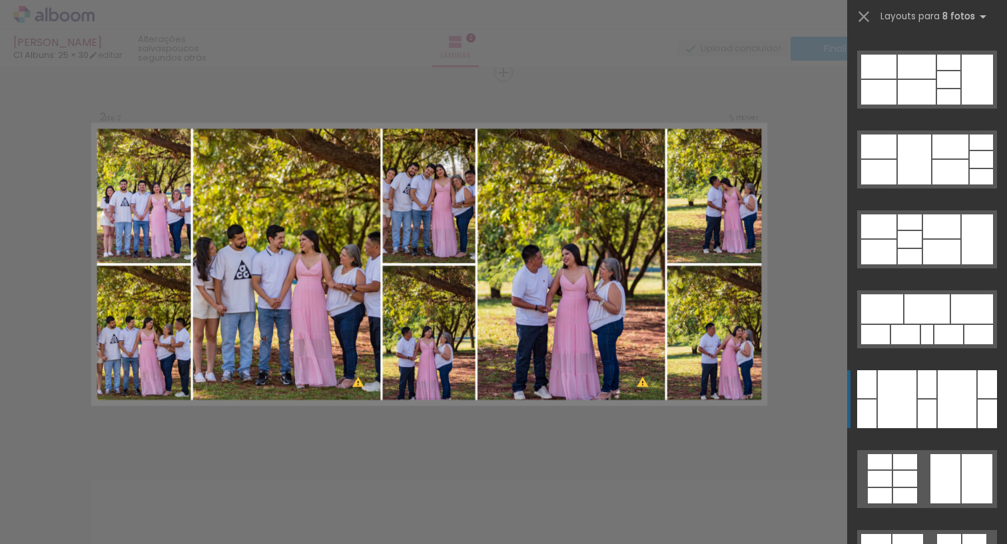
click at [947, 411] on div at bounding box center [956, 399] width 39 height 58
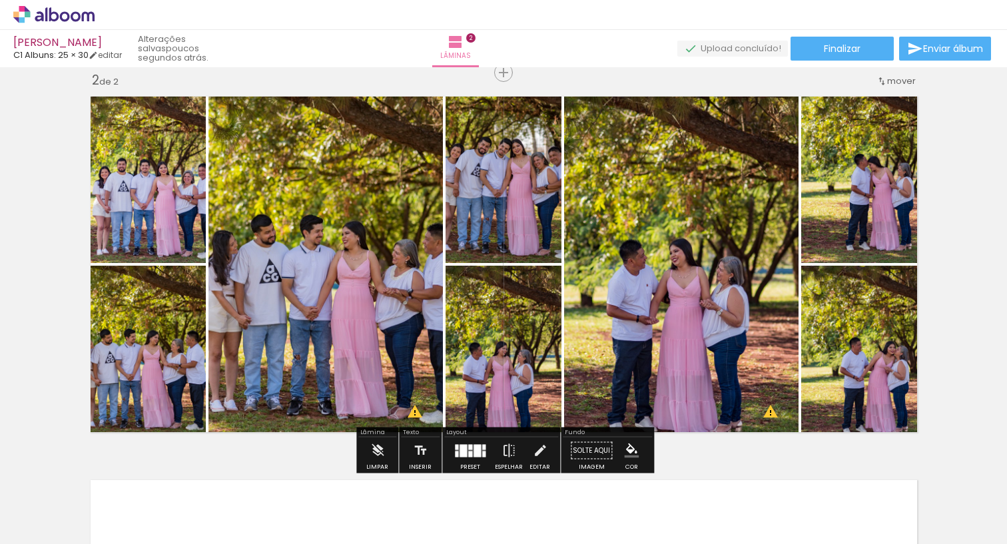
click at [482, 452] on div at bounding box center [483, 454] width 3 height 6
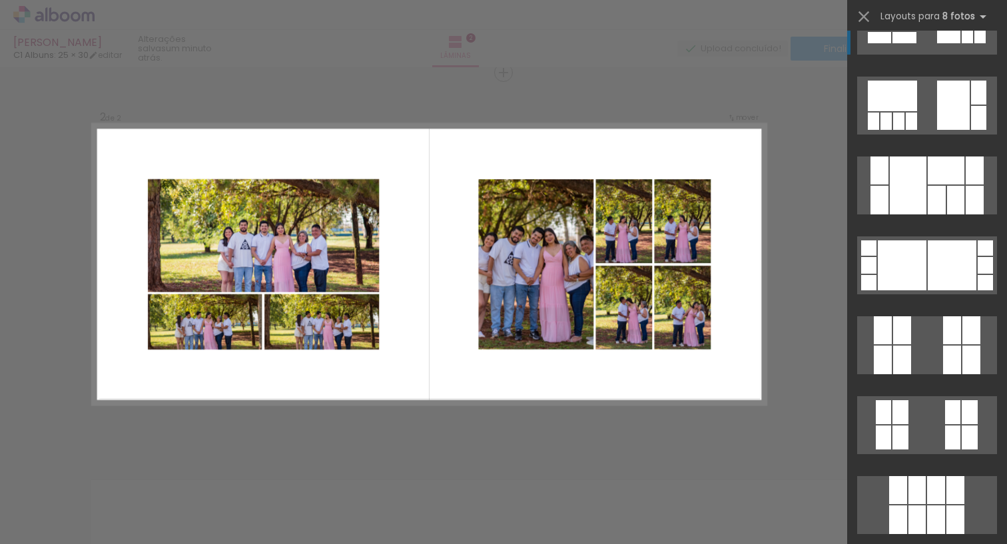
scroll to position [5639, 0]
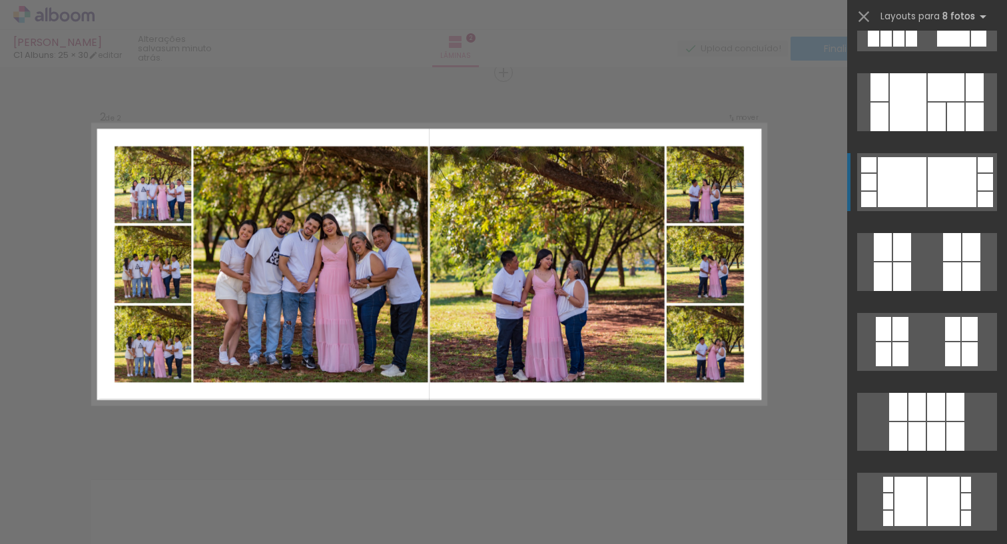
click at [913, 182] on div at bounding box center [901, 182] width 49 height 50
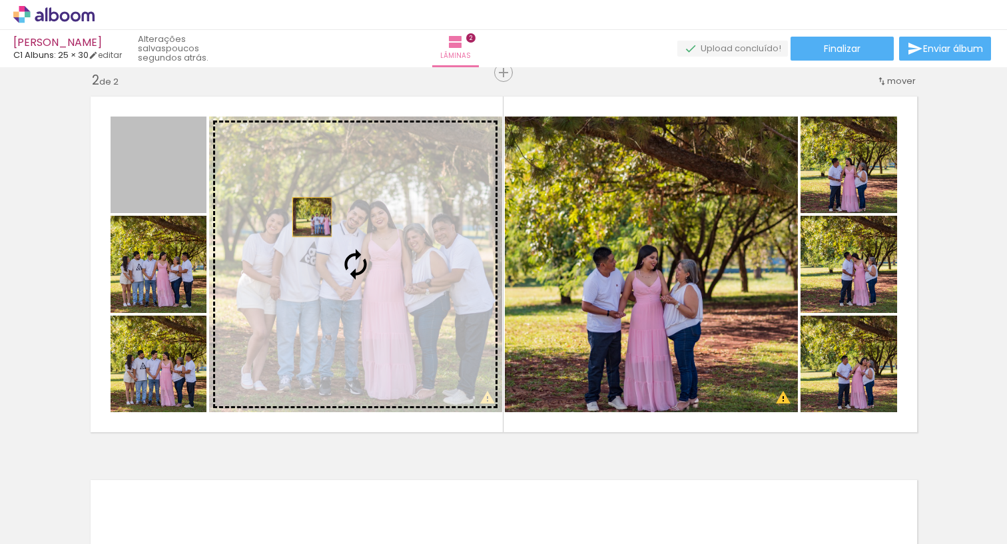
drag, startPoint x: 160, startPoint y: 185, endPoint x: 312, endPoint y: 217, distance: 155.1
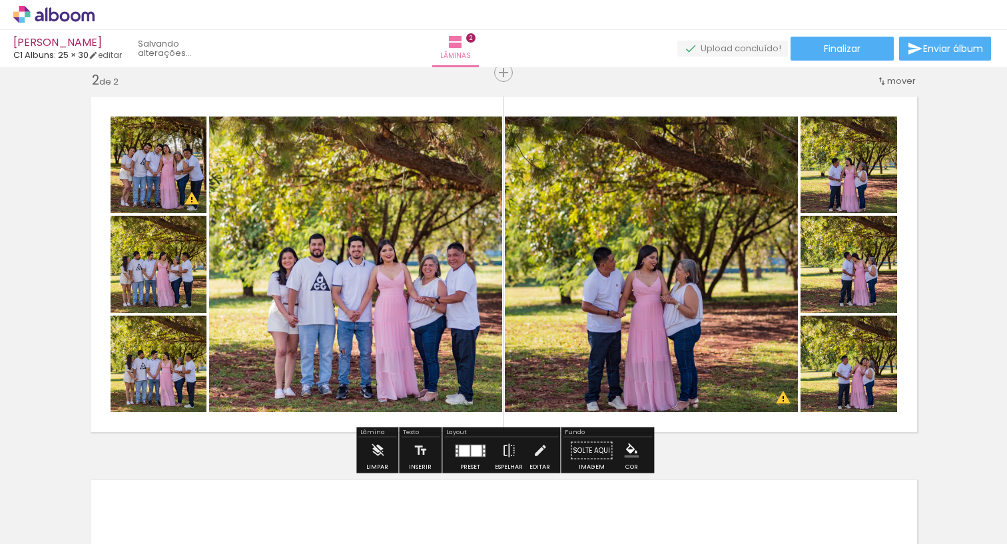
click at [0, 0] on slot at bounding box center [0, 0] width 0 height 0
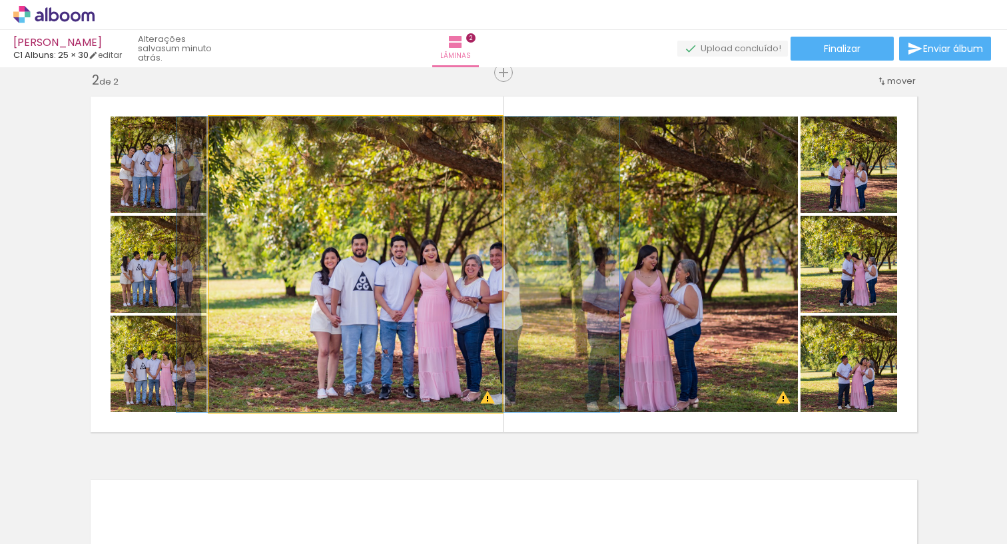
click at [255, 279] on div at bounding box center [397, 264] width 443 height 296
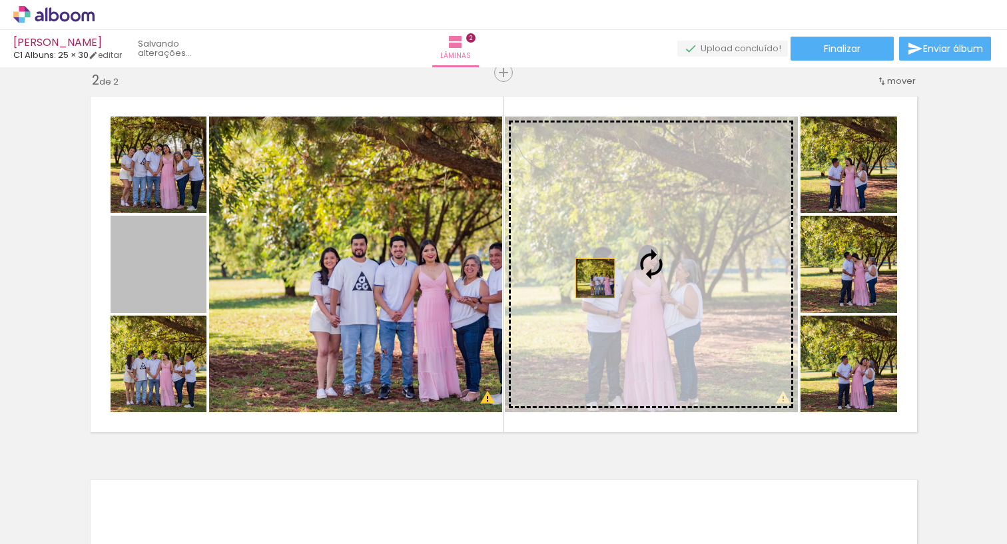
drag, startPoint x: 217, startPoint y: 276, endPoint x: 594, endPoint y: 278, distance: 377.5
click at [0, 0] on slot at bounding box center [0, 0] width 0 height 0
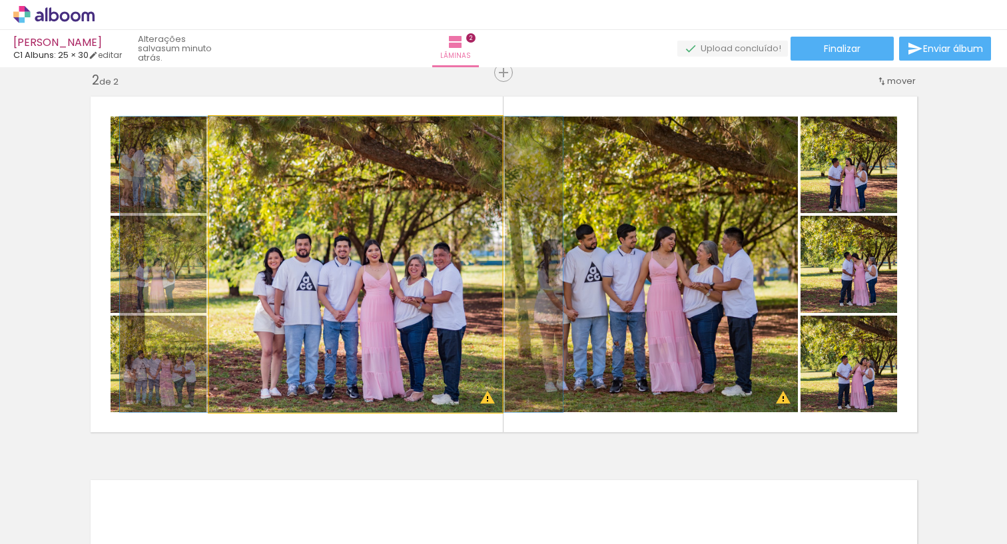
drag, startPoint x: 413, startPoint y: 248, endPoint x: 357, endPoint y: 249, distance: 55.9
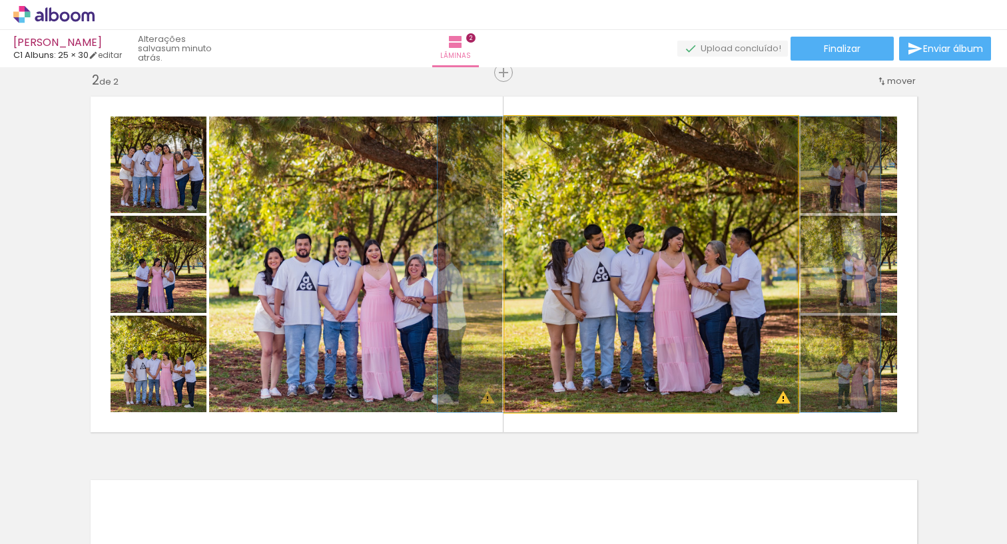
drag, startPoint x: 687, startPoint y: 259, endPoint x: 694, endPoint y: 258, distance: 7.4
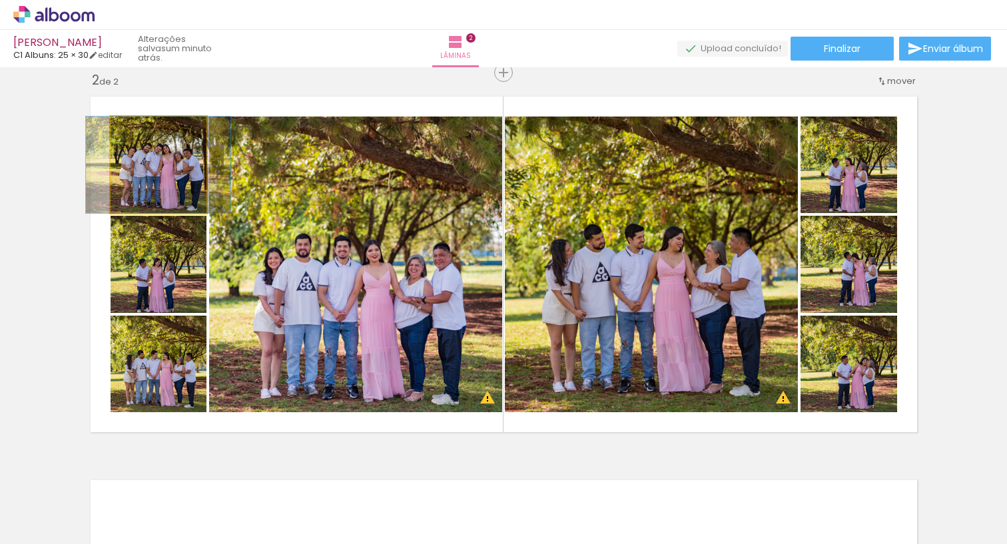
click at [174, 183] on quentale-photo at bounding box center [159, 164] width 96 height 97
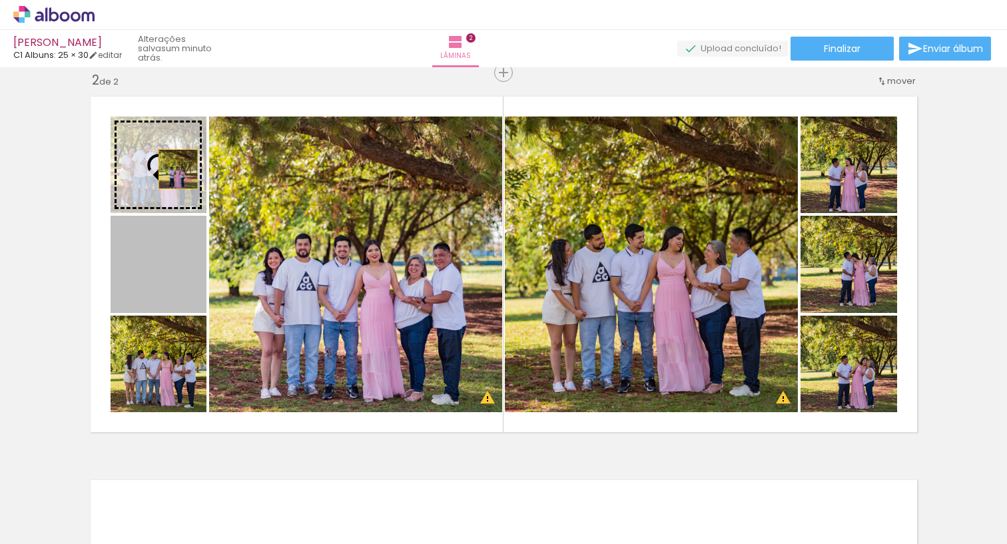
drag, startPoint x: 185, startPoint y: 280, endPoint x: 178, endPoint y: 169, distance: 110.7
click at [0, 0] on slot at bounding box center [0, 0] width 0 height 0
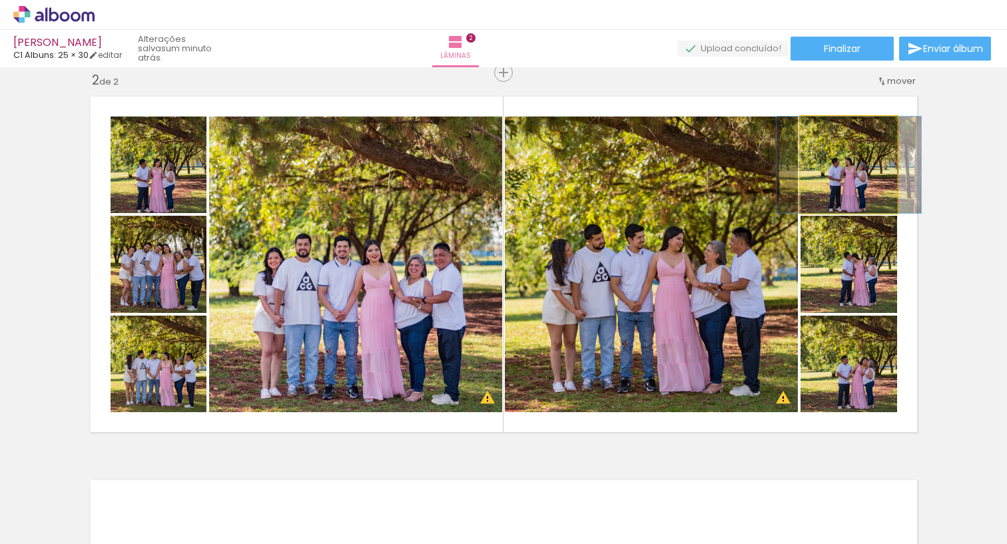
click at [846, 188] on div at bounding box center [848, 164] width 144 height 97
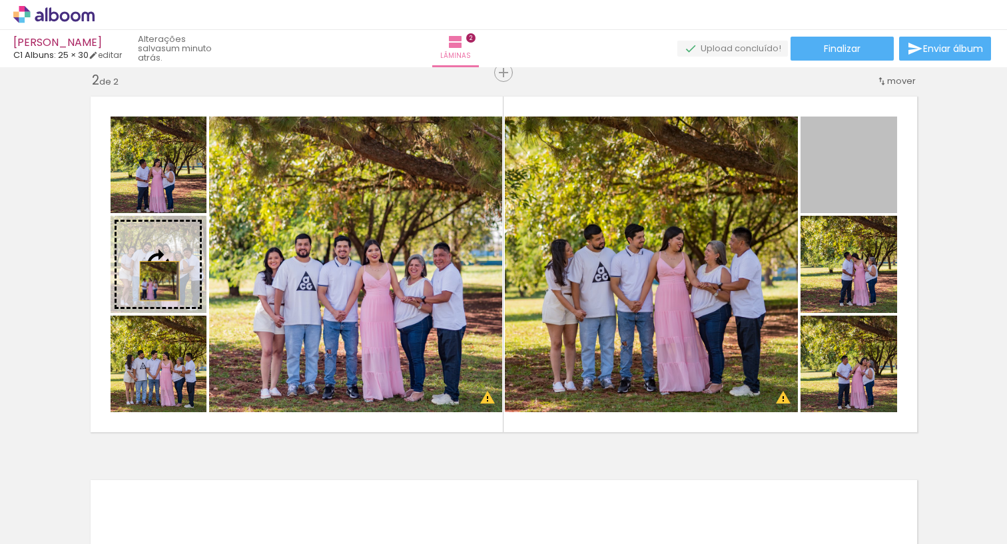
drag, startPoint x: 849, startPoint y: 185, endPoint x: 158, endPoint y: 281, distance: 696.9
click at [0, 0] on slot at bounding box center [0, 0] width 0 height 0
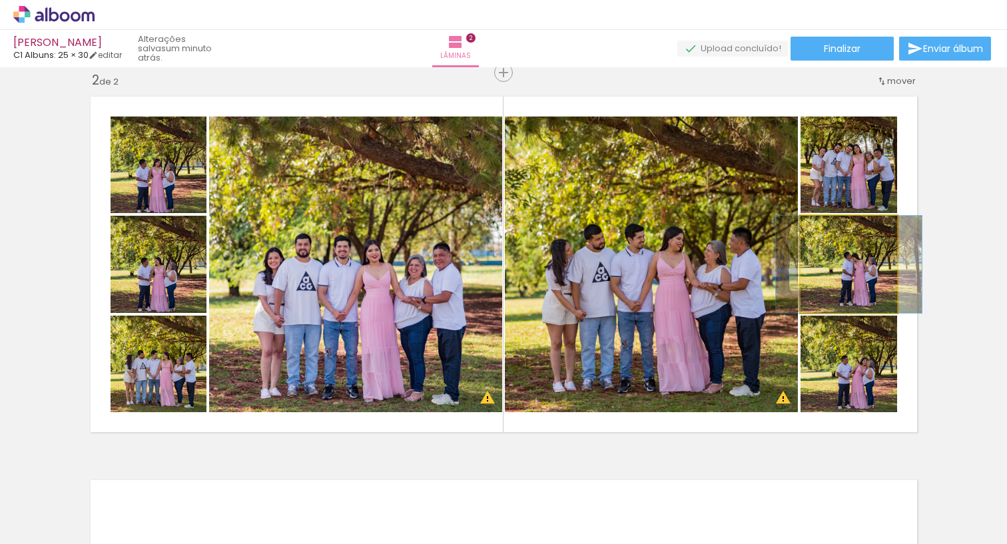
click at [871, 288] on quentale-photo at bounding box center [848, 264] width 97 height 97
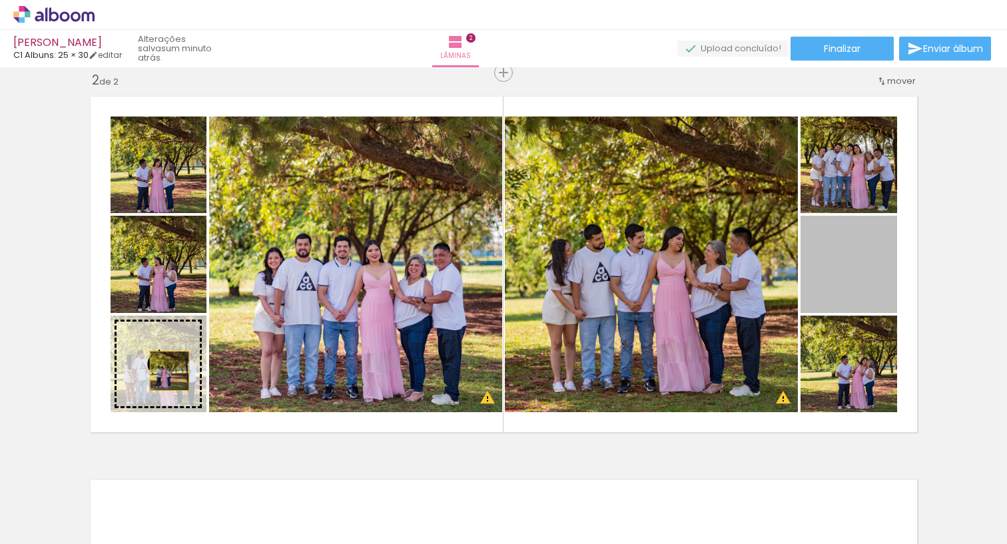
drag, startPoint x: 863, startPoint y: 286, endPoint x: 156, endPoint y: 368, distance: 712.4
click at [0, 0] on slot at bounding box center [0, 0] width 0 height 0
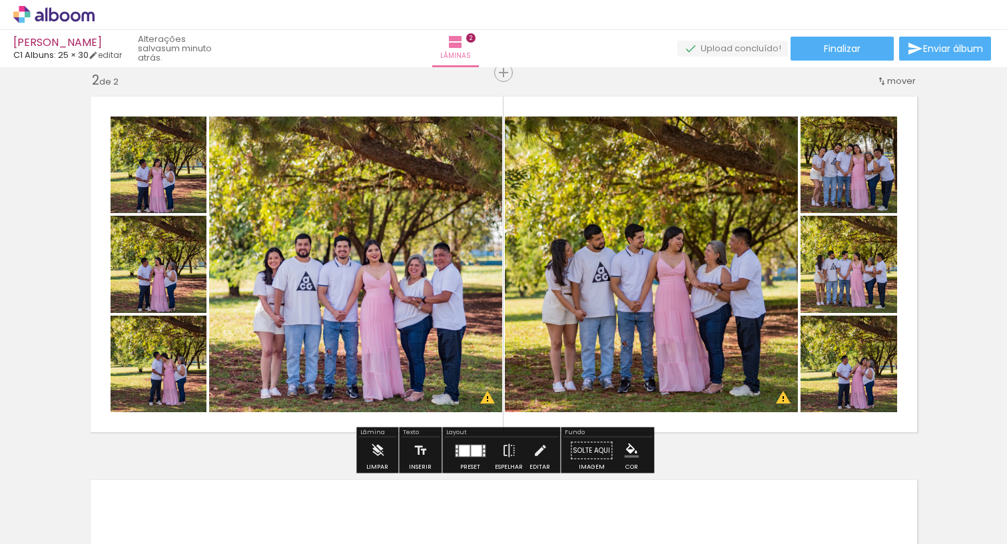
click at [563, 369] on div at bounding box center [341, 264] width 443 height 296
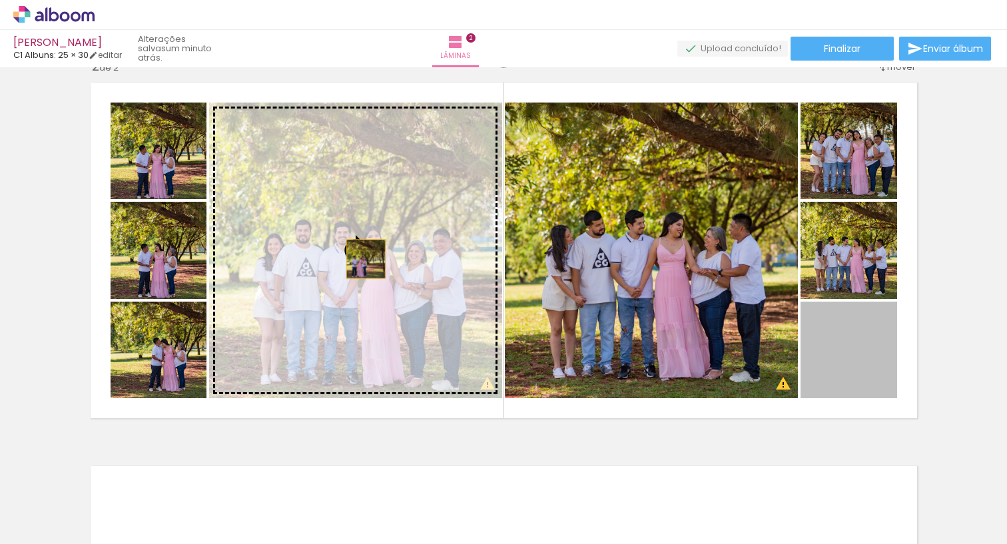
drag, startPoint x: 849, startPoint y: 349, endPoint x: 365, endPoint y: 258, distance: 492.6
click at [0, 0] on slot at bounding box center [0, 0] width 0 height 0
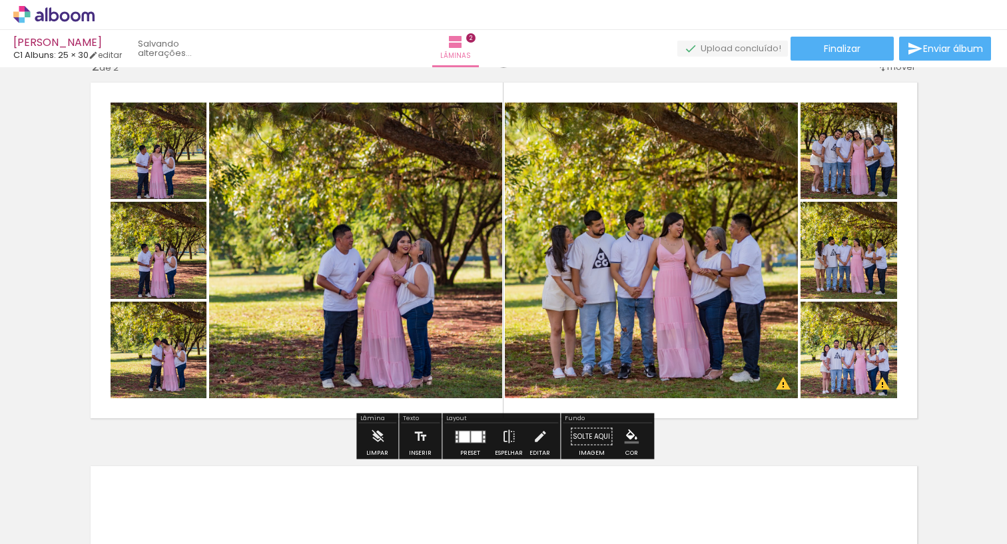
scroll to position [417, 0]
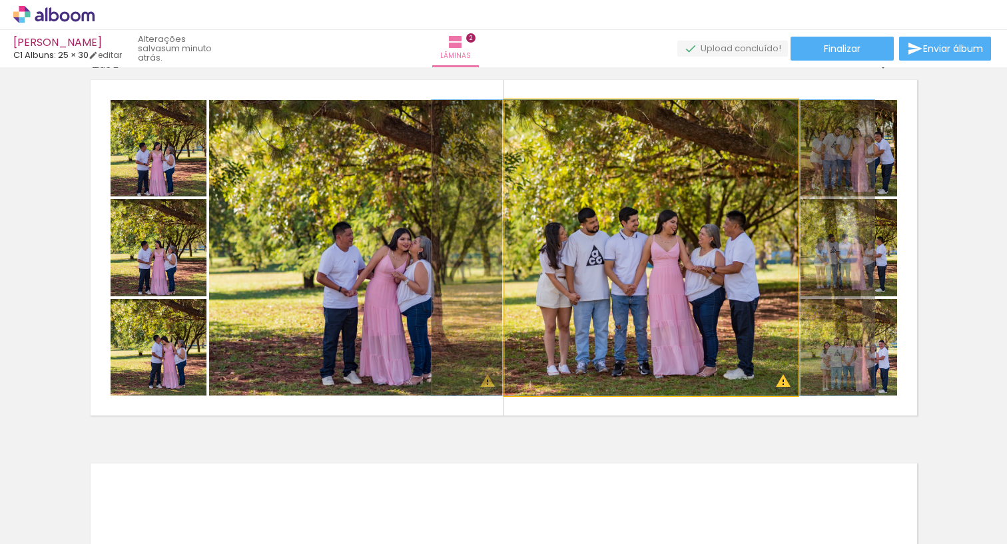
drag, startPoint x: 692, startPoint y: 273, endPoint x: 716, endPoint y: 258, distance: 28.1
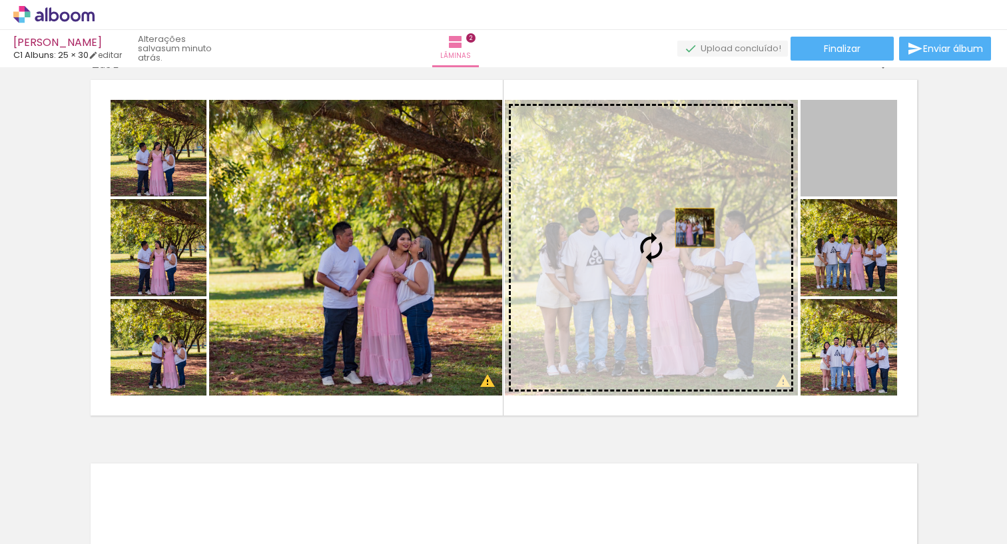
drag, startPoint x: 833, startPoint y: 156, endPoint x: 685, endPoint y: 234, distance: 167.3
click at [0, 0] on slot at bounding box center [0, 0] width 0 height 0
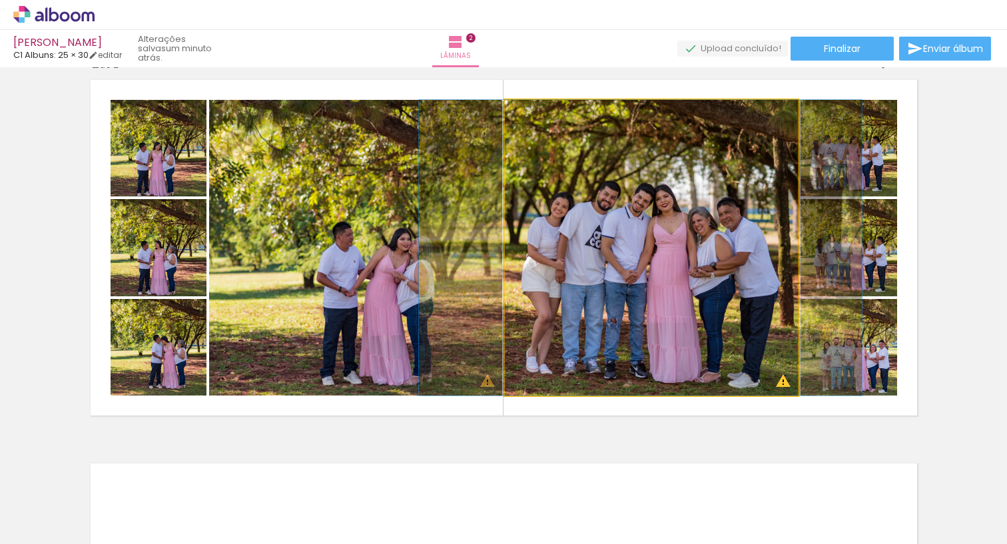
drag, startPoint x: 673, startPoint y: 269, endPoint x: 664, endPoint y: 270, distance: 8.7
click at [662, 270] on div at bounding box center [640, 248] width 443 height 296
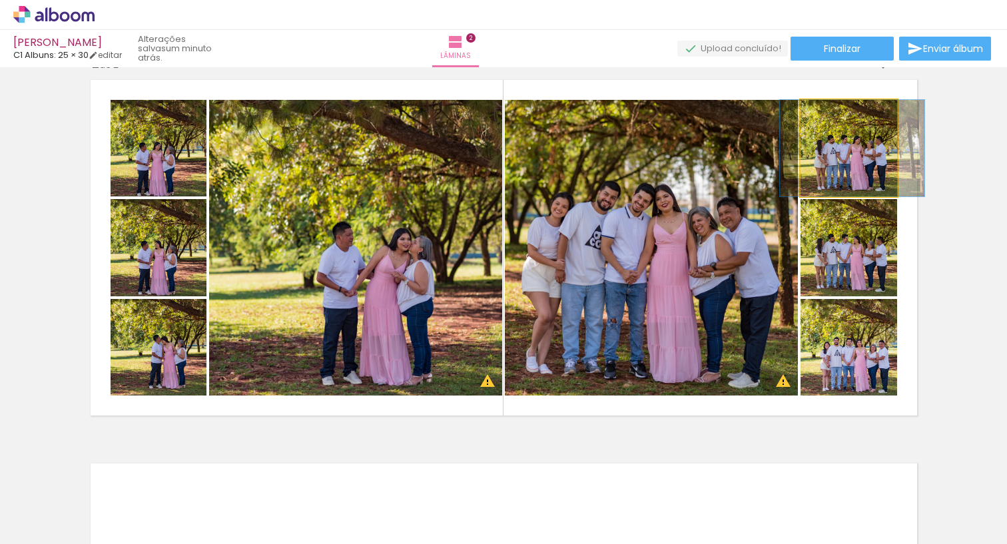
click at [873, 160] on div at bounding box center [852, 148] width 144 height 97
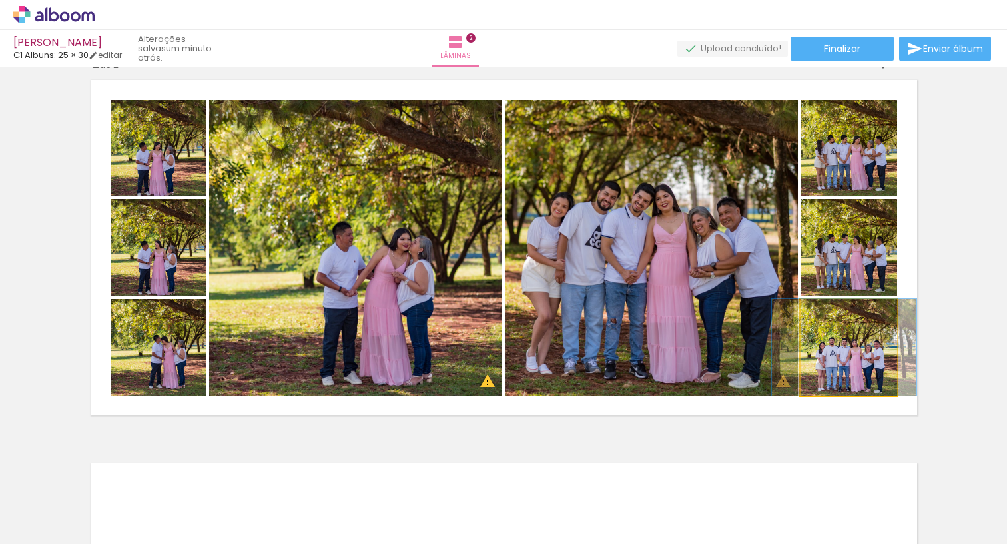
click at [839, 361] on div at bounding box center [844, 347] width 144 height 97
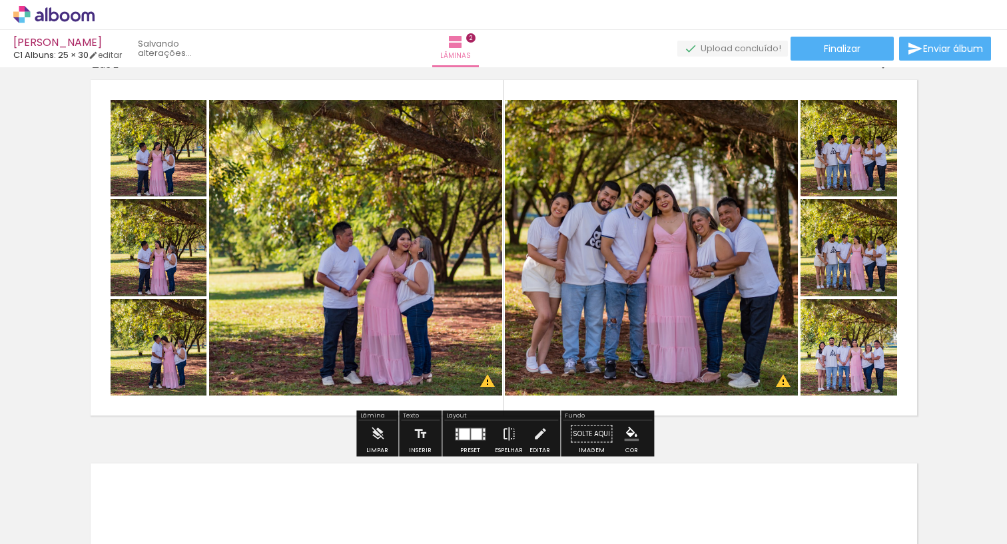
click at [956, 273] on div "Inserir lâmina 1 de 2 Inserir lâmina 2 de 2 O Designbox precisará aumentar a su…" at bounding box center [503, 230] width 1007 height 1151
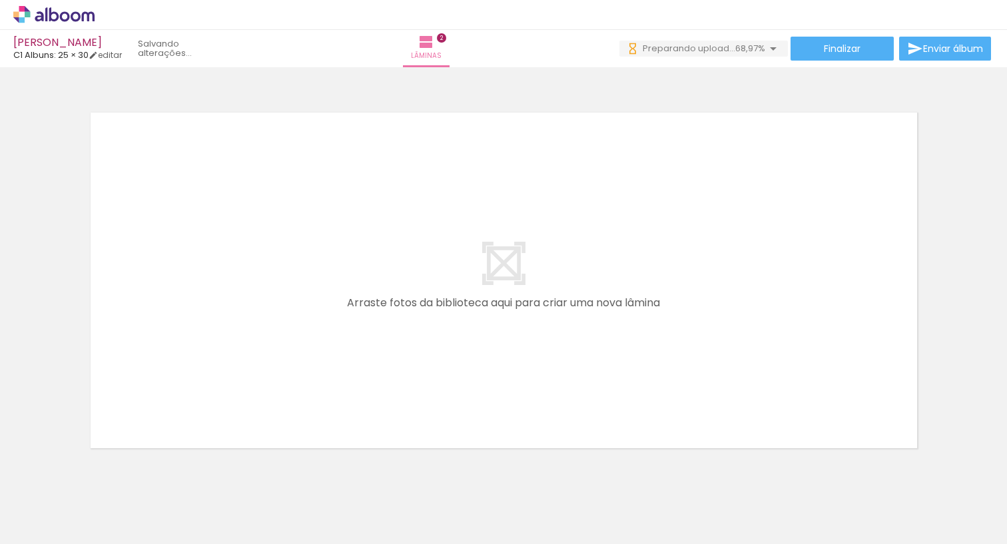
scroll to position [0, 1247]
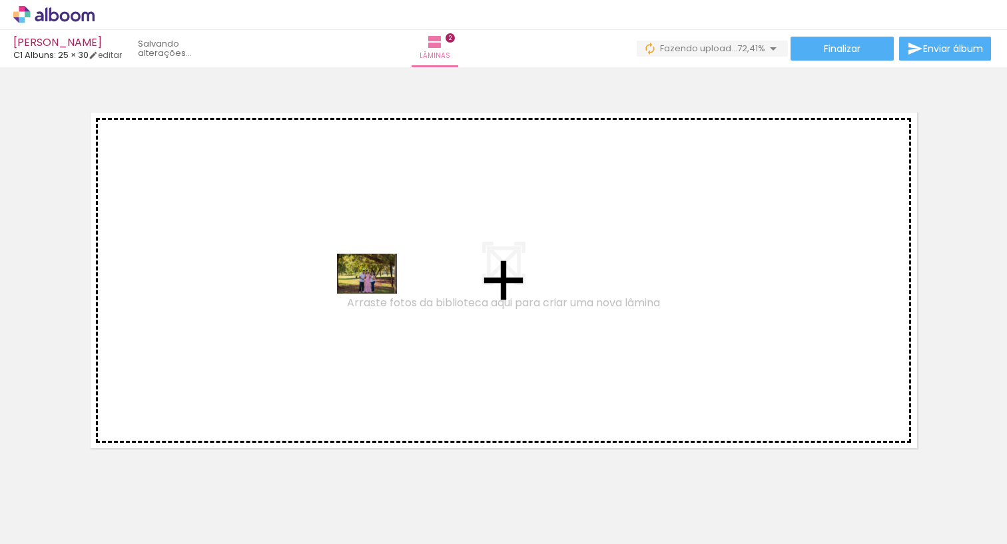
drag, startPoint x: 385, startPoint y: 503, endPoint x: 376, endPoint y: 292, distance: 210.5
click at [376, 292] on quentale-workspace at bounding box center [503, 272] width 1007 height 544
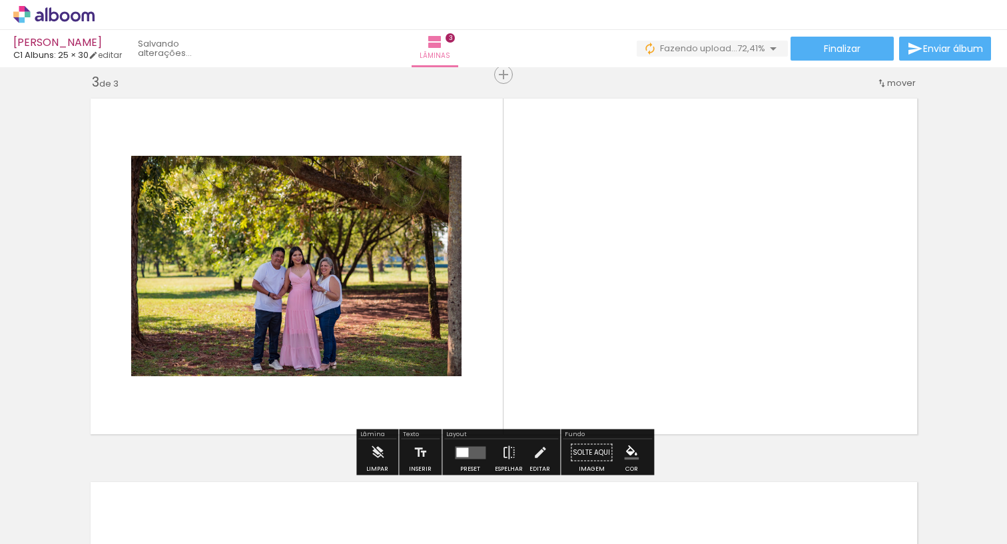
scroll to position [784, 0]
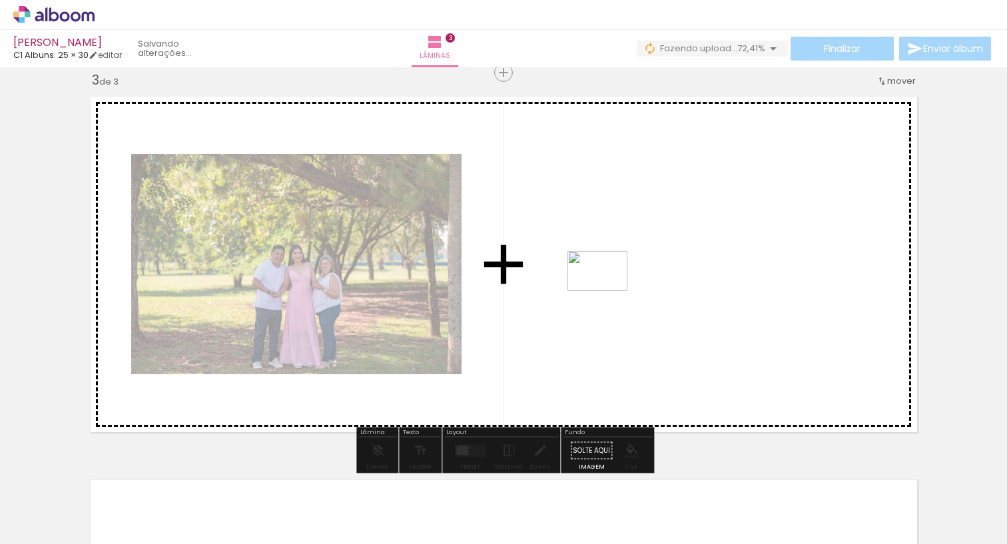
click at [607, 291] on quentale-workspace at bounding box center [503, 272] width 1007 height 544
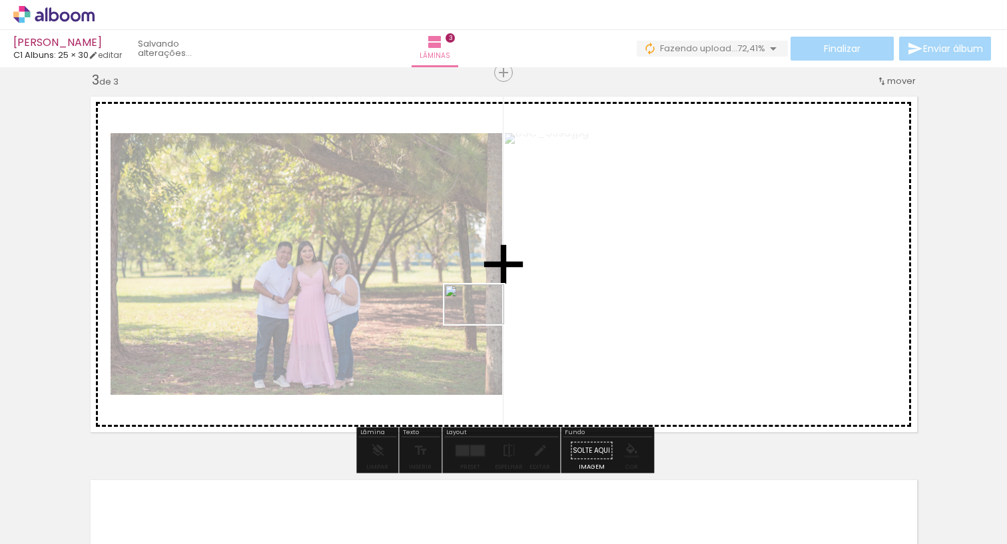
drag, startPoint x: 534, startPoint y: 499, endPoint x: 485, endPoint y: 326, distance: 180.4
click at [484, 324] on quentale-workspace at bounding box center [503, 272] width 1007 height 544
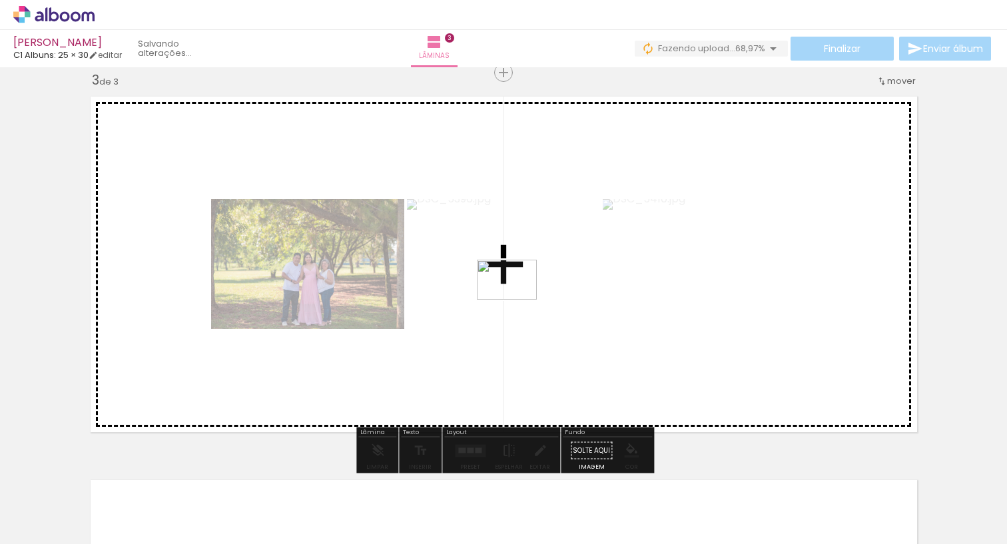
click at [516, 300] on quentale-workspace at bounding box center [503, 272] width 1007 height 544
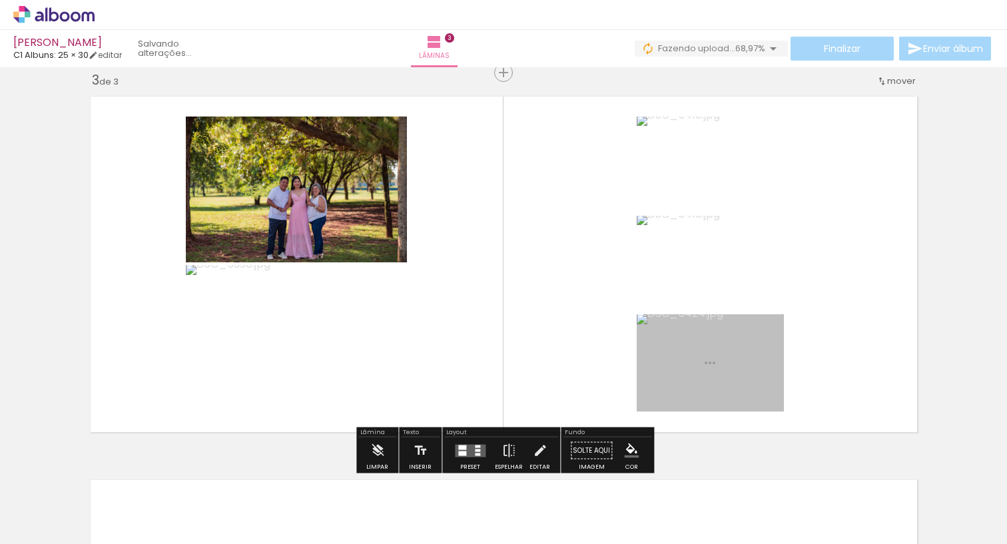
drag, startPoint x: 670, startPoint y: 504, endPoint x: 560, endPoint y: 224, distance: 301.0
click at [560, 224] on quentale-workspace at bounding box center [503, 272] width 1007 height 544
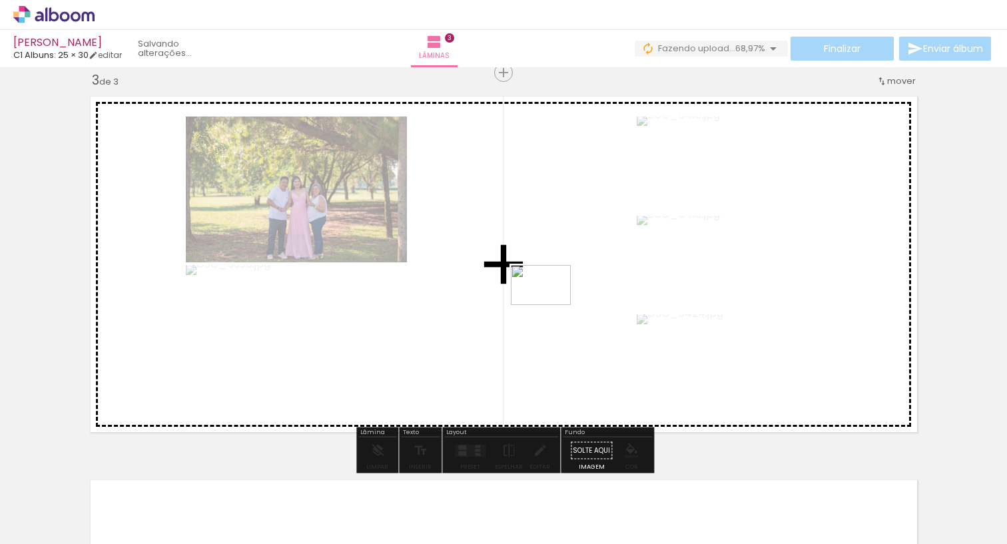
drag, startPoint x: 735, startPoint y: 473, endPoint x: 552, endPoint y: 304, distance: 248.7
click at [552, 304] on quentale-workspace at bounding box center [503, 272] width 1007 height 544
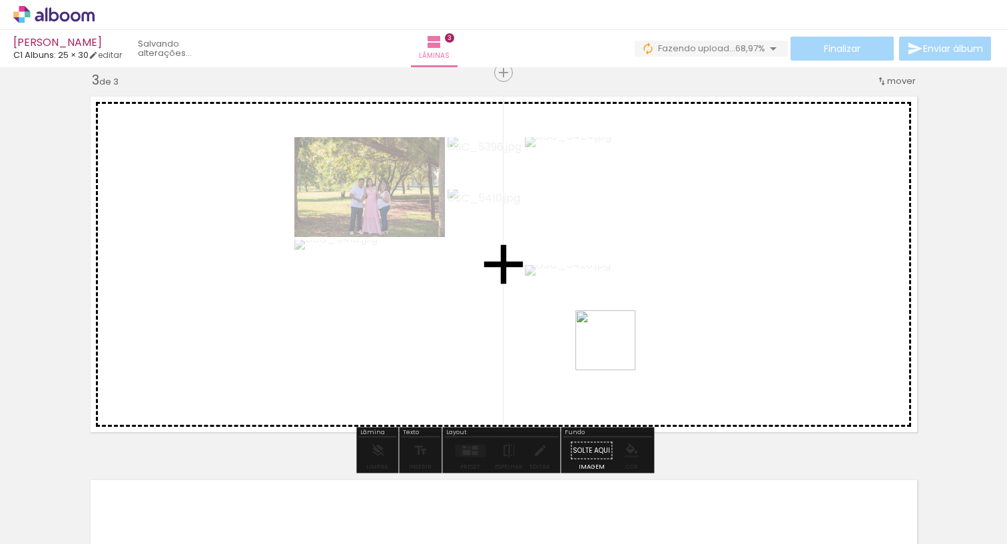
drag, startPoint x: 825, startPoint y: 503, endPoint x: 550, endPoint y: 299, distance: 342.6
click at [550, 299] on quentale-workspace at bounding box center [503, 272] width 1007 height 544
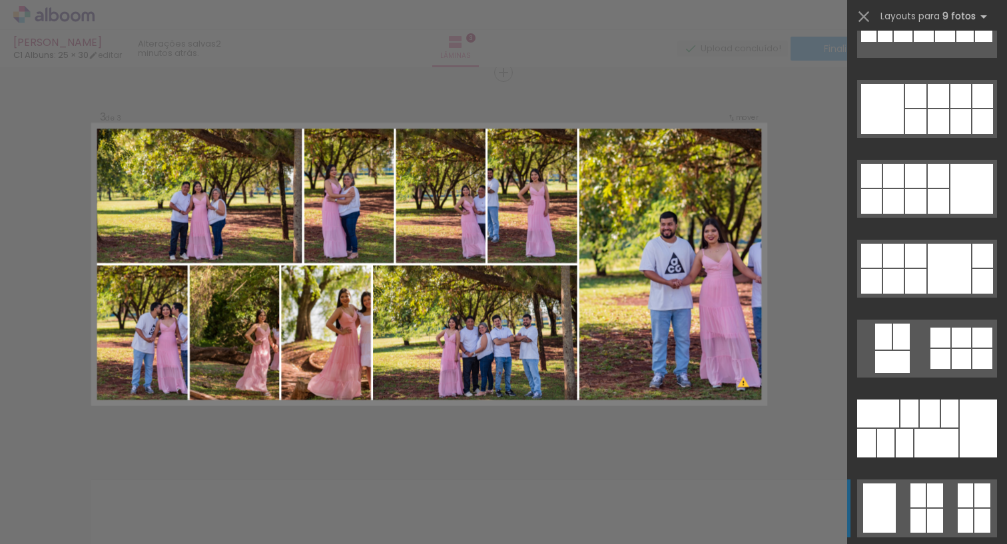
scroll to position [1885, 0]
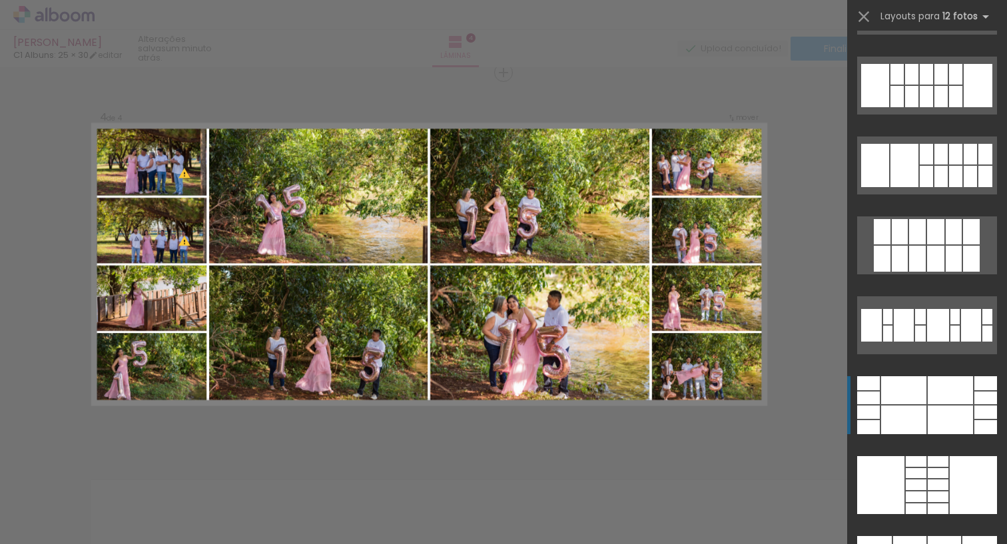
scroll to position [1020, 0]
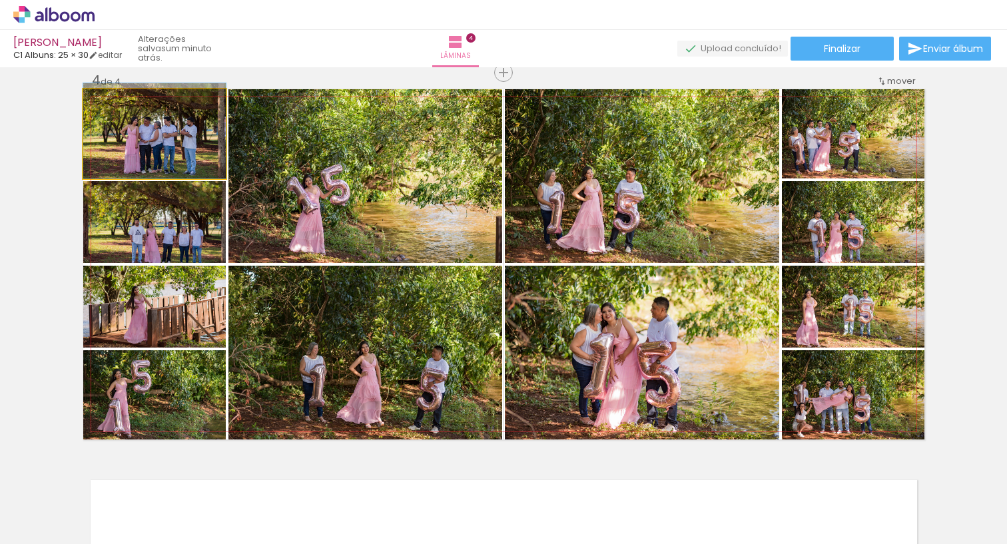
drag, startPoint x: 156, startPoint y: 142, endPoint x: 152, endPoint y: 136, distance: 6.9
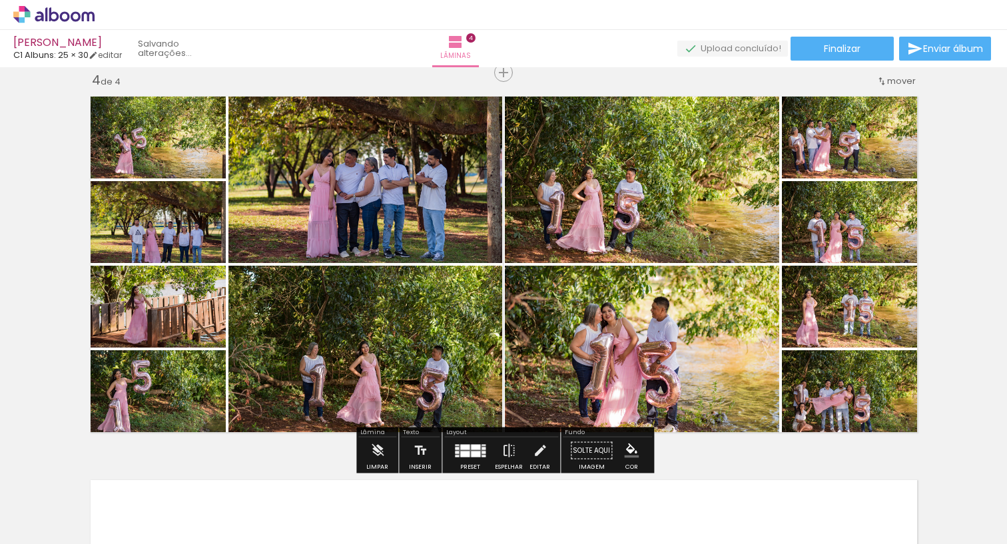
drag, startPoint x: 156, startPoint y: 138, endPoint x: 350, endPoint y: 178, distance: 197.9
click at [0, 0] on slot at bounding box center [0, 0] width 0 height 0
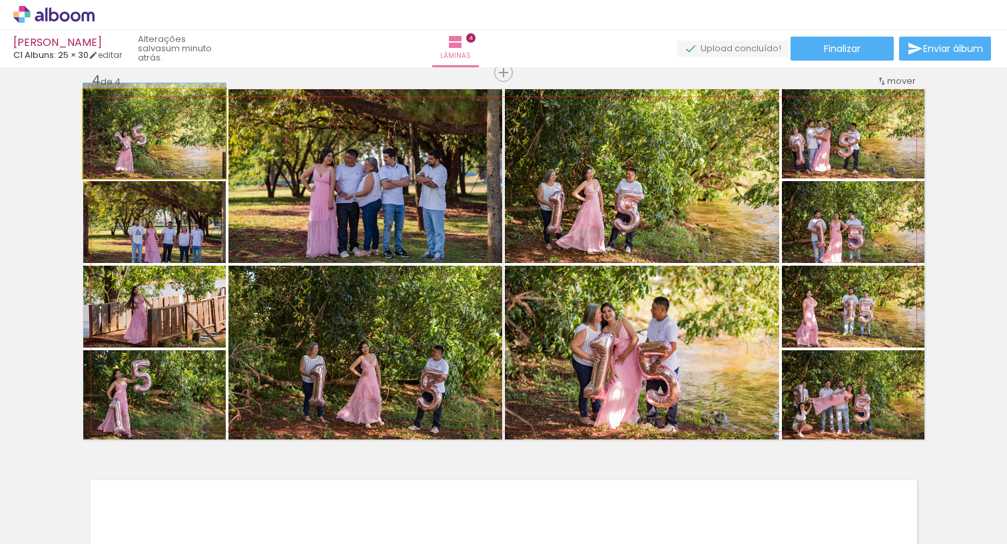
drag, startPoint x: 140, startPoint y: 156, endPoint x: 142, endPoint y: 150, distance: 6.8
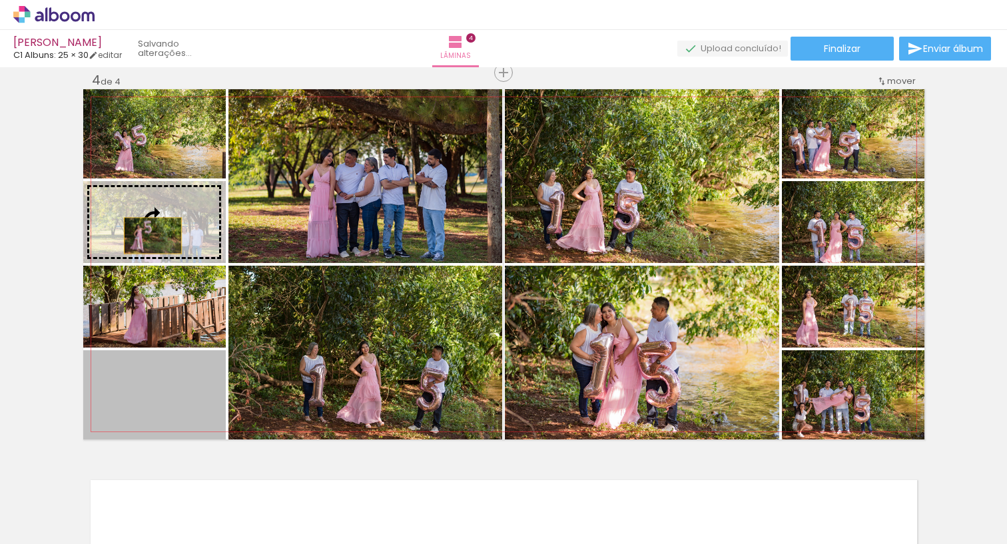
drag, startPoint x: 160, startPoint y: 401, endPoint x: 152, endPoint y: 236, distance: 165.3
click at [0, 0] on slot at bounding box center [0, 0] width 0 height 0
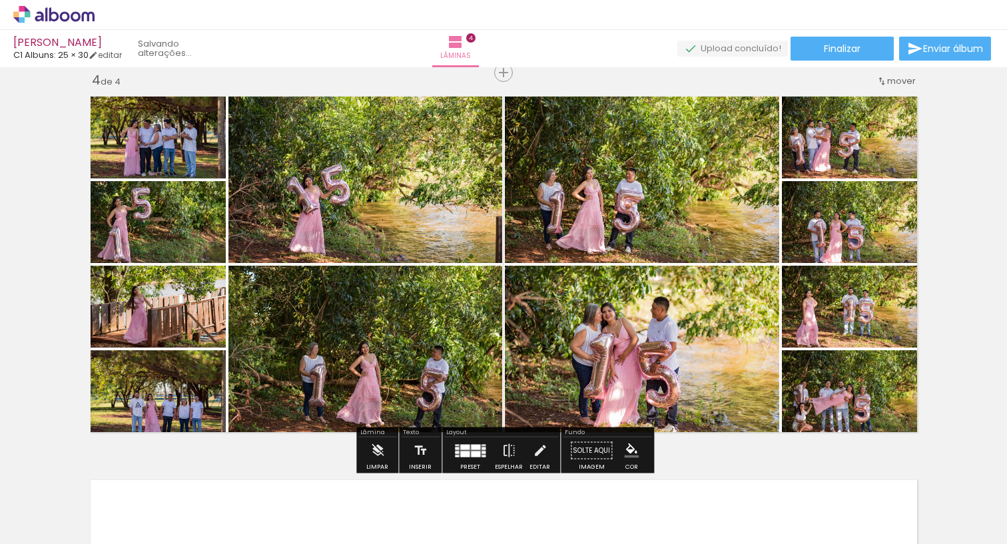
drag, startPoint x: 377, startPoint y: 192, endPoint x: 166, endPoint y: 136, distance: 219.1
click at [0, 0] on slot at bounding box center [0, 0] width 0 height 0
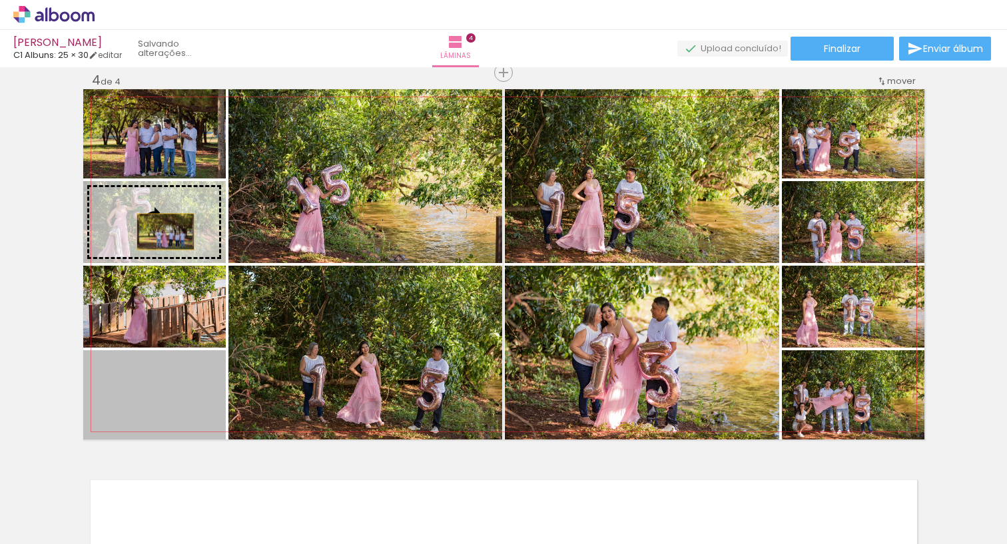
drag, startPoint x: 195, startPoint y: 411, endPoint x: 165, endPoint y: 231, distance: 182.9
click at [0, 0] on slot at bounding box center [0, 0] width 0 height 0
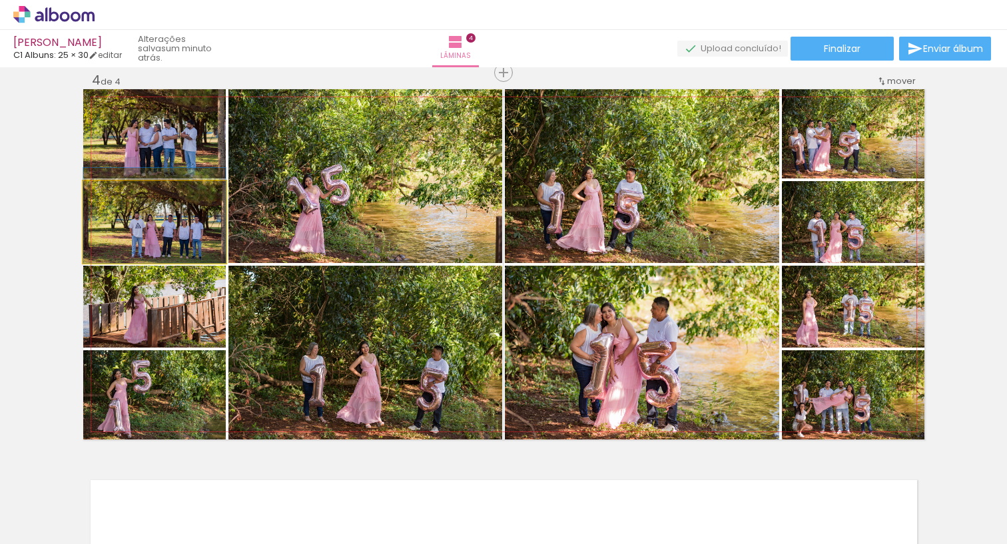
drag, startPoint x: 162, startPoint y: 233, endPoint x: 162, endPoint y: 223, distance: 10.0
click at [162, 223] on div at bounding box center [154, 215] width 142 height 95
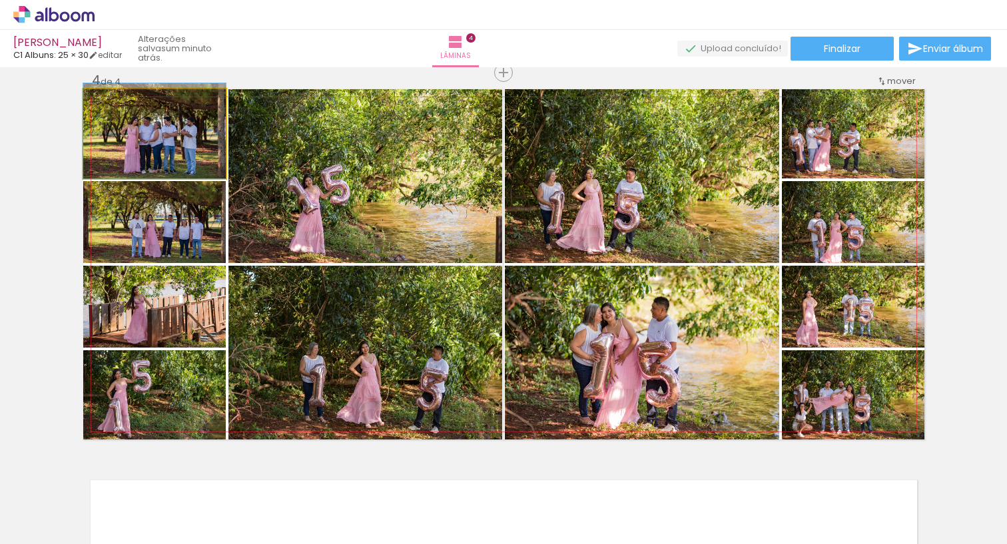
drag, startPoint x: 176, startPoint y: 152, endPoint x: 177, endPoint y: 142, distance: 10.0
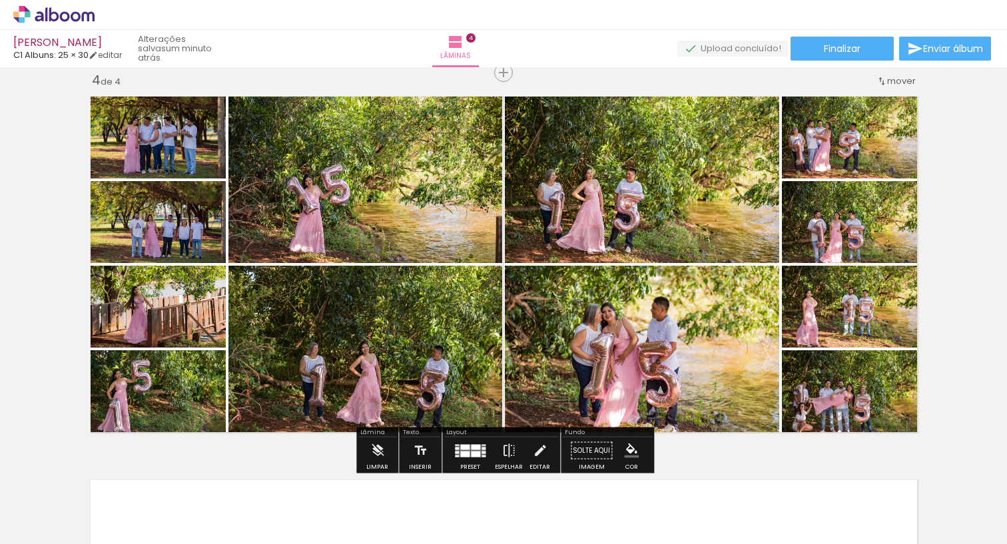
click at [170, 144] on quentale-photo at bounding box center [154, 133] width 142 height 89
click at [170, 143] on album-spread "4 de 4" at bounding box center [503, 264] width 841 height 350
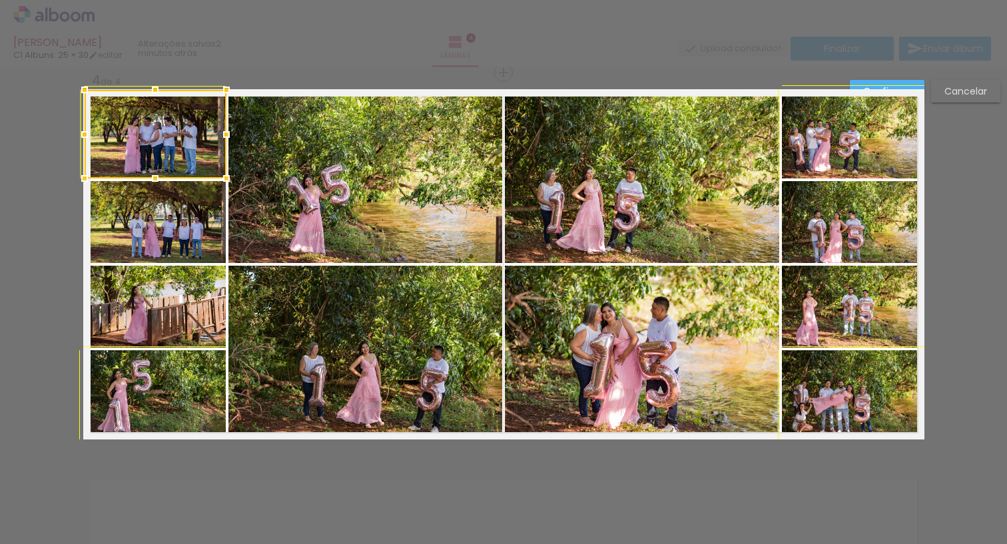
click at [80, 85] on div at bounding box center [84, 90] width 27 height 27
click at [122, 142] on quentale-photo at bounding box center [155, 134] width 142 height 89
click at [329, 57] on div at bounding box center [503, 33] width 1007 height 67
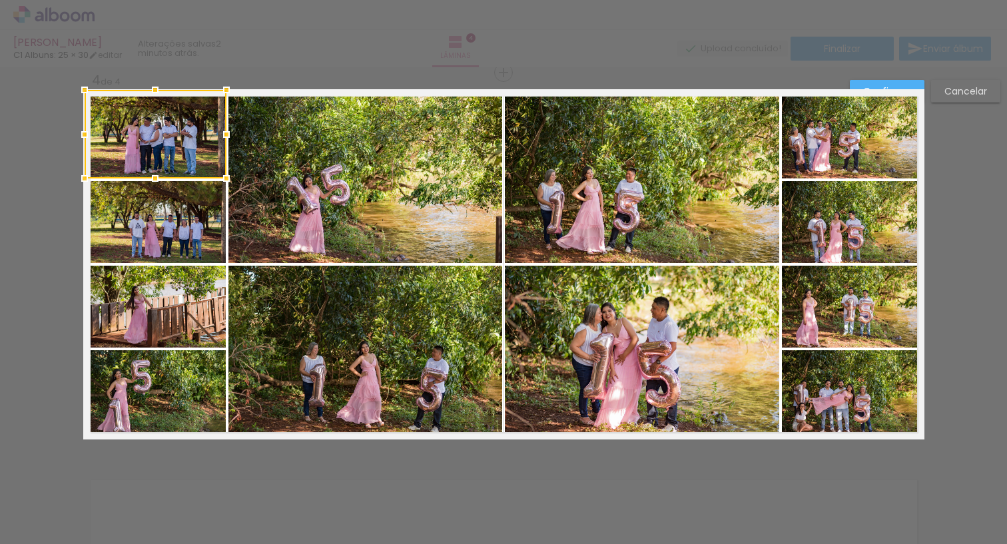
click at [165, 128] on div at bounding box center [156, 134] width 142 height 89
click at [165, 129] on div at bounding box center [156, 134] width 142 height 89
drag, startPoint x: 317, startPoint y: 24, endPoint x: 324, endPoint y: 25, distance: 7.4
click at [317, 24] on div at bounding box center [503, 33] width 1007 height 67
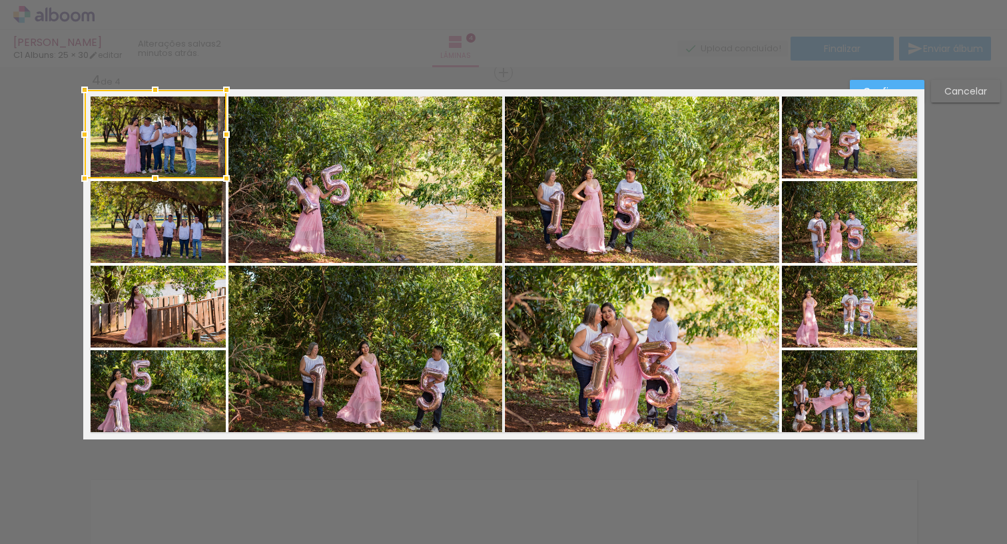
click at [949, 82] on paper-button "Cancelar" at bounding box center [965, 91] width 69 height 23
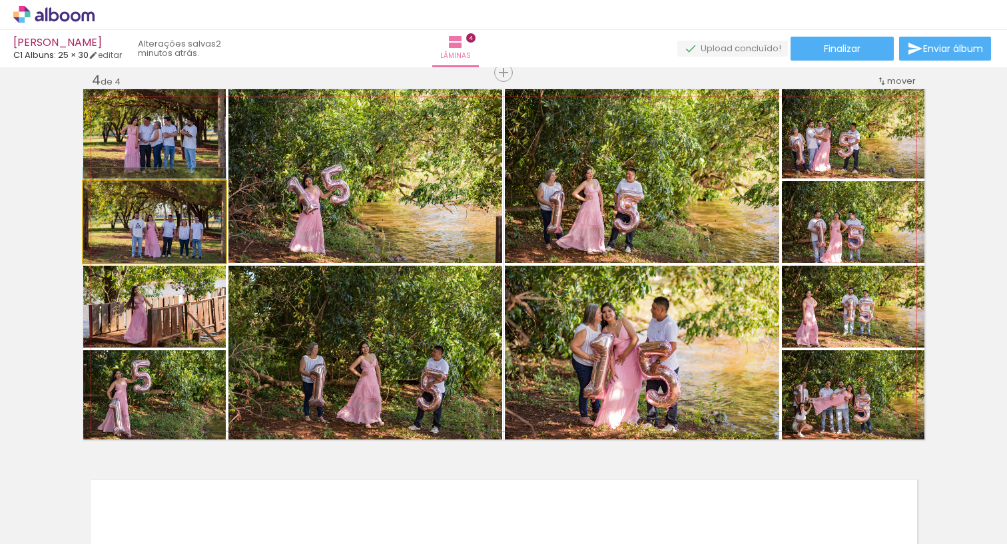
drag, startPoint x: 171, startPoint y: 238, endPoint x: 172, endPoint y: 232, distance: 6.7
click at [170, 232] on div at bounding box center [154, 215] width 142 height 95
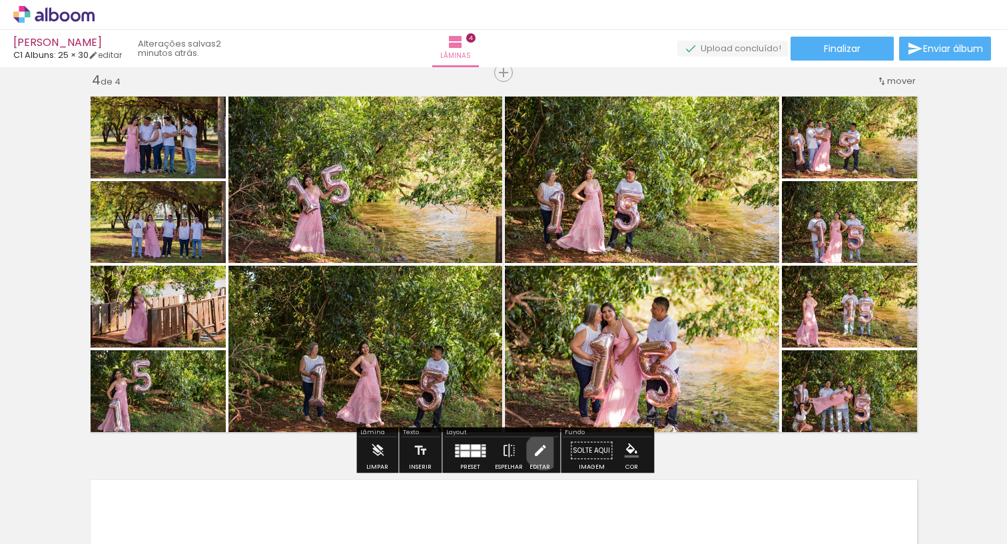
click at [540, 451] on iron-icon at bounding box center [540, 450] width 15 height 27
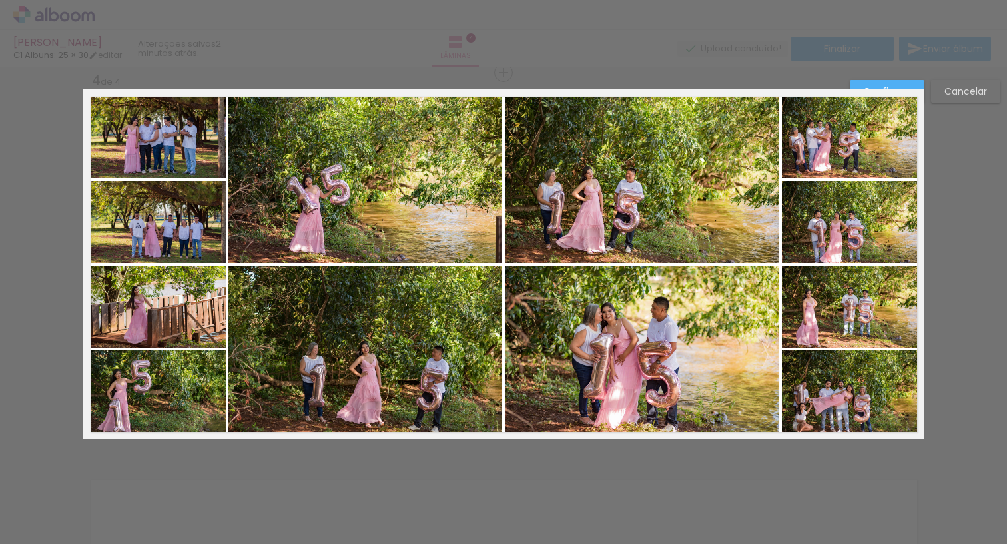
click at [0, 0] on slot "Cancelar" at bounding box center [0, 0] width 0 height 0
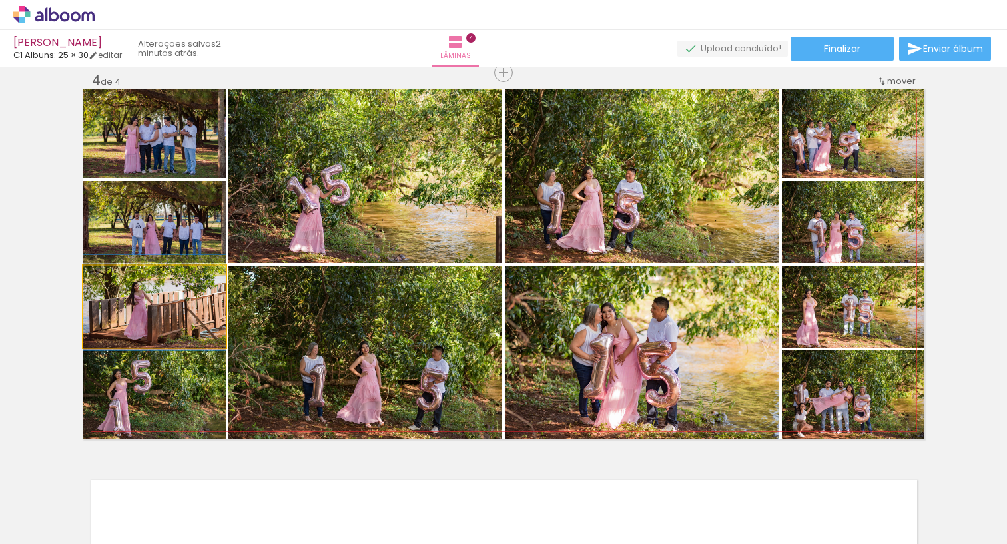
click at [170, 316] on div at bounding box center [154, 302] width 142 height 95
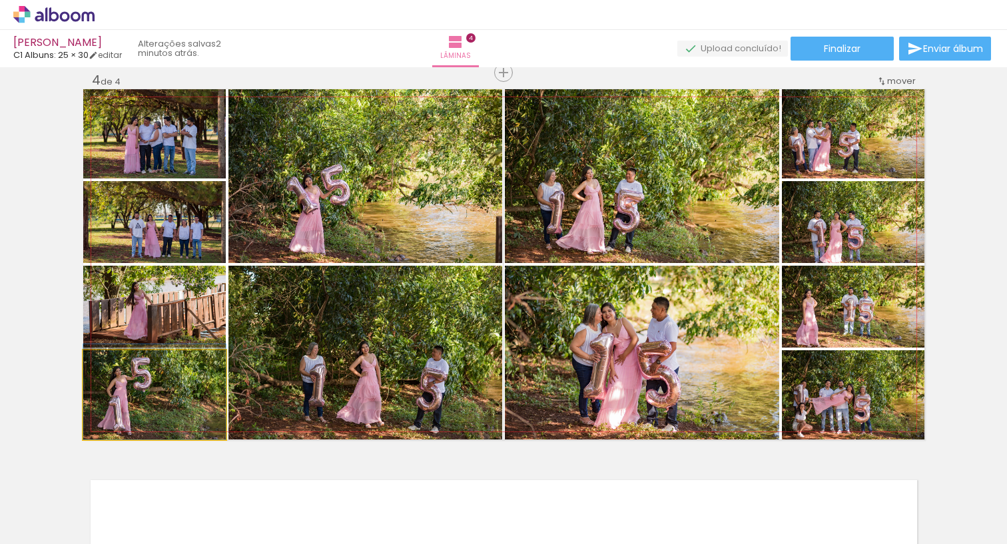
drag, startPoint x: 140, startPoint y: 403, endPoint x: 155, endPoint y: 394, distance: 17.6
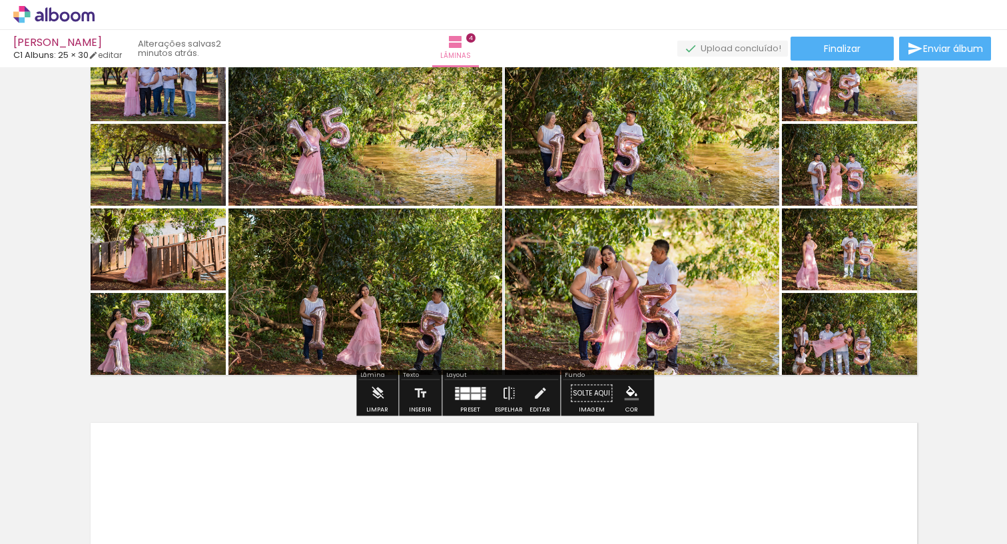
scroll to position [1200, 0]
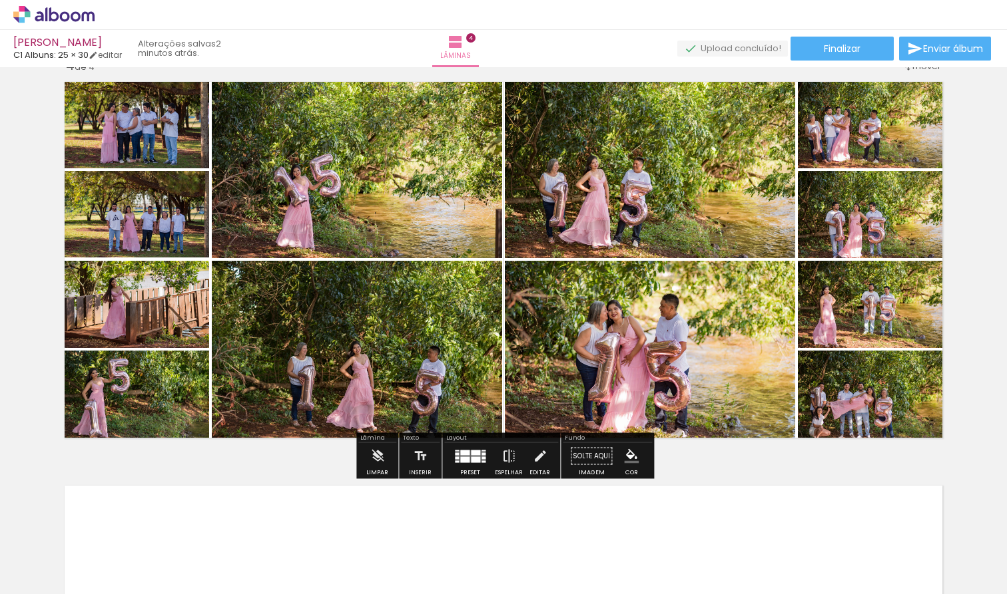
scroll to position [1245, 0]
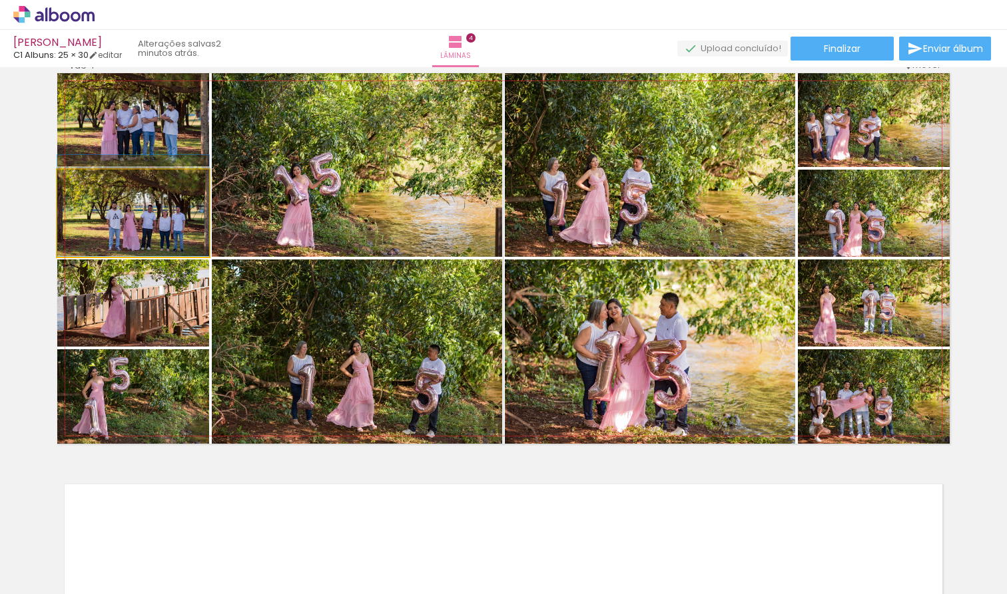
drag, startPoint x: 147, startPoint y: 221, endPoint x: 143, endPoint y: 283, distance: 62.0
click at [145, 219] on div at bounding box center [133, 205] width 152 height 101
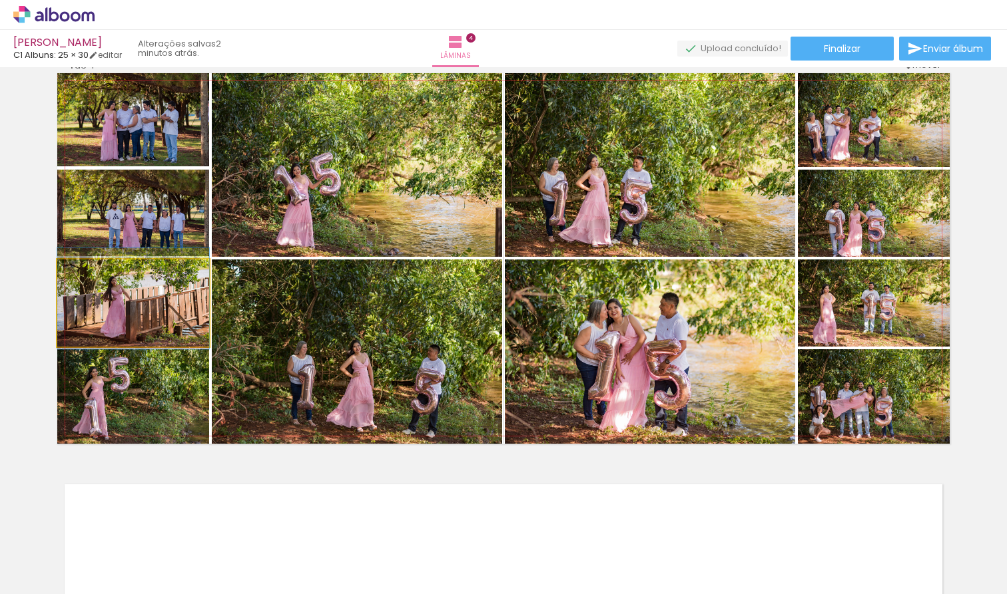
click at [149, 302] on div at bounding box center [133, 298] width 152 height 101
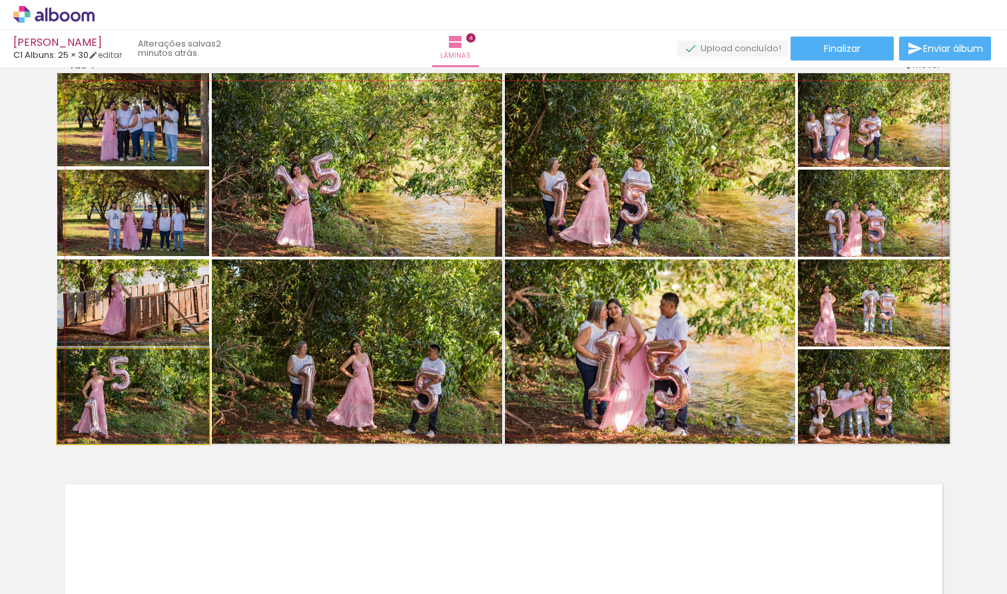
click at [147, 407] on div at bounding box center [133, 393] width 152 height 101
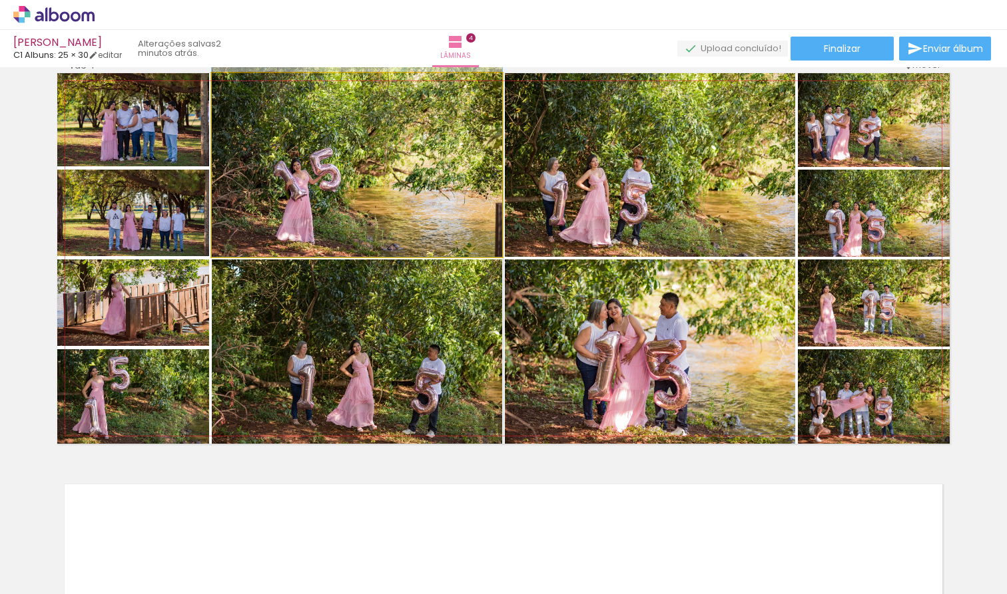
drag, startPoint x: 326, startPoint y: 195, endPoint x: 324, endPoint y: 185, distance: 10.3
click at [324, 185] on div at bounding box center [357, 160] width 290 height 194
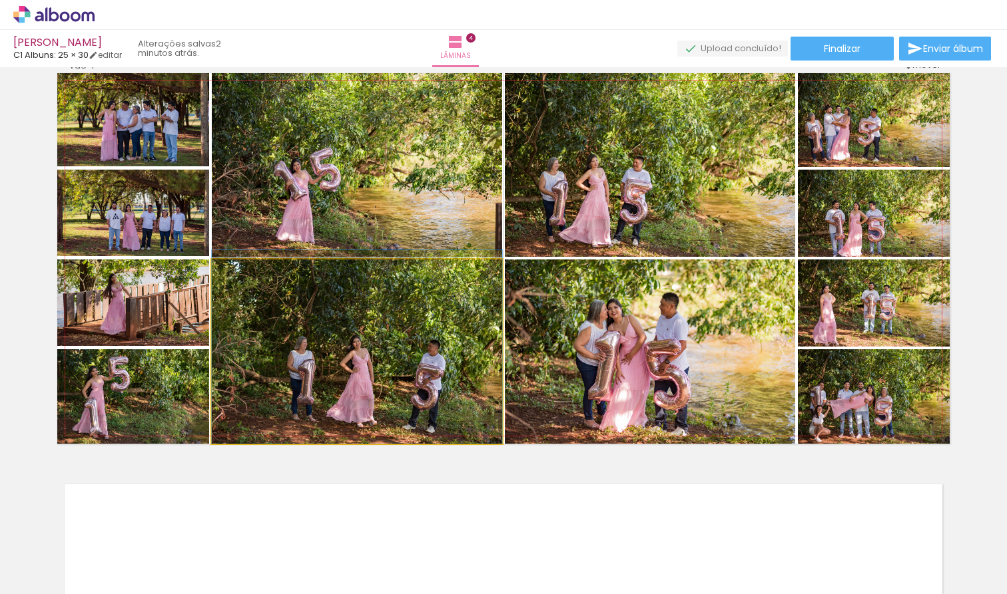
drag, startPoint x: 395, startPoint y: 389, endPoint x: 395, endPoint y: 358, distance: 31.3
click at [395, 358] on div at bounding box center [357, 347] width 290 height 194
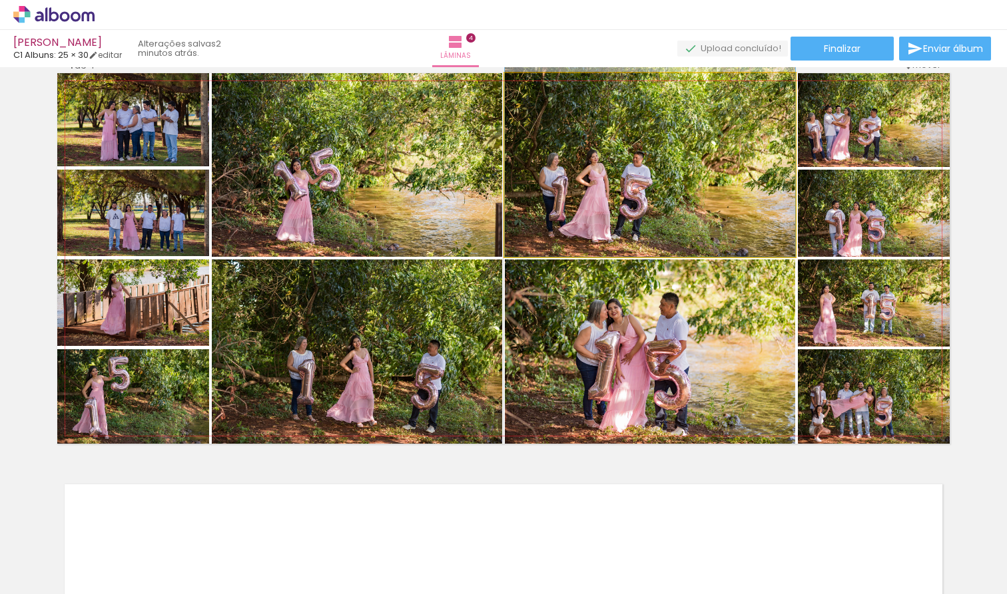
drag, startPoint x: 596, startPoint y: 220, endPoint x: 596, endPoint y: 199, distance: 20.6
click at [596, 199] on div at bounding box center [650, 160] width 290 height 194
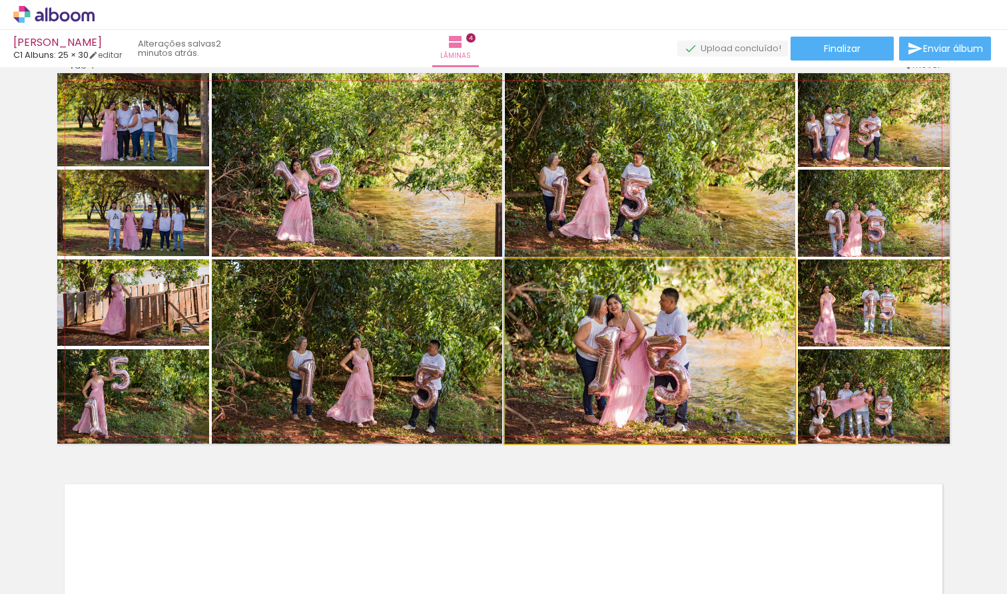
drag, startPoint x: 653, startPoint y: 384, endPoint x: 654, endPoint y: 369, distance: 15.3
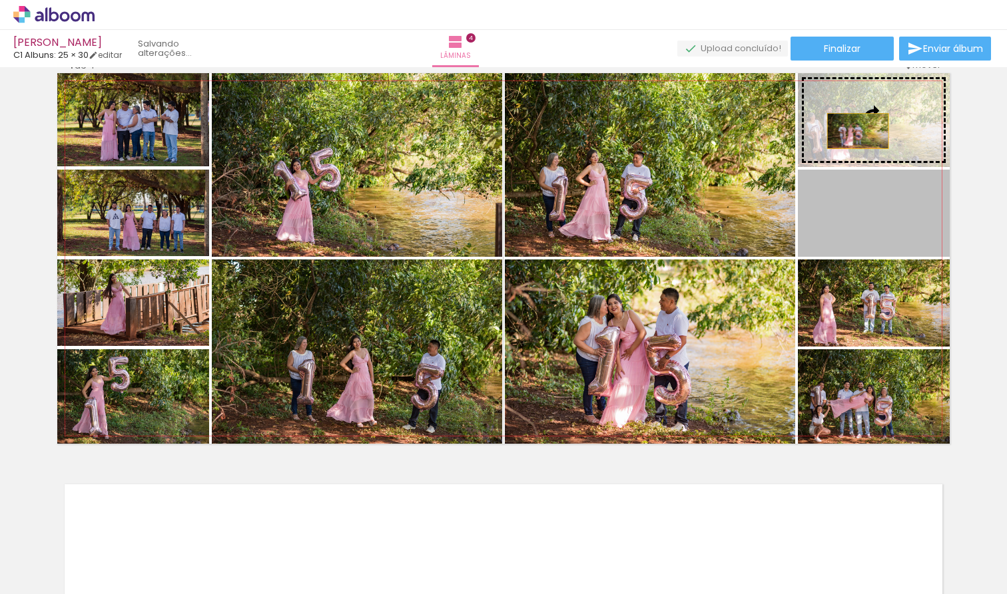
drag, startPoint x: 862, startPoint y: 226, endPoint x: 857, endPoint y: 130, distance: 96.0
click at [0, 0] on slot at bounding box center [0, 0] width 0 height 0
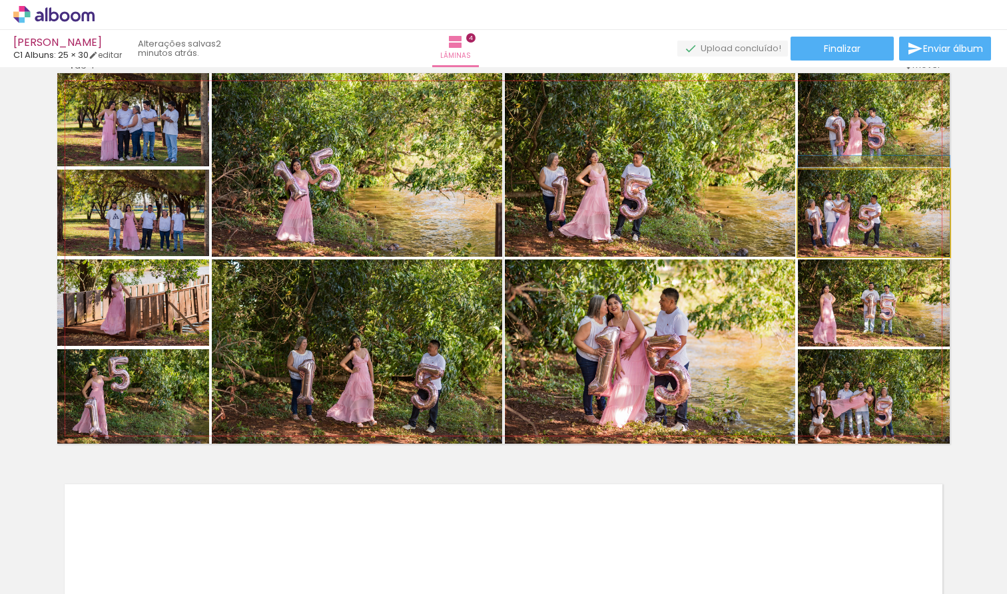
drag, startPoint x: 859, startPoint y: 227, endPoint x: 863, endPoint y: 214, distance: 13.9
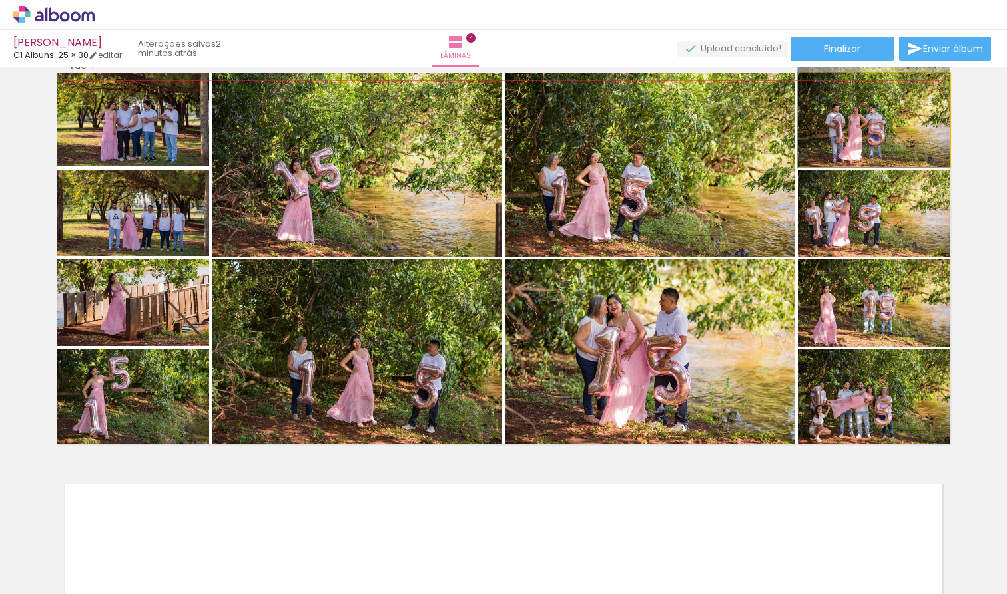
drag, startPoint x: 849, startPoint y: 152, endPoint x: 855, endPoint y: 176, distance: 24.2
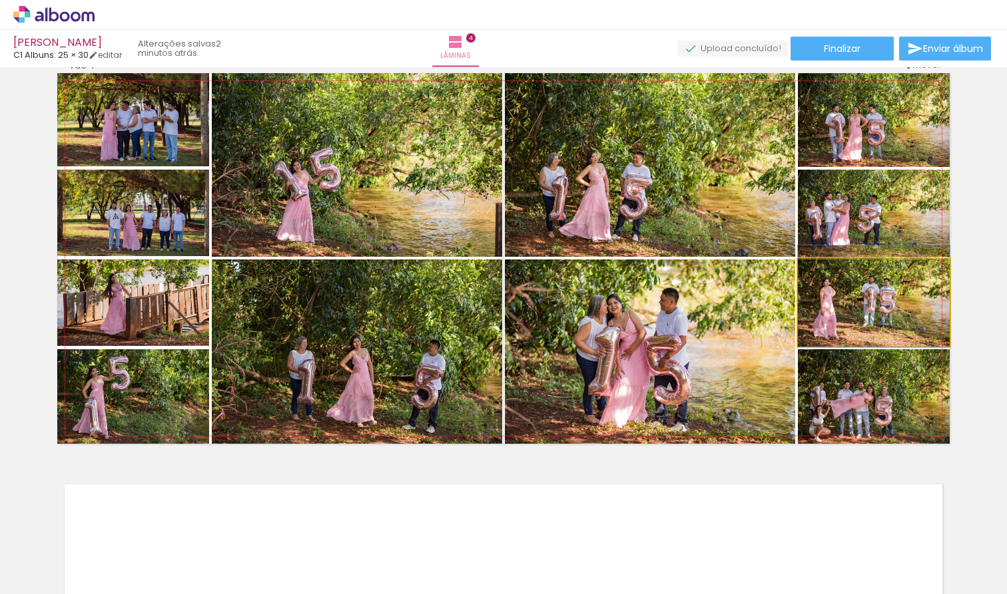
drag, startPoint x: 881, startPoint y: 330, endPoint x: 881, endPoint y: 321, distance: 8.7
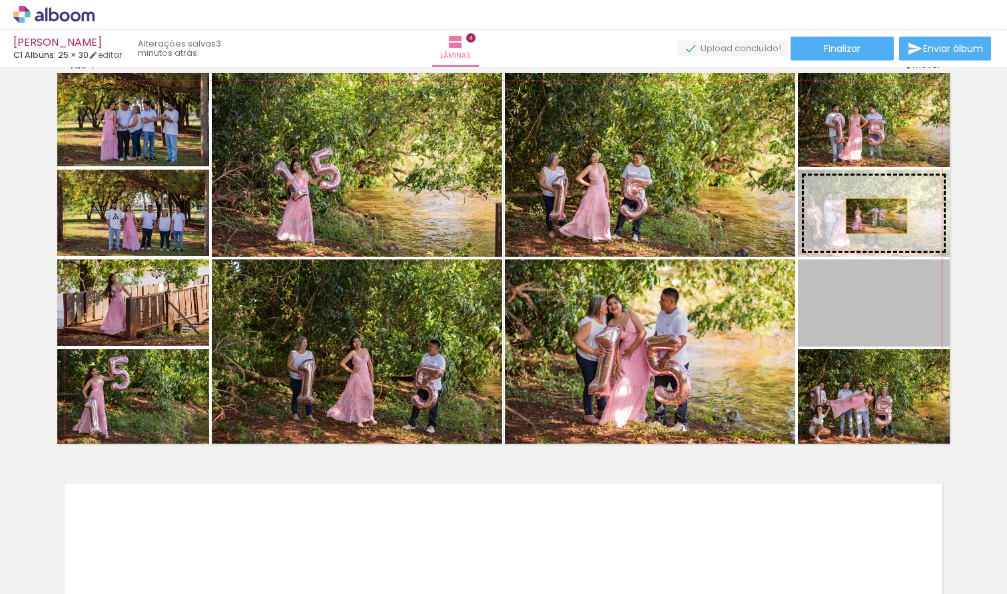
drag, startPoint x: 877, startPoint y: 319, endPoint x: 875, endPoint y: 216, distance: 103.2
click at [0, 0] on slot at bounding box center [0, 0] width 0 height 0
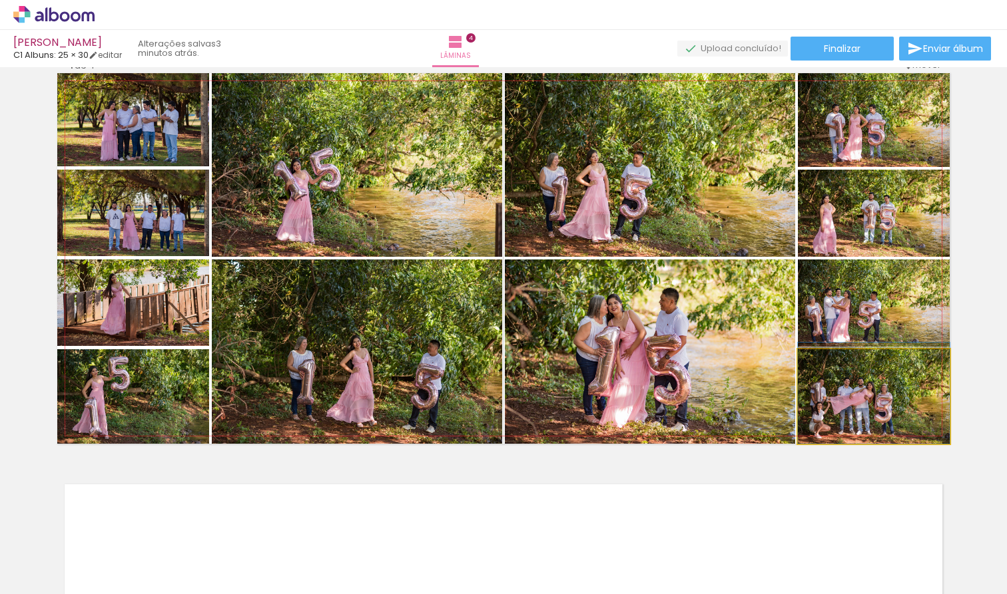
drag, startPoint x: 867, startPoint y: 403, endPoint x: 869, endPoint y: 388, distance: 14.7
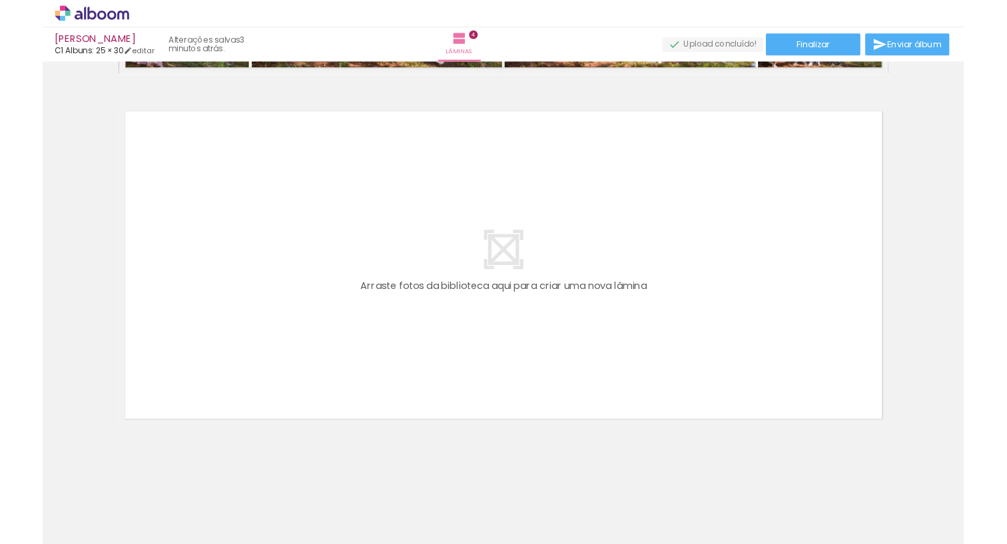
scroll to position [1576, 0]
